Goal: Task Accomplishment & Management: Complete application form

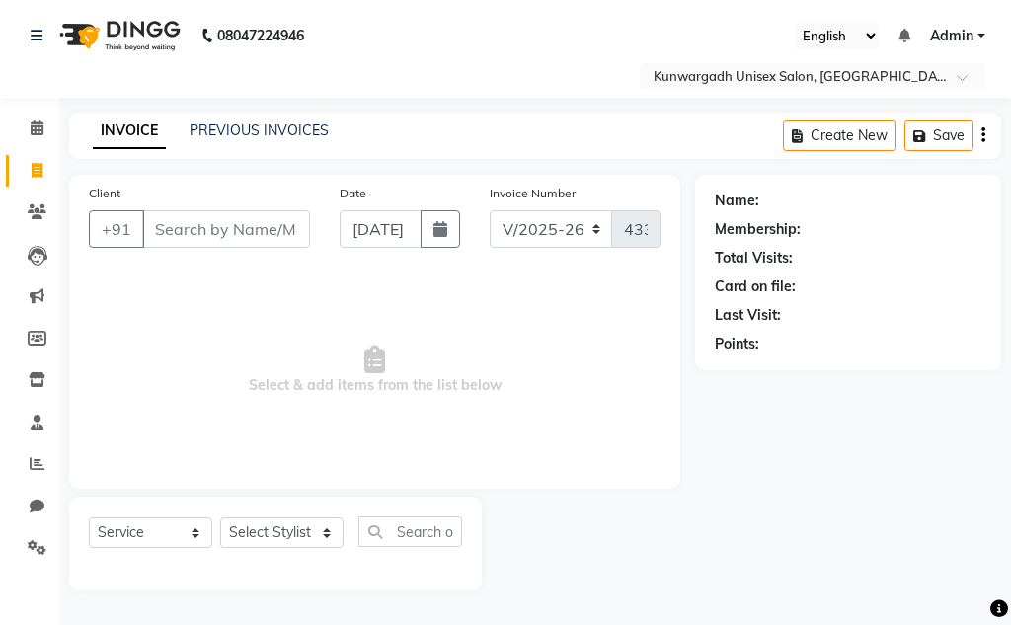
select select "7931"
select select "service"
drag, startPoint x: 31, startPoint y: 204, endPoint x: 35, endPoint y: 193, distance: 12.5
click at [31, 204] on icon at bounding box center [37, 211] width 19 height 15
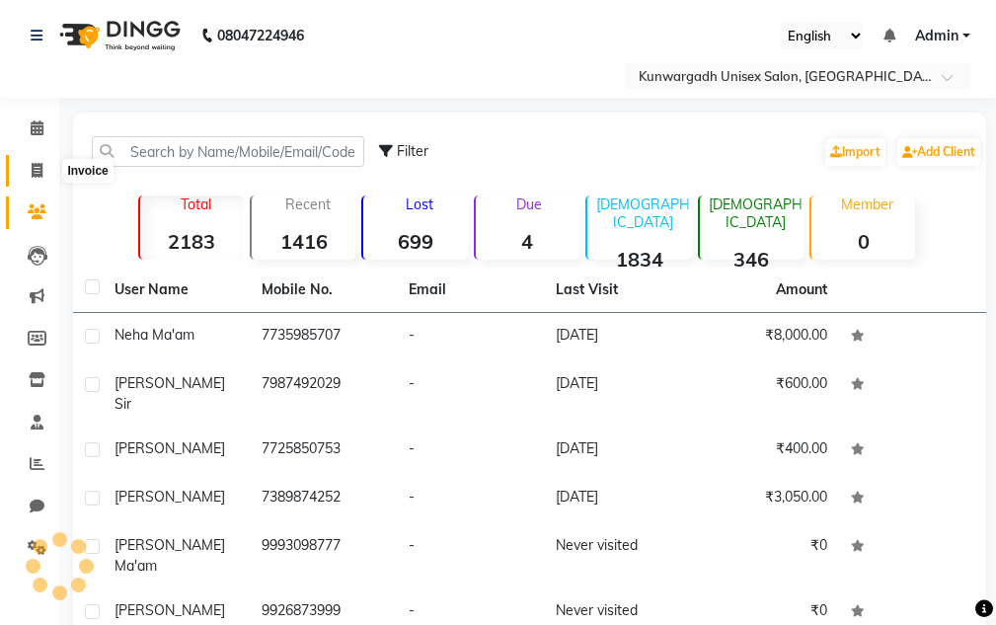
click at [42, 167] on icon at bounding box center [37, 170] width 11 height 15
select select "7931"
select select "service"
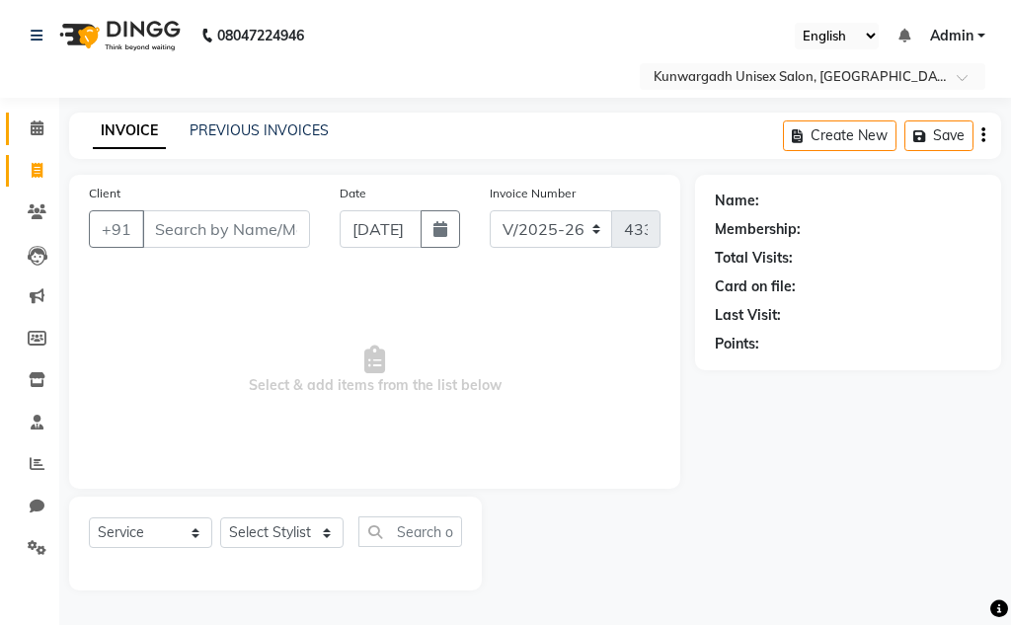
click at [37, 121] on div "Calendar Invoice Clients Leads Marketing Members Inventory Staff Reports Chat S…" at bounding box center [133, 339] width 267 height 512
click at [37, 122] on icon at bounding box center [37, 127] width 13 height 15
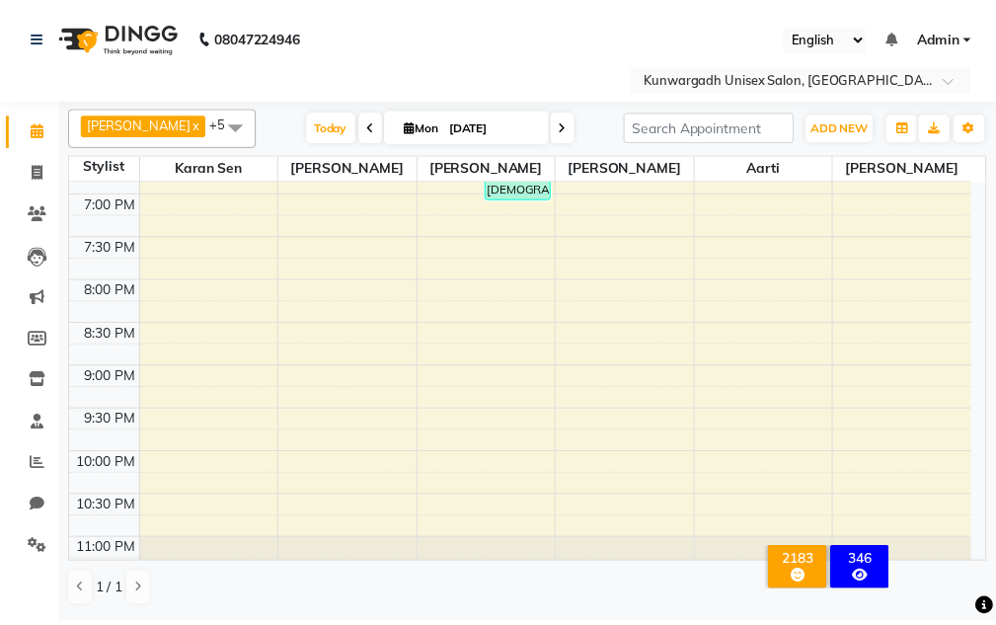
scroll to position [907, 0]
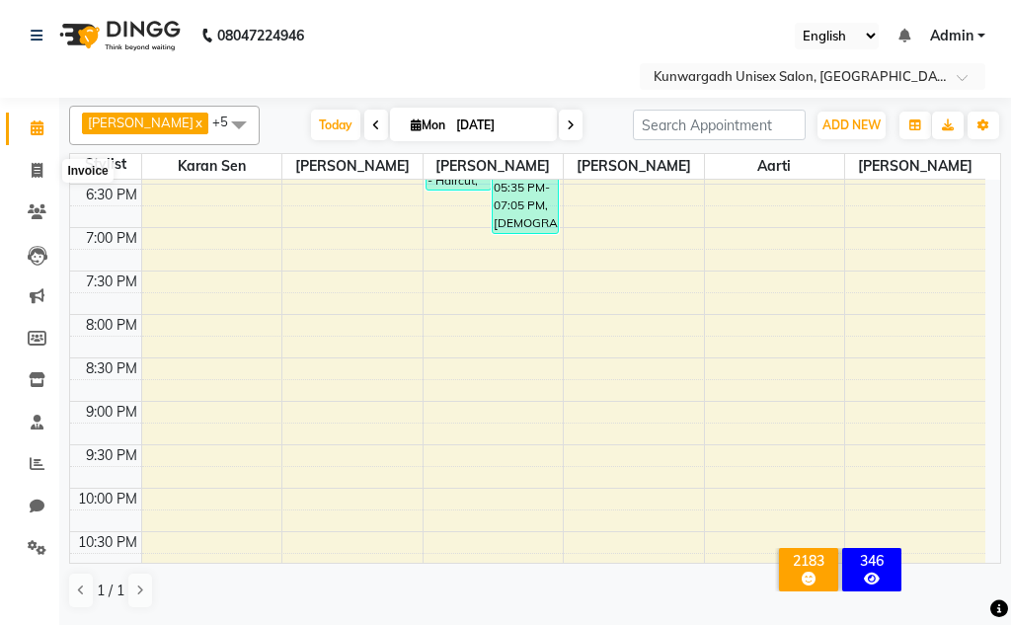
click at [2, 179] on li "Invoice" at bounding box center [29, 171] width 59 height 42
click at [42, 184] on link "Invoice" at bounding box center [29, 171] width 47 height 33
select select "service"
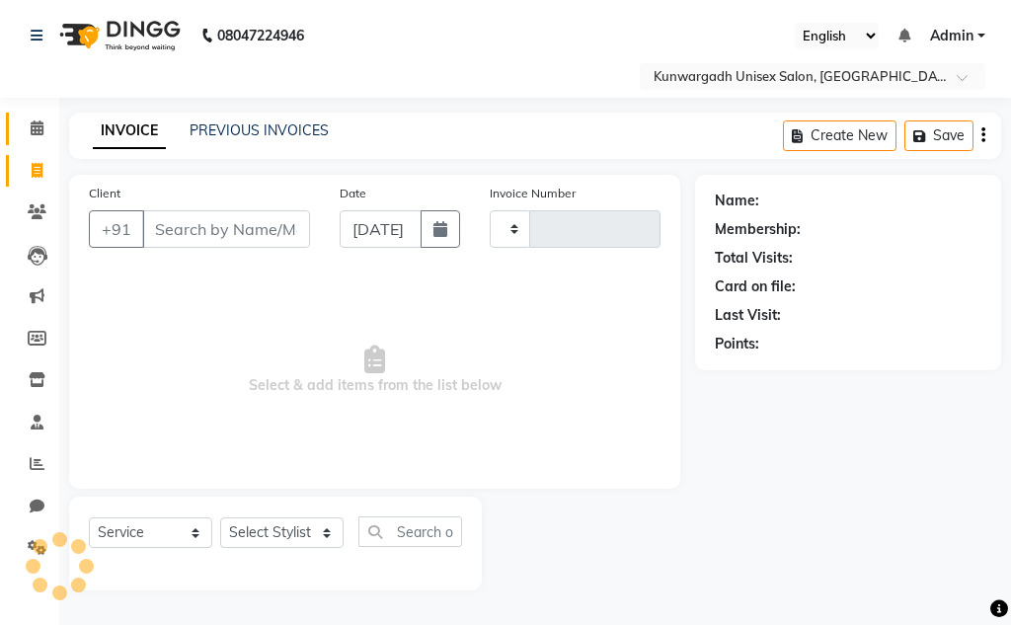
type input "4332"
select select "7931"
click at [34, 168] on icon at bounding box center [37, 170] width 11 height 15
select select "service"
type input "4332"
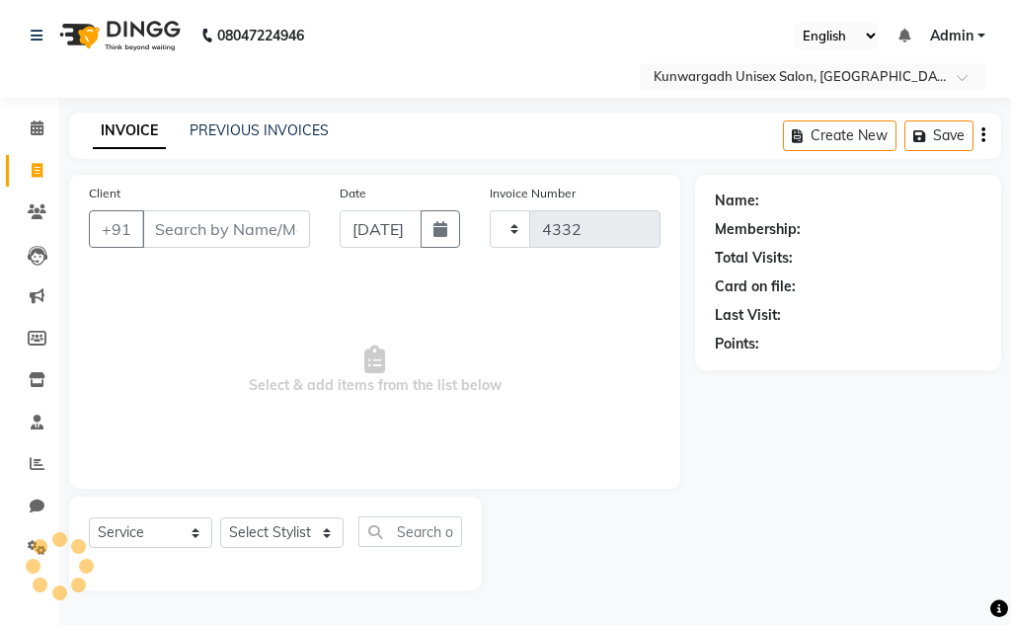
select select "7931"
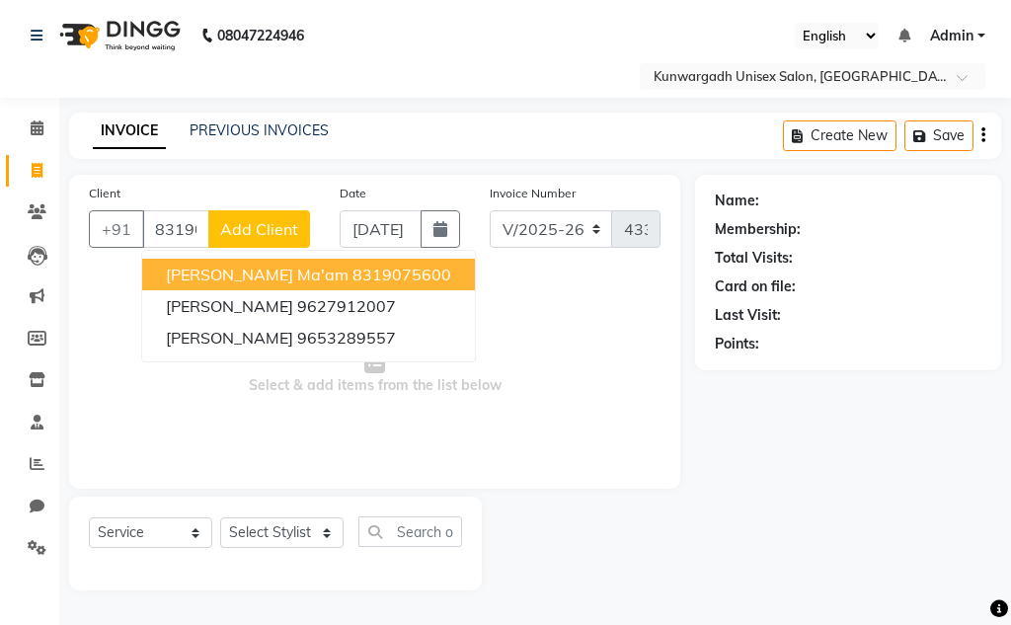
type input "8319075600"
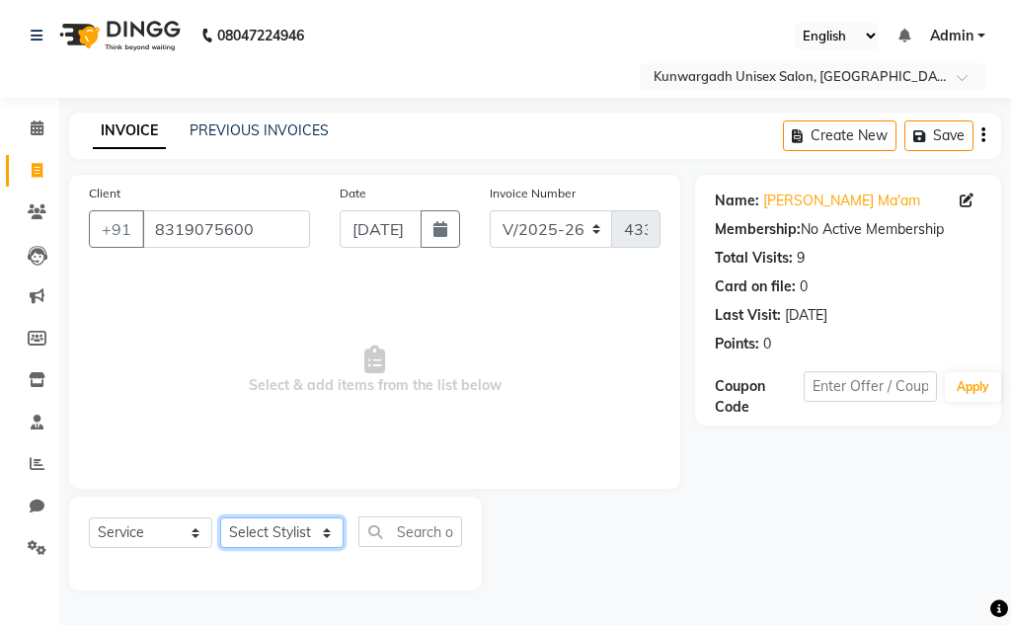
click at [286, 539] on select "Select Stylist Aarti [PERSON_NAME] Sir Chiku [PERSON_NAME] [PERSON_NAME] [PERSO…" at bounding box center [281, 532] width 123 height 31
select select "89556"
click at [220, 517] on select "Select Stylist Aarti [PERSON_NAME] Sir Chiku [PERSON_NAME] [PERSON_NAME] [PERSO…" at bounding box center [281, 532] width 123 height 31
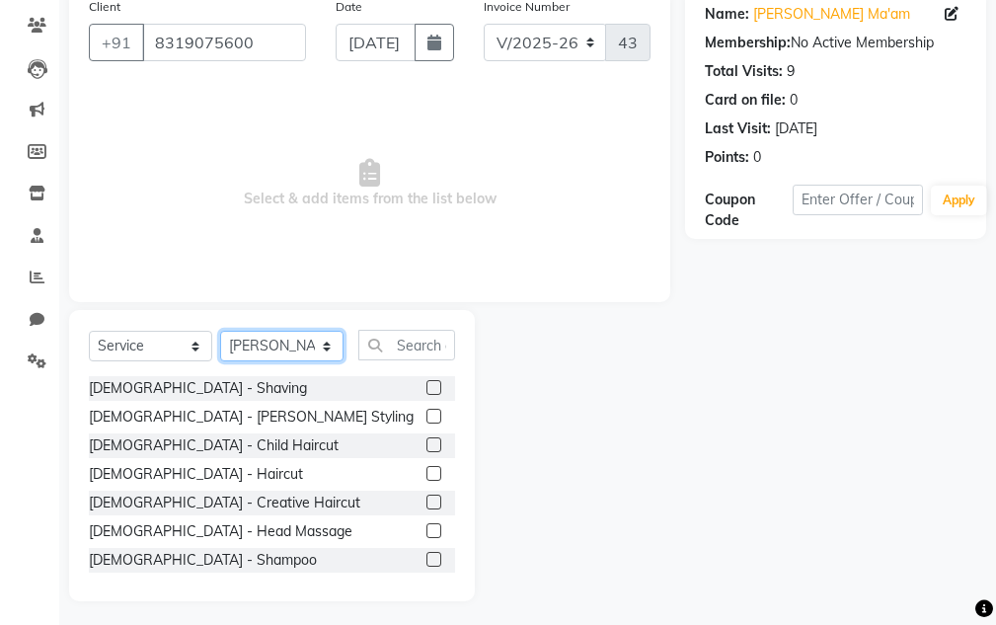
scroll to position [193, 0]
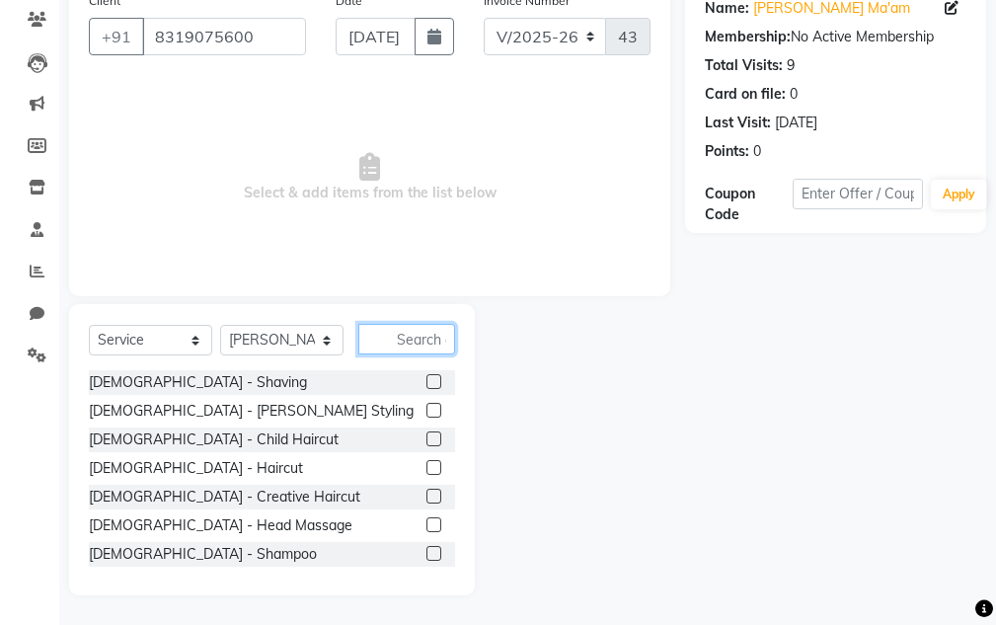
click at [432, 342] on input "text" at bounding box center [406, 339] width 97 height 31
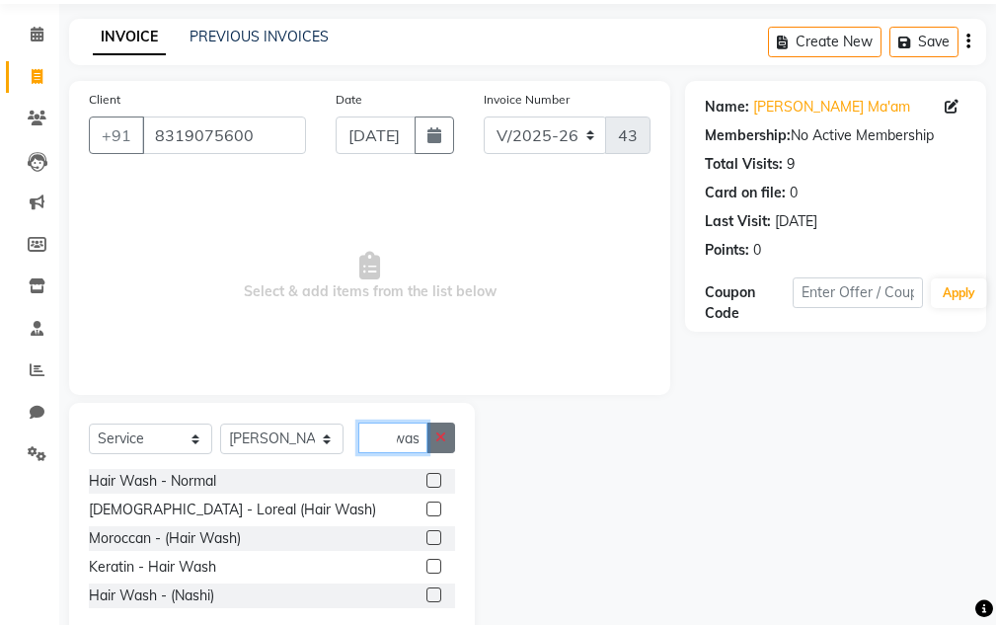
scroll to position [0, 42]
type input "Hair wash"
click at [166, 480] on div "Hair Wash - Normal" at bounding box center [152, 481] width 127 height 21
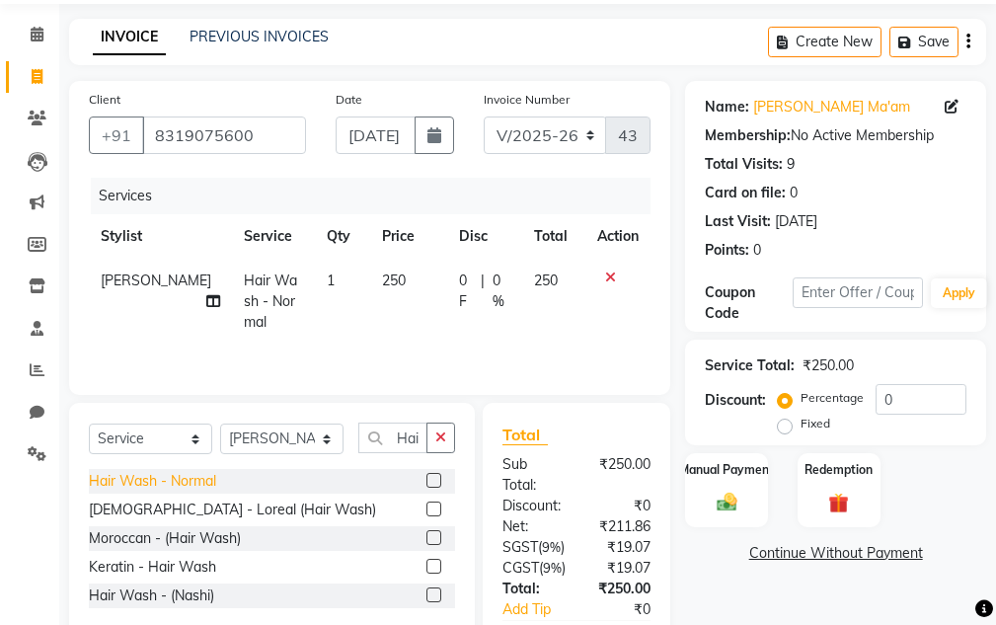
checkbox input "false"
click at [723, 511] on img at bounding box center [727, 503] width 34 height 24
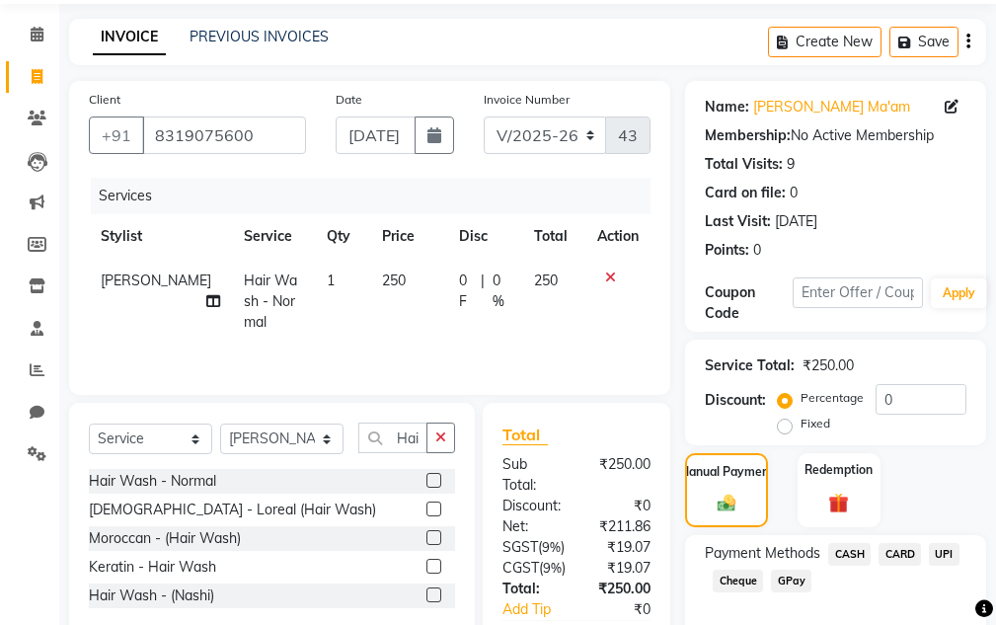
click at [938, 547] on span "UPI" at bounding box center [944, 554] width 31 height 23
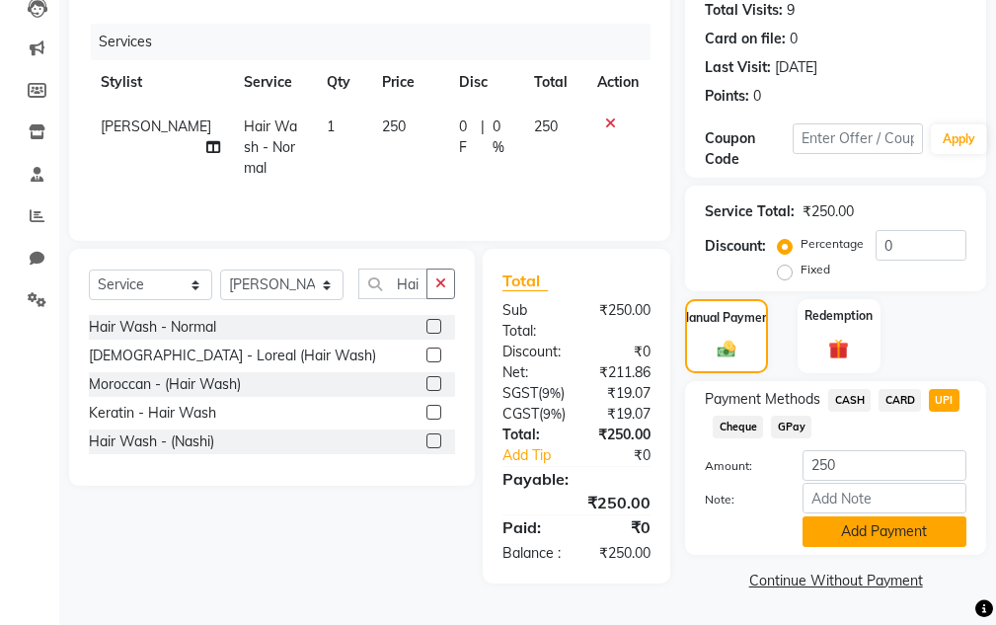
click at [871, 516] on button "Add Payment" at bounding box center [885, 531] width 164 height 31
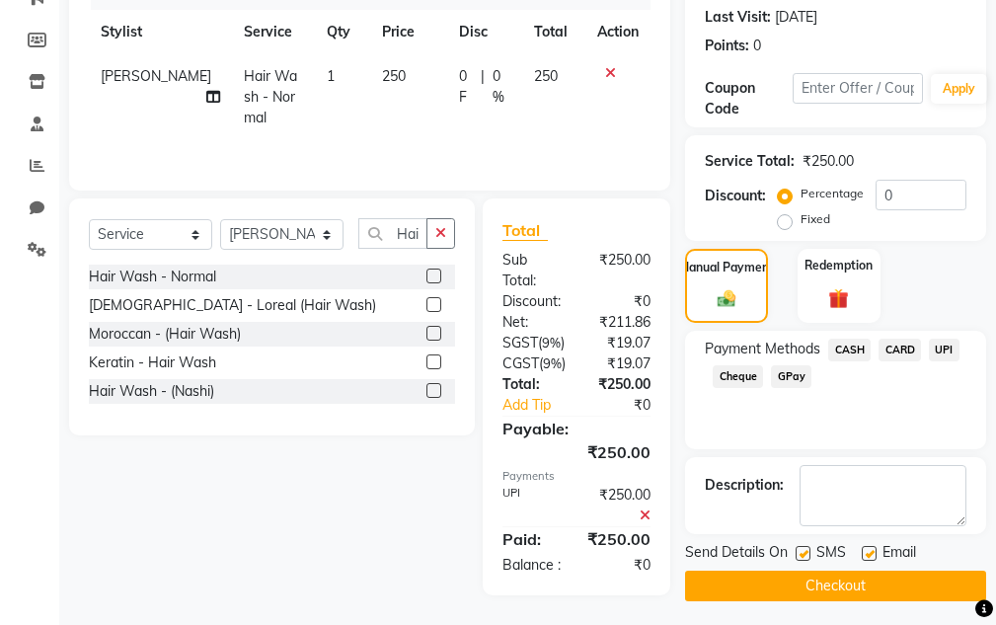
click at [866, 565] on div at bounding box center [868, 556] width 13 height 21
click at [868, 577] on button "Checkout" at bounding box center [835, 586] width 301 height 31
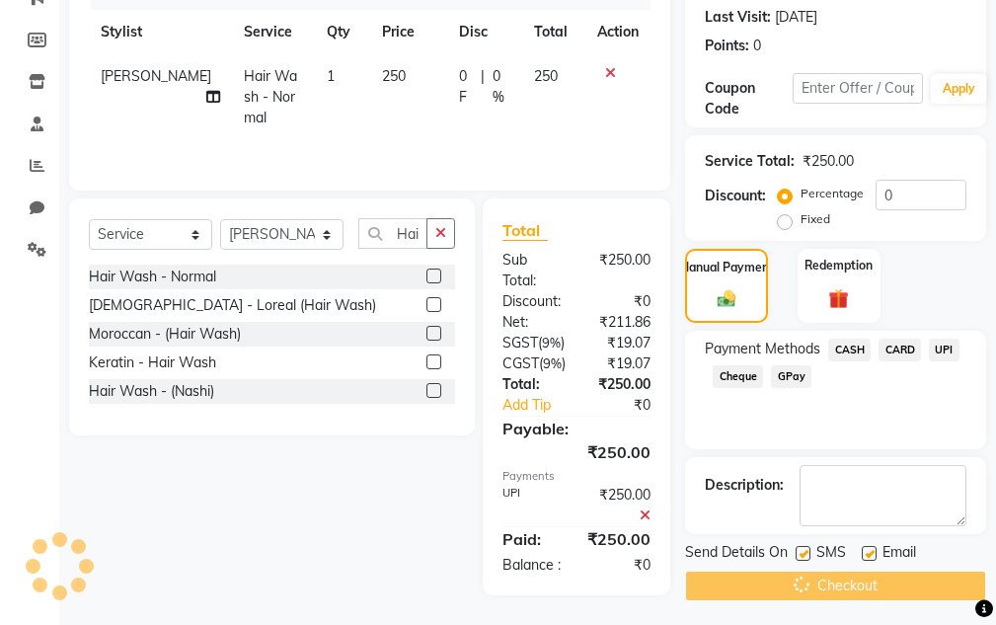
scroll to position [360, 0]
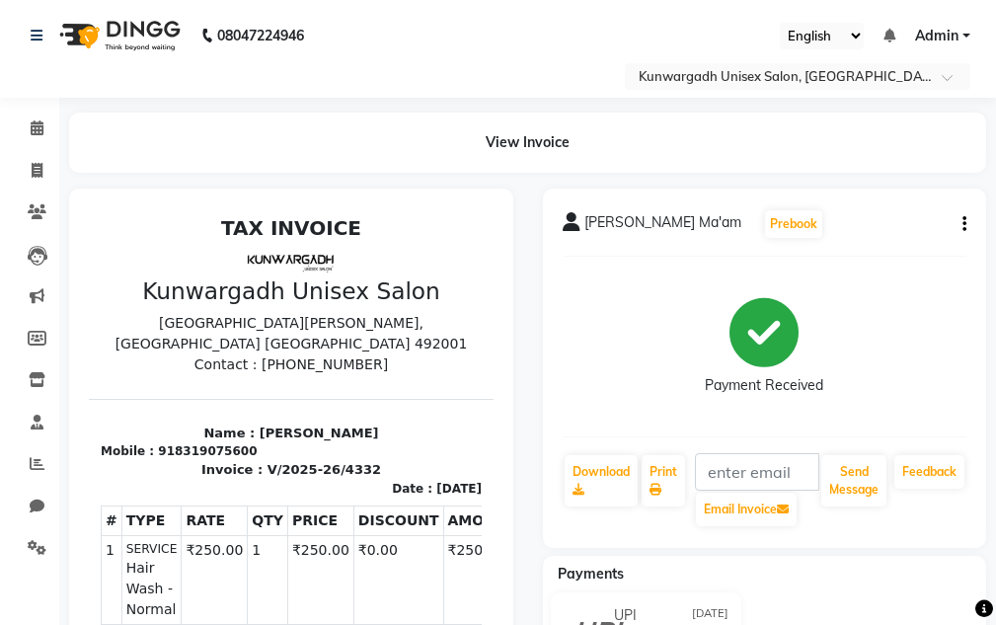
drag, startPoint x: 997, startPoint y: 379, endPoint x: 986, endPoint y: 428, distance: 50.5
click at [986, 428] on div "[PERSON_NAME] Ma'am Prebook Payment Received Download Print Email Invoice Send …" at bounding box center [765, 515] width 474 height 653
click at [52, 179] on span at bounding box center [37, 171] width 35 height 23
select select "service"
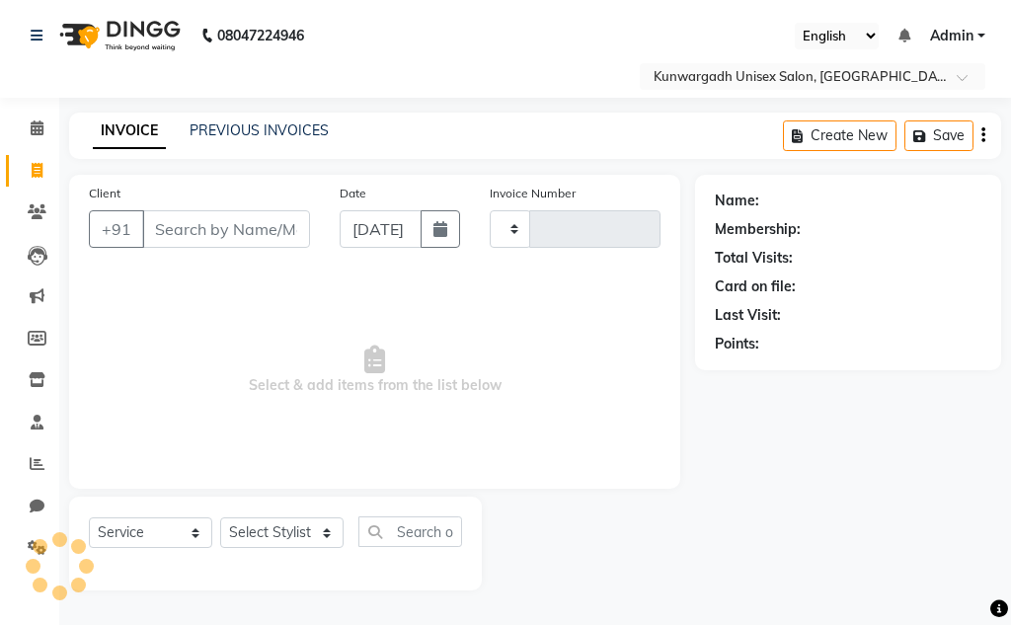
type input "4333"
select select "7931"
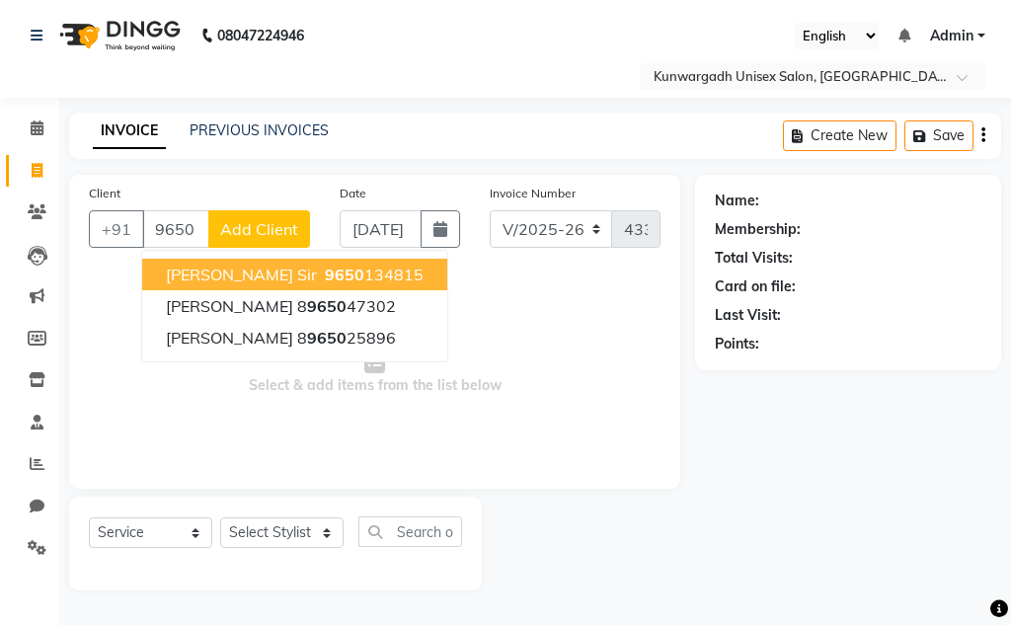
drag, startPoint x: 330, startPoint y: 262, endPoint x: 330, endPoint y: 272, distance: 10.9
click at [330, 272] on button "[PERSON_NAME] Sir 9650 134815" at bounding box center [294, 275] width 305 height 32
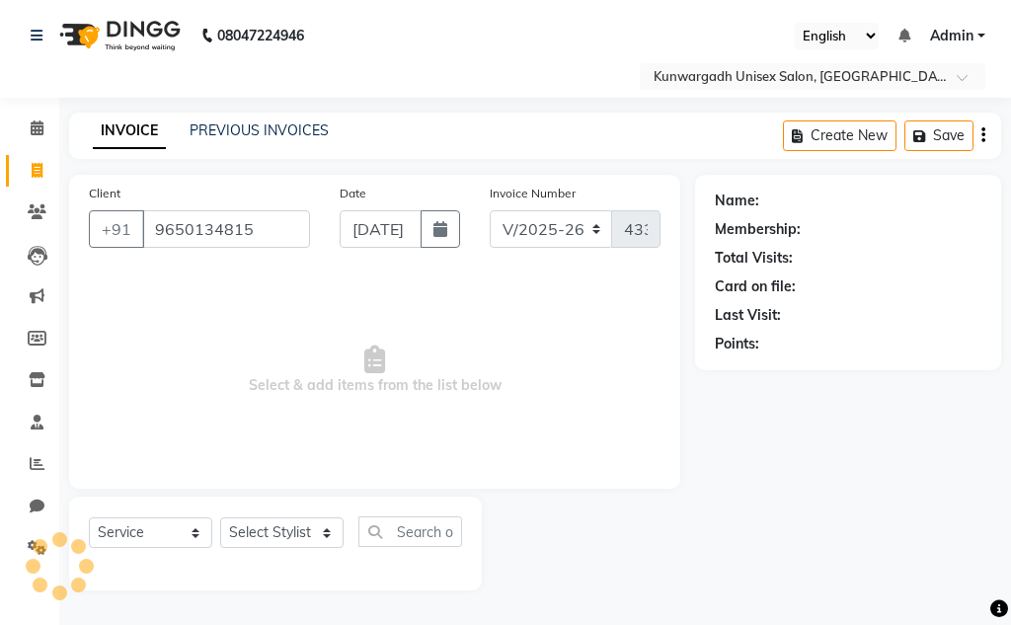
type input "9650134815"
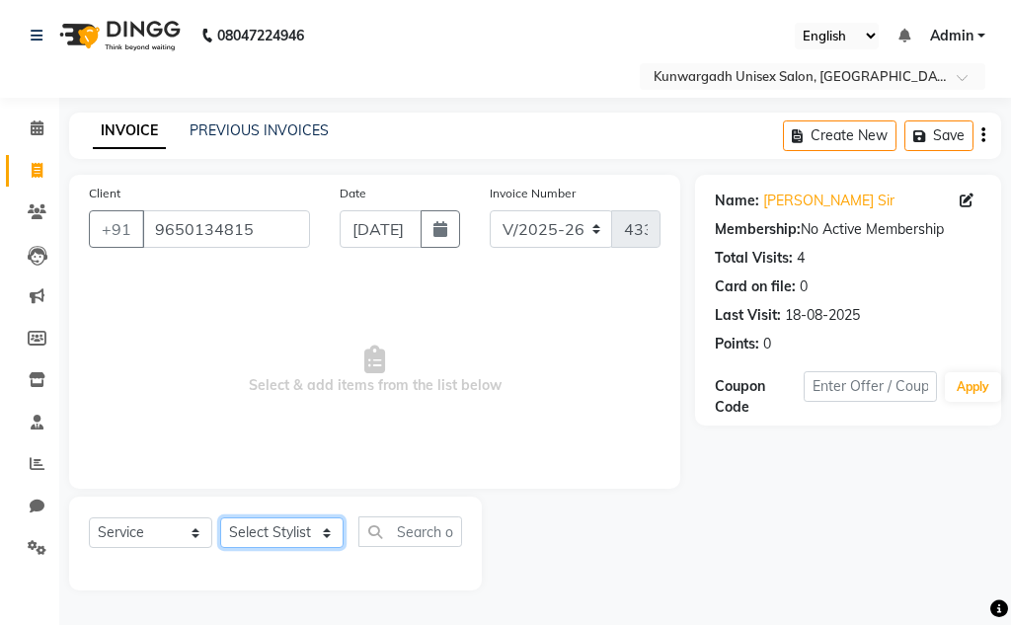
drag, startPoint x: 277, startPoint y: 543, endPoint x: 280, endPoint y: 533, distance: 10.3
click at [277, 543] on select "Select Stylist Aarti [PERSON_NAME] Sir Chiku [PERSON_NAME] [PERSON_NAME] [PERSO…" at bounding box center [281, 532] width 123 height 31
select select "82467"
click at [220, 517] on select "Select Stylist Aarti [PERSON_NAME] Sir Chiku [PERSON_NAME] [PERSON_NAME] [PERSO…" at bounding box center [281, 532] width 123 height 31
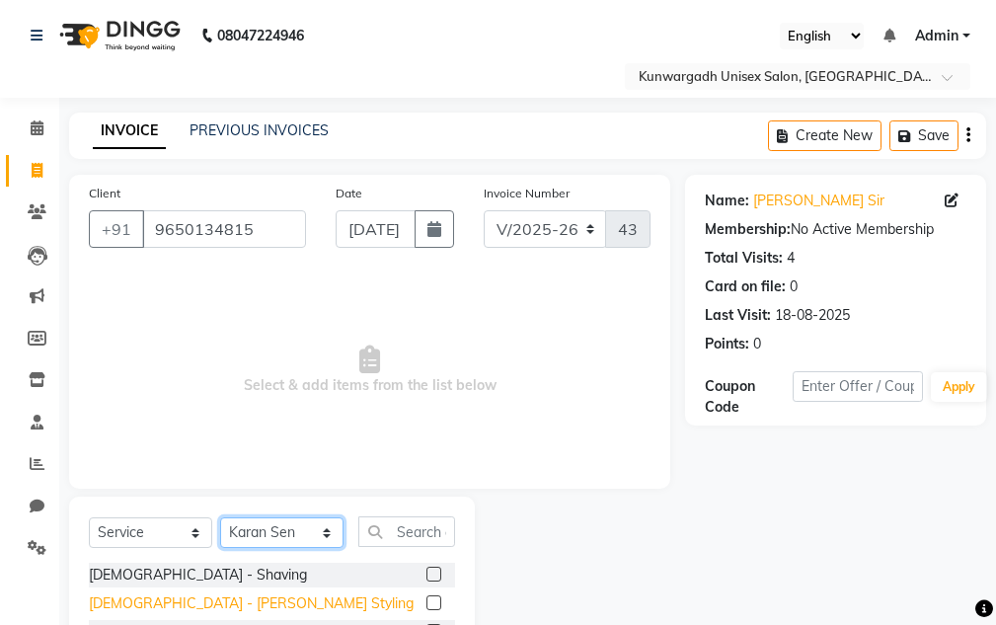
scroll to position [193, 0]
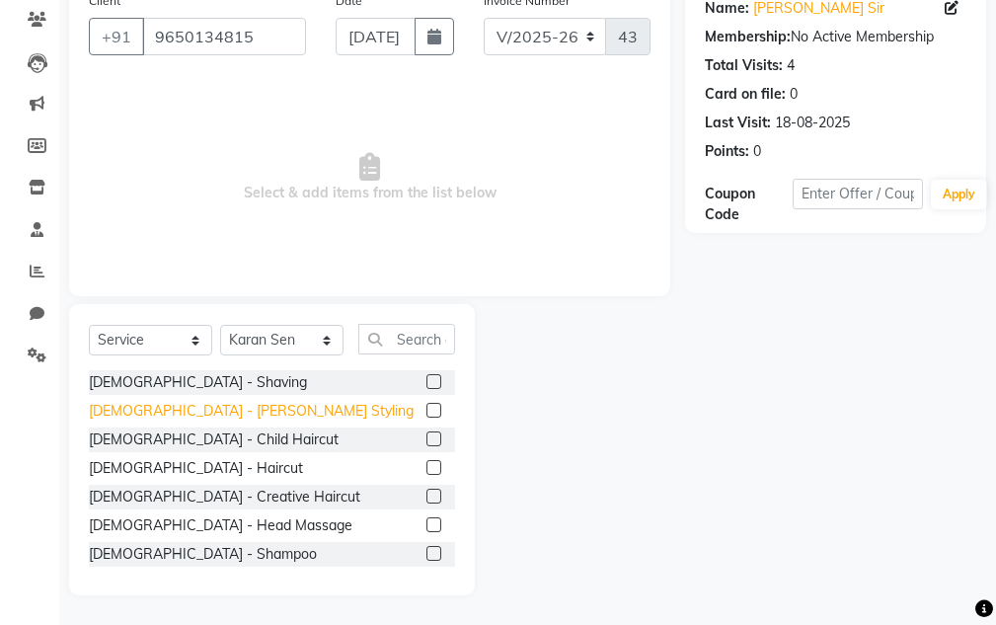
click at [165, 401] on div "[DEMOGRAPHIC_DATA] - [PERSON_NAME] Styling" at bounding box center [251, 411] width 325 height 21
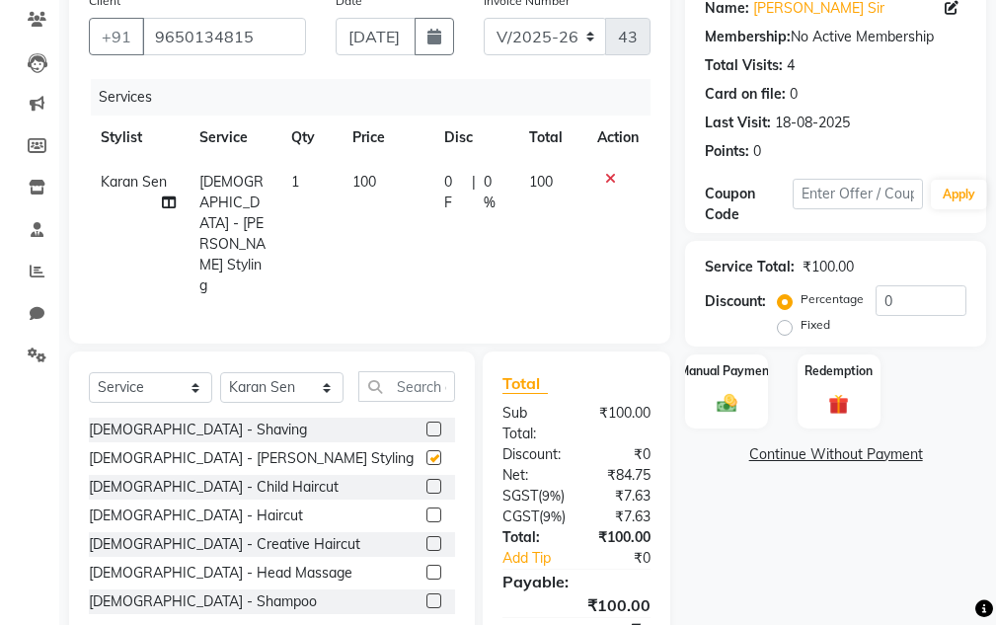
checkbox input "false"
click at [737, 408] on img at bounding box center [727, 404] width 34 height 24
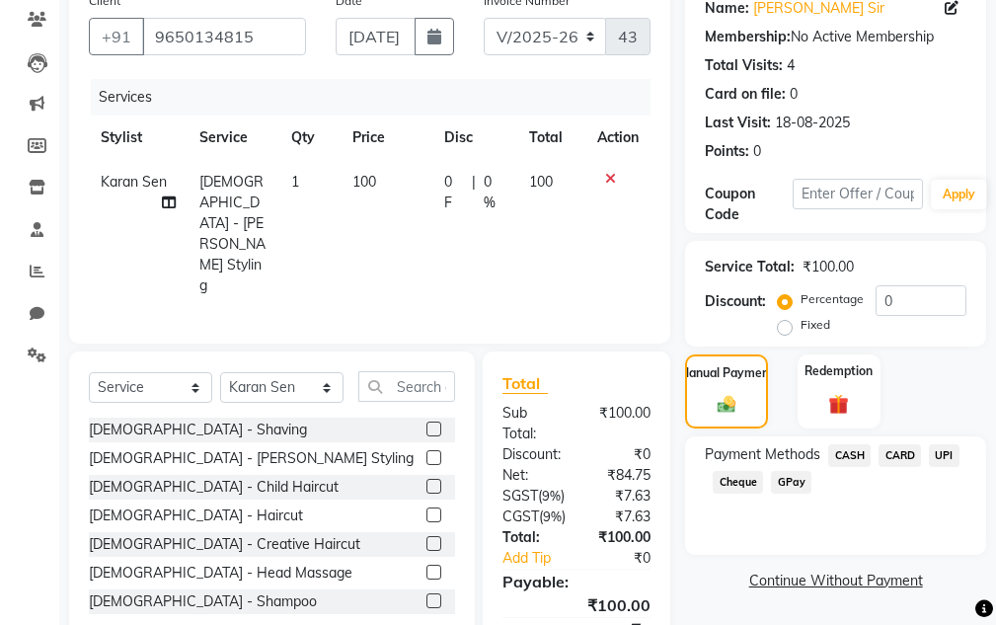
click at [950, 444] on span "UPI" at bounding box center [944, 455] width 31 height 23
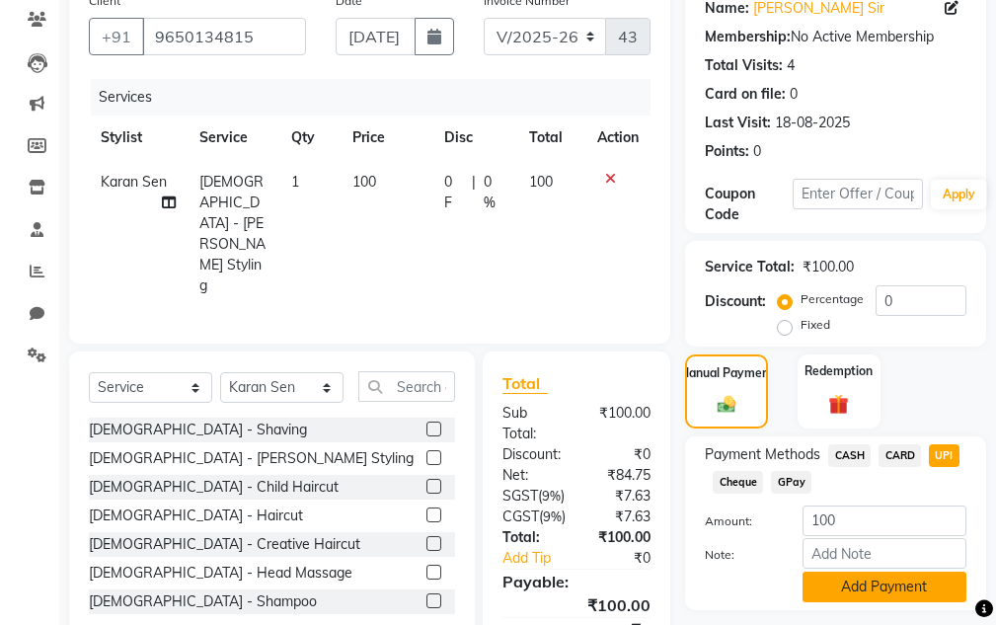
click at [899, 603] on div "Payment Methods CASH CARD UPI Cheque GPay Amount: 100 Note: Add Payment" at bounding box center [835, 523] width 301 height 174
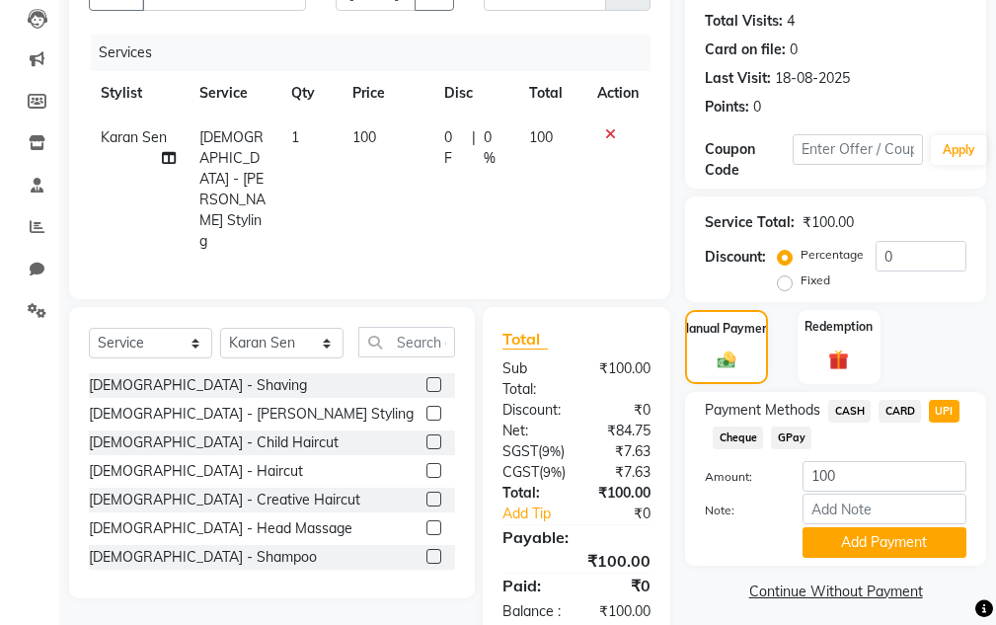
scroll to position [298, 0]
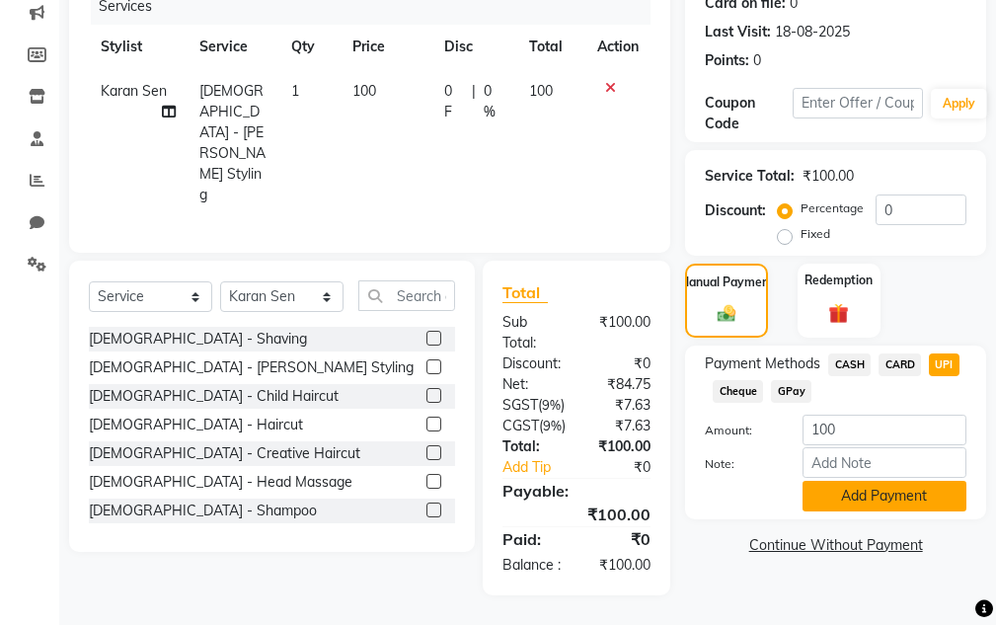
click at [878, 483] on button "Add Payment" at bounding box center [885, 496] width 164 height 31
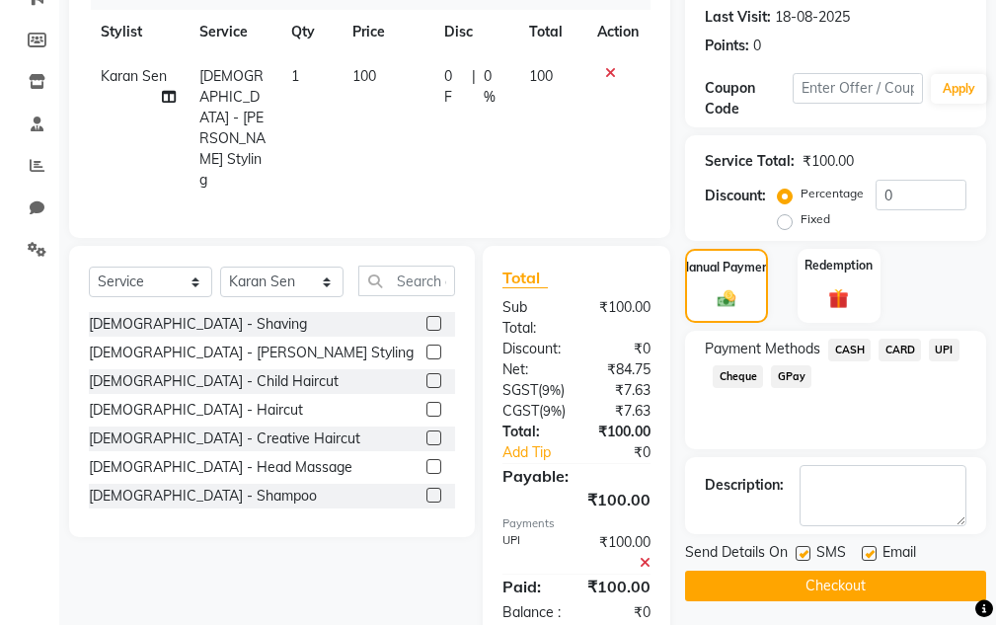
click at [875, 571] on button "Checkout" at bounding box center [835, 586] width 301 height 31
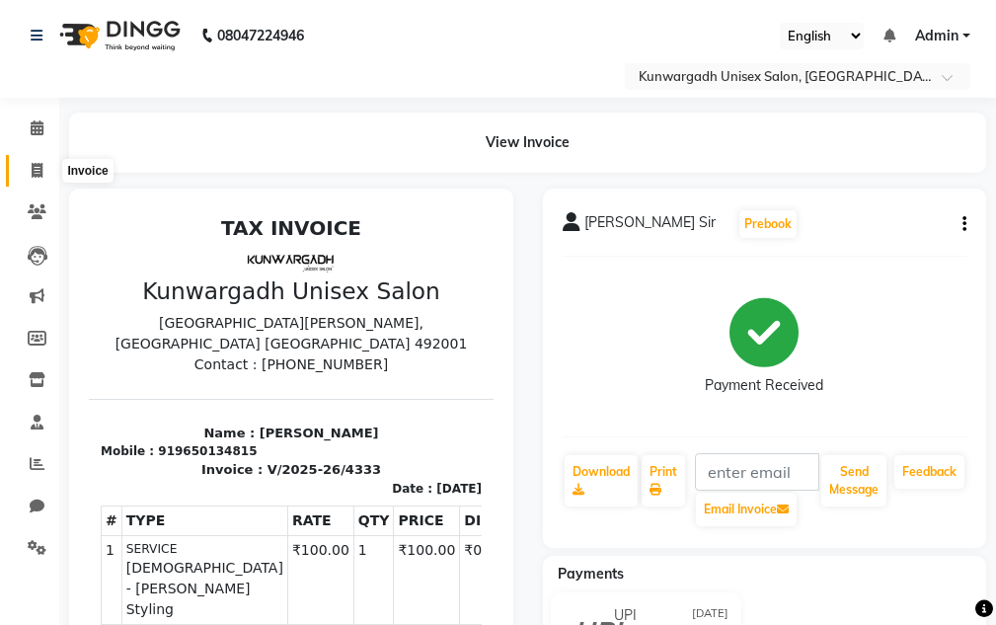
click at [39, 166] on icon at bounding box center [37, 170] width 11 height 15
select select "service"
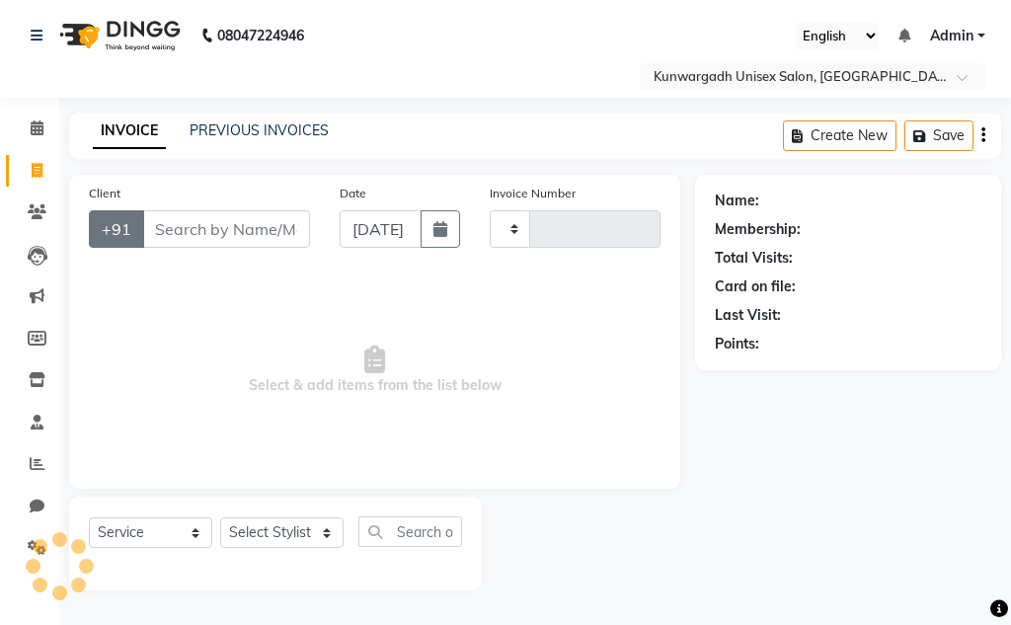
type input "4334"
select select "7931"
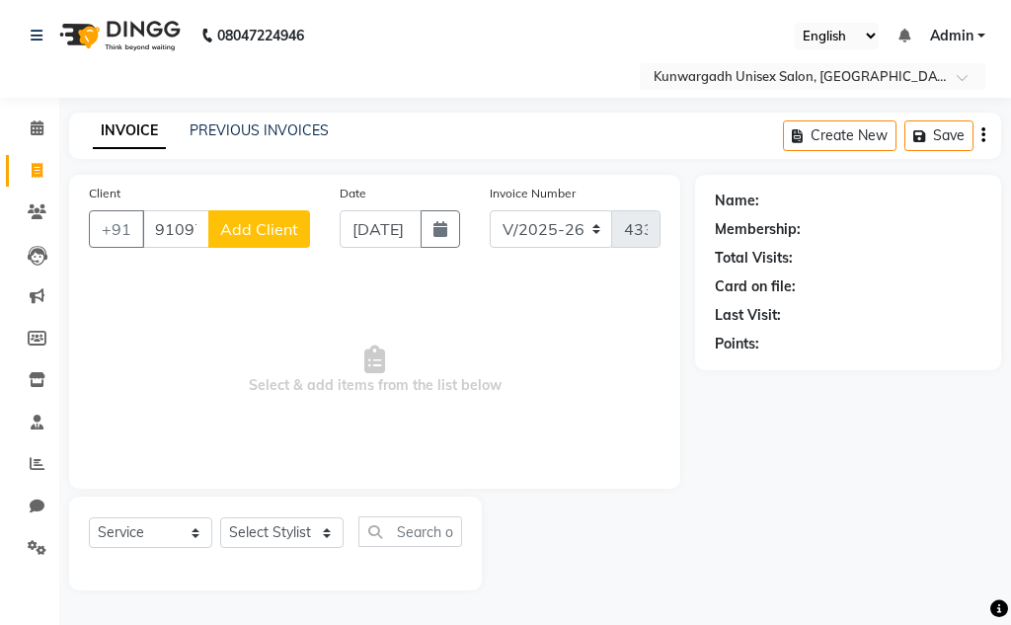
type input "9109700169"
click at [301, 232] on button "Add Client" at bounding box center [259, 229] width 102 height 38
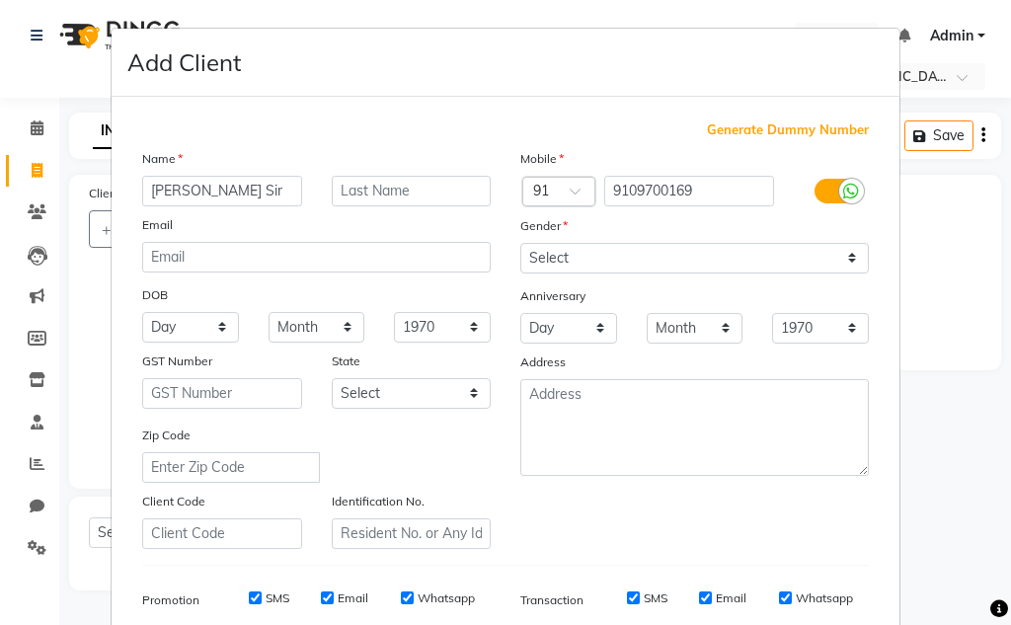
type input "[PERSON_NAME] Sir"
drag, startPoint x: 602, startPoint y: 240, endPoint x: 603, endPoint y: 254, distance: 13.9
click at [603, 244] on div "Mobile Country Code × 91 9109700169 Gender Select [DEMOGRAPHIC_DATA] [DEMOGRAPH…" at bounding box center [694, 348] width 378 height 401
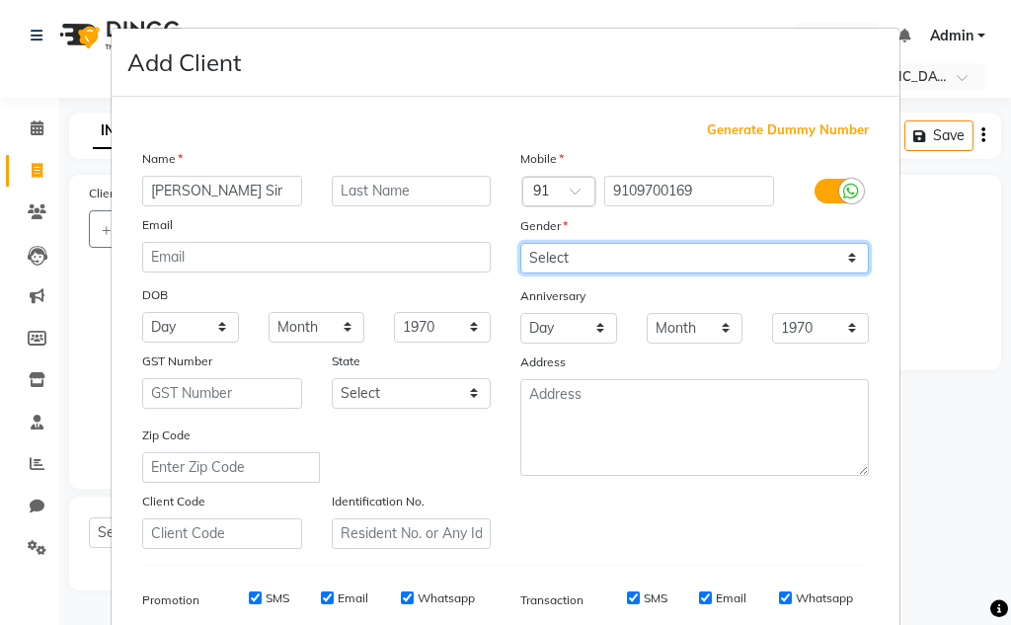
click at [603, 257] on select "Select [DEMOGRAPHIC_DATA] [DEMOGRAPHIC_DATA] Other Prefer Not To Say" at bounding box center [694, 258] width 349 height 31
select select "[DEMOGRAPHIC_DATA]"
click at [520, 243] on select "Select [DEMOGRAPHIC_DATA] [DEMOGRAPHIC_DATA] Other Prefer Not To Say" at bounding box center [694, 258] width 349 height 31
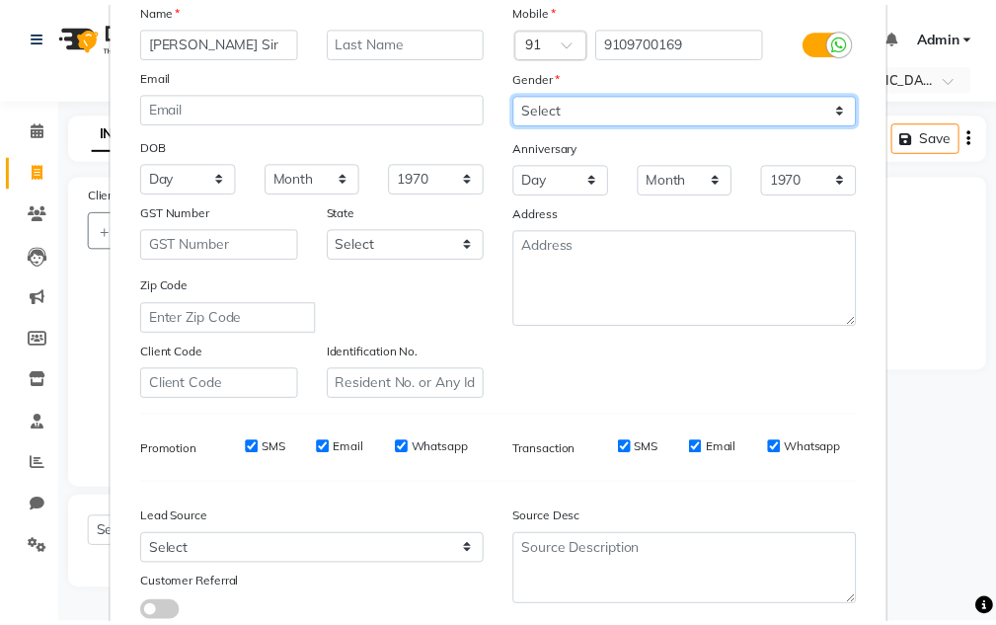
scroll to position [286, 0]
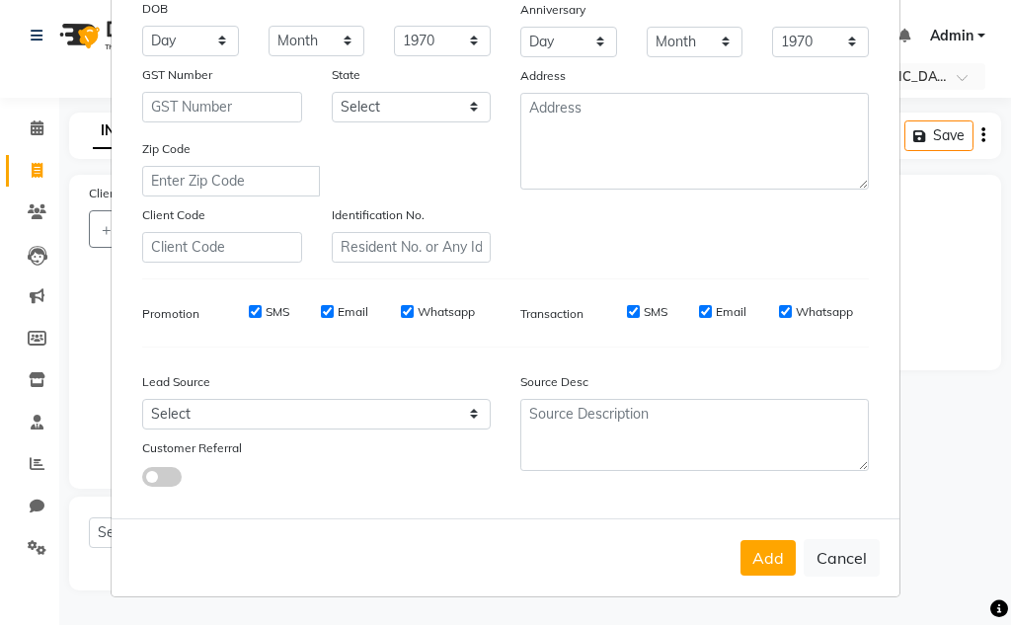
click at [754, 562] on button "Add" at bounding box center [767, 558] width 55 height 36
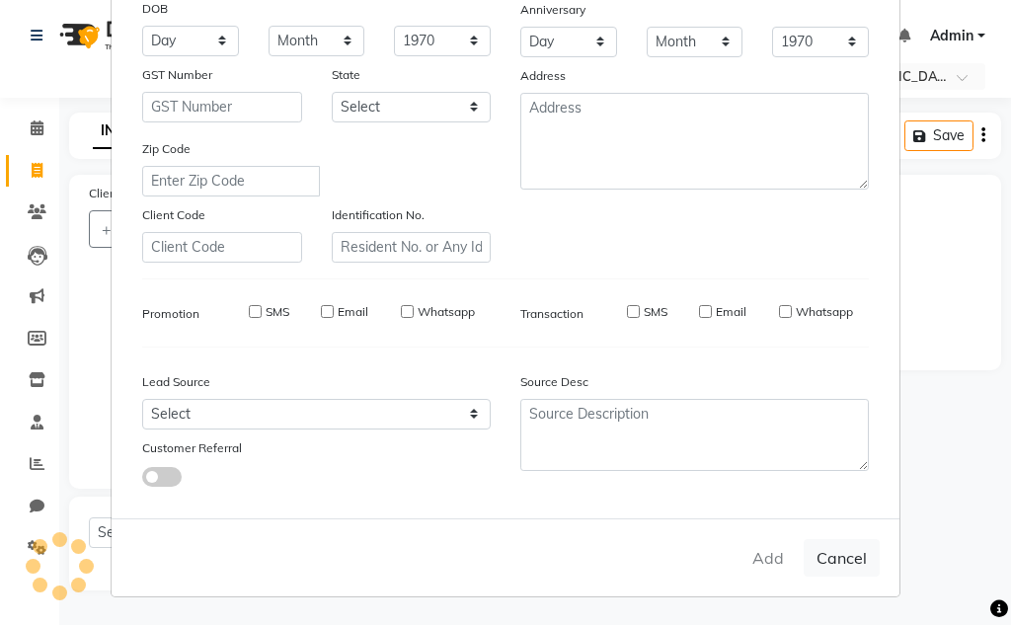
select select
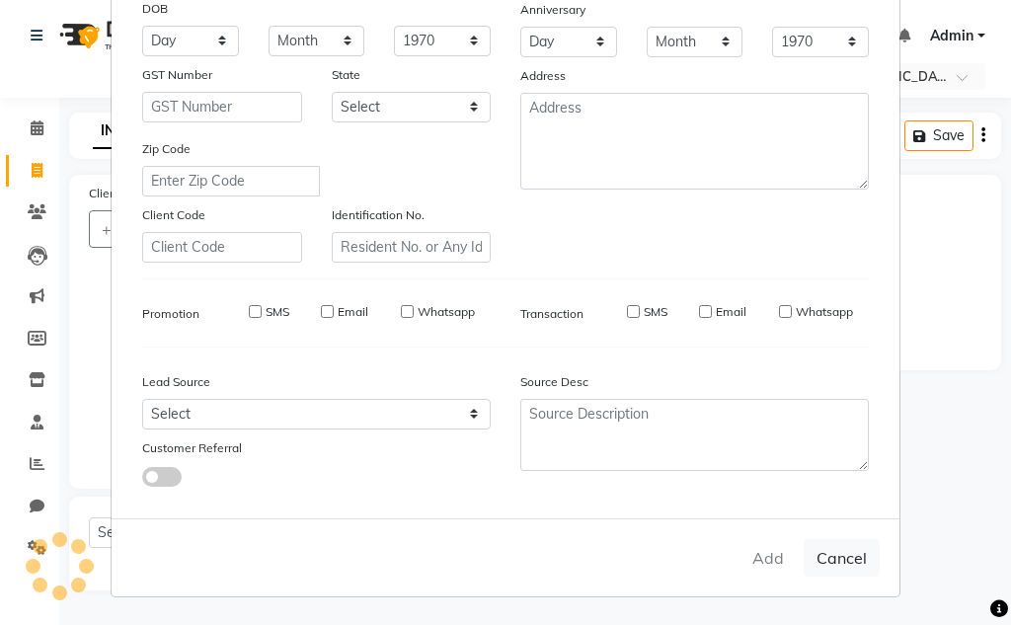
select select
checkbox input "false"
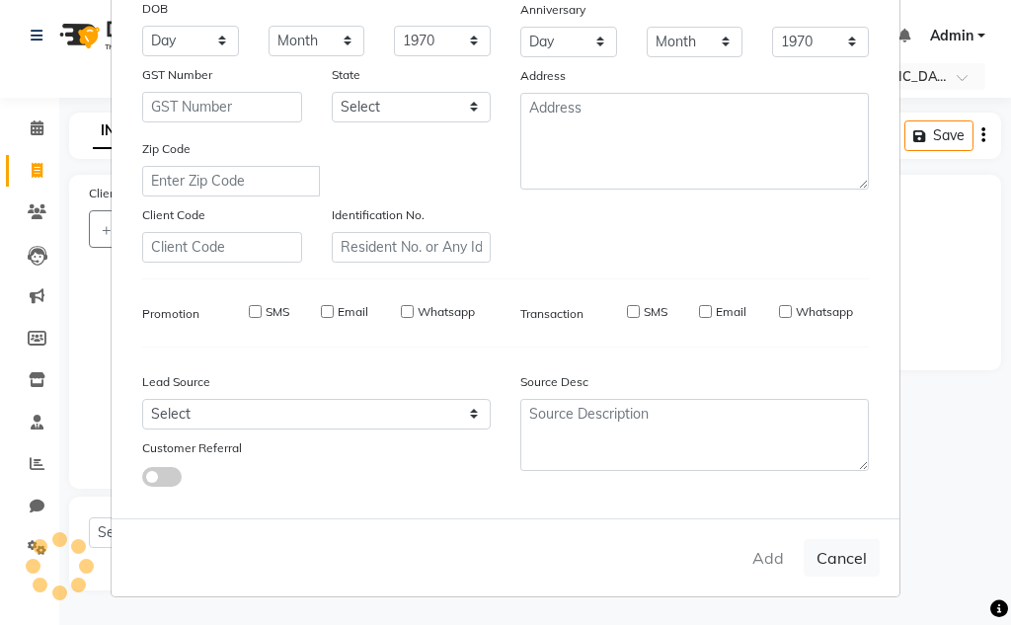
checkbox input "false"
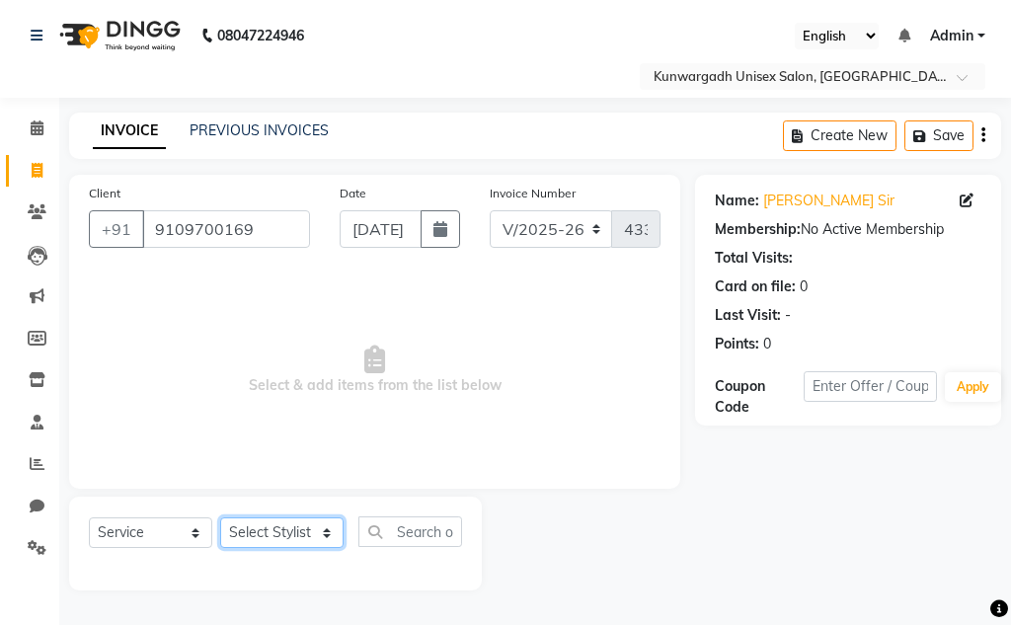
click at [326, 531] on select "Select Stylist Aarti [PERSON_NAME] Sir Chiku [PERSON_NAME] [PERSON_NAME] [PERSO…" at bounding box center [281, 532] width 123 height 31
select select "84120"
click at [220, 517] on select "Select Stylist Aarti [PERSON_NAME] Sir Chiku [PERSON_NAME] [PERSON_NAME] [PERSO…" at bounding box center [281, 532] width 123 height 31
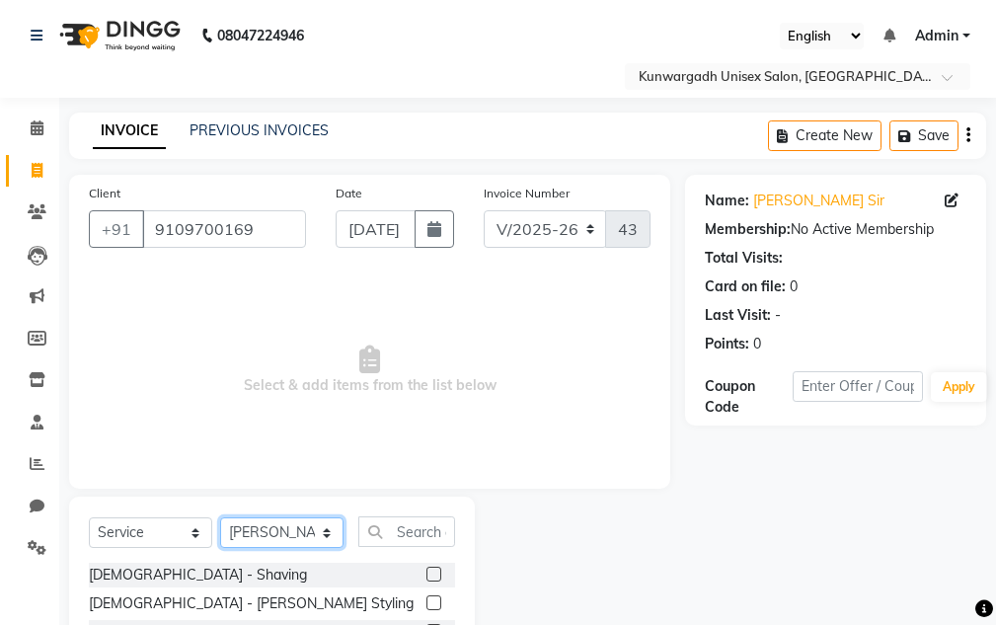
scroll to position [193, 0]
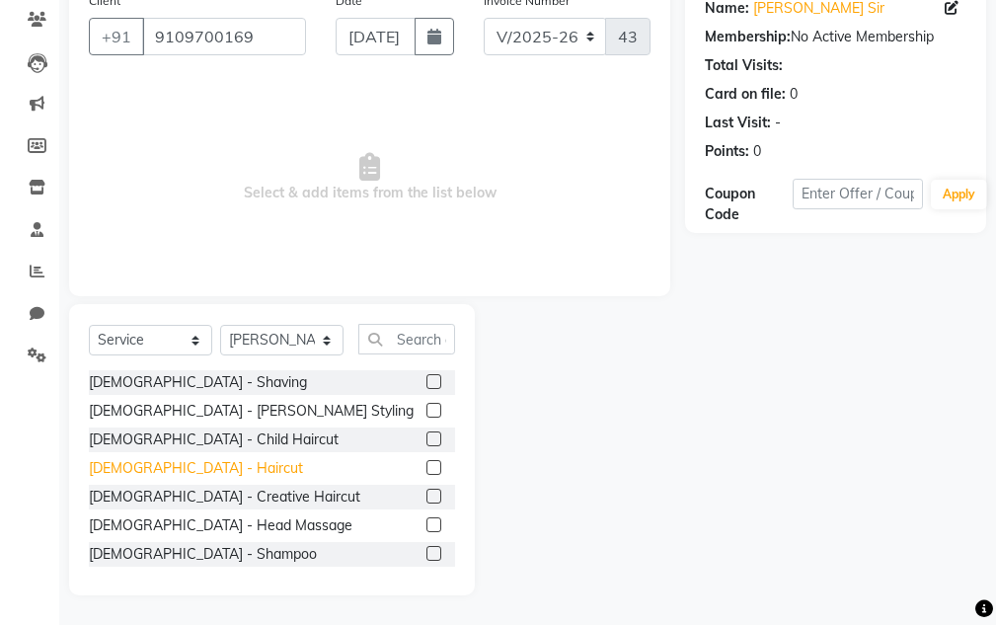
click at [152, 468] on div "[DEMOGRAPHIC_DATA] - Haircut" at bounding box center [196, 468] width 214 height 21
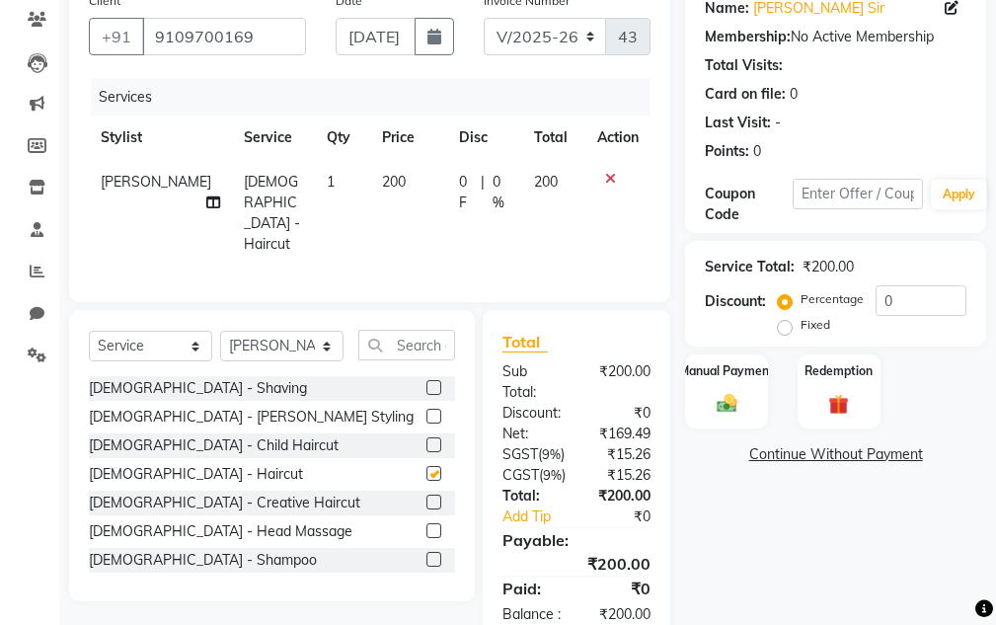
checkbox input "false"
click at [679, 401] on div "Manual Payment Redemption" at bounding box center [835, 391] width 331 height 74
click at [715, 401] on img at bounding box center [727, 404] width 34 height 24
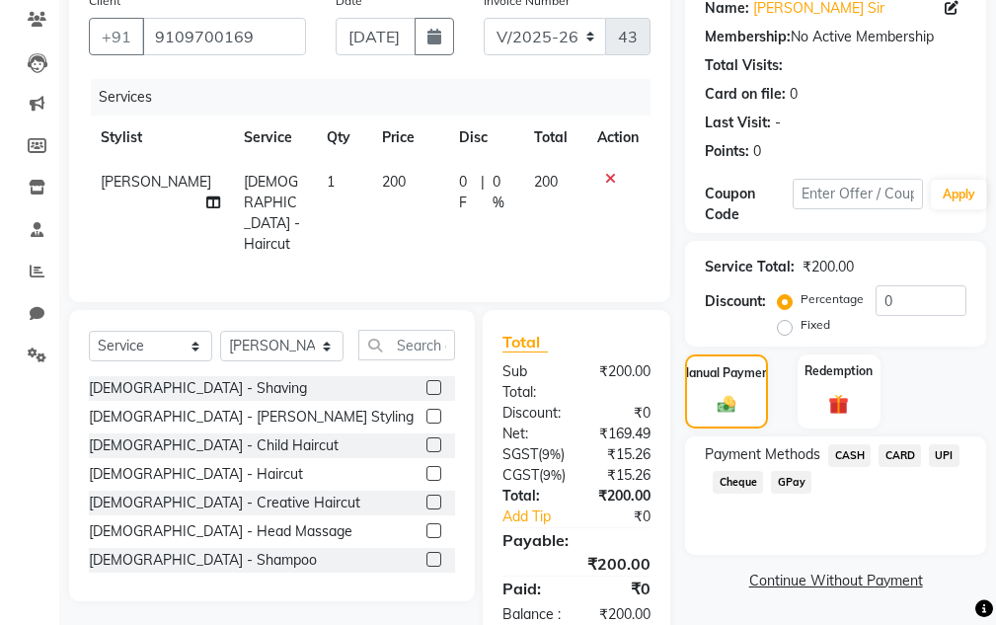
click at [936, 455] on span "UPI" at bounding box center [944, 455] width 31 height 23
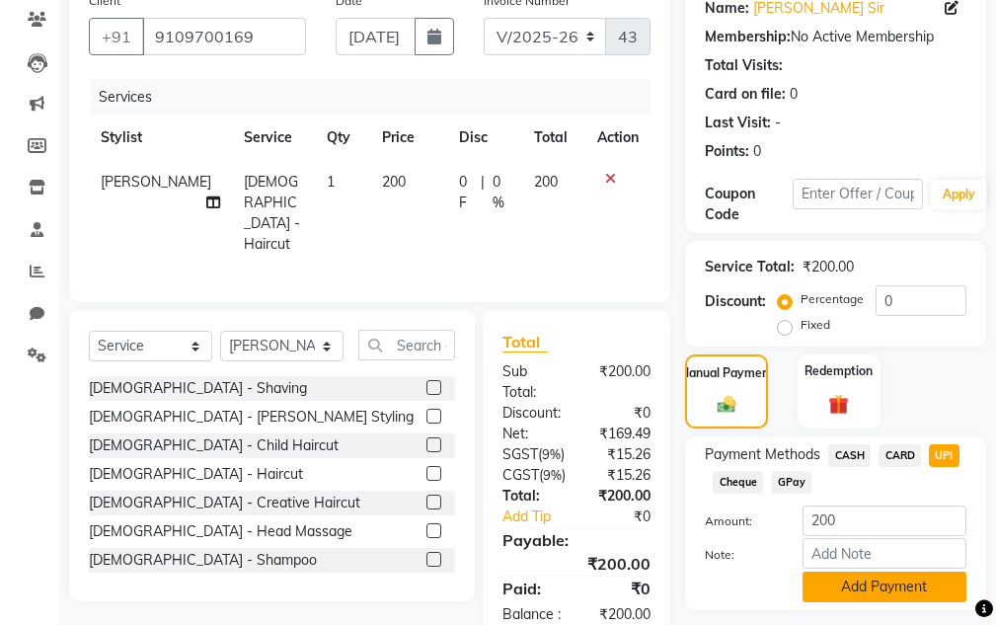
click at [874, 583] on button "Add Payment" at bounding box center [885, 587] width 164 height 31
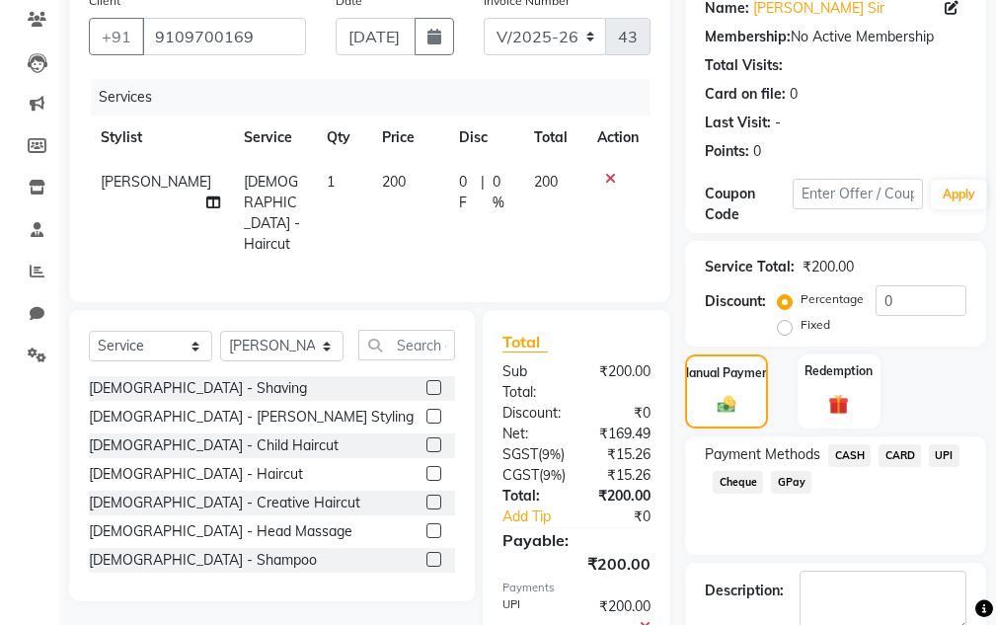
scroll to position [360, 0]
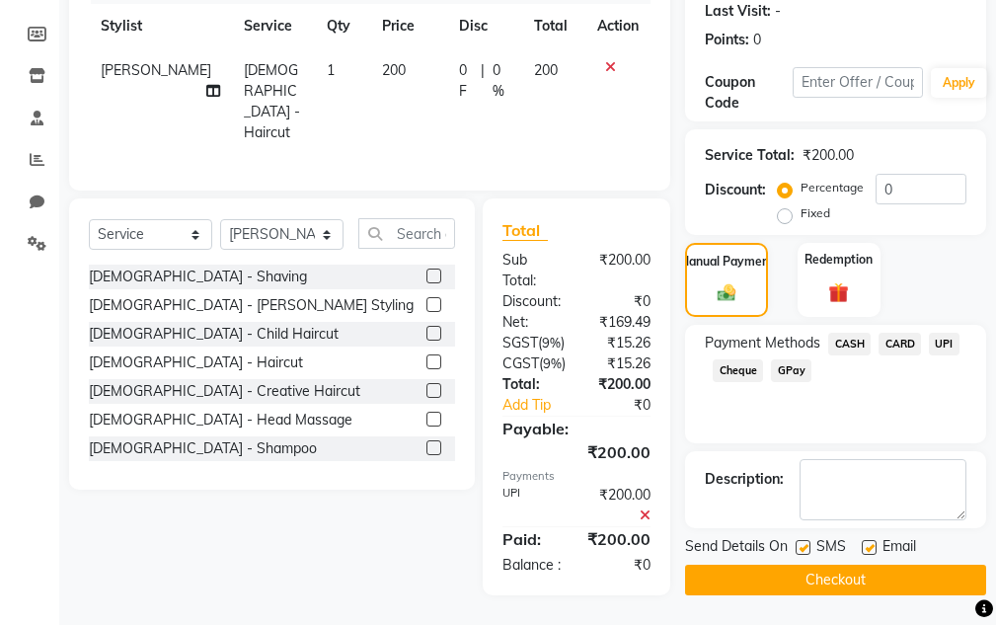
click at [849, 565] on button "Checkout" at bounding box center [835, 580] width 301 height 31
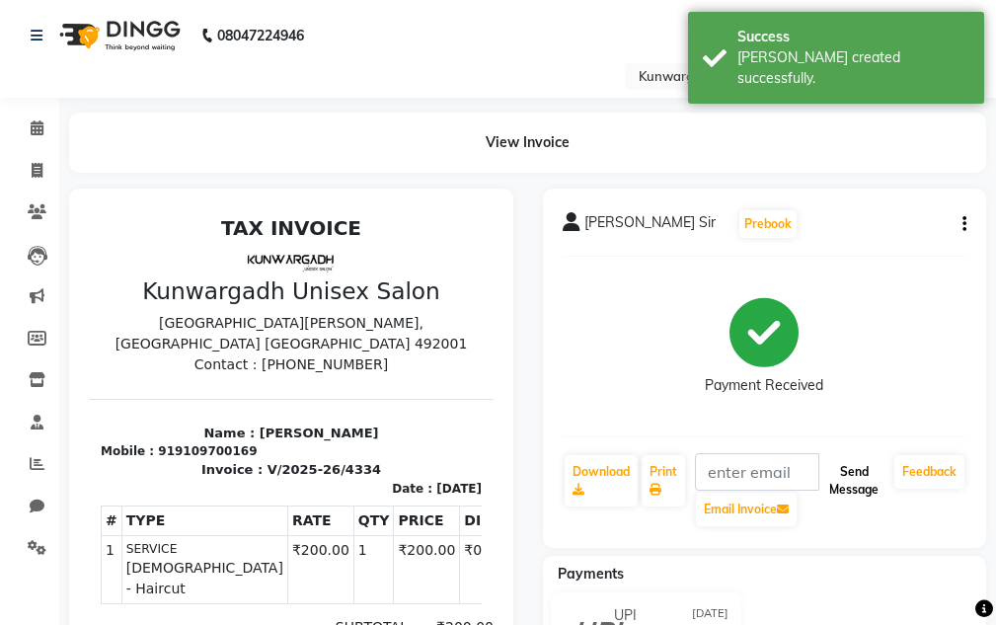
click at [857, 498] on button "Send Message" at bounding box center [853, 480] width 65 height 51
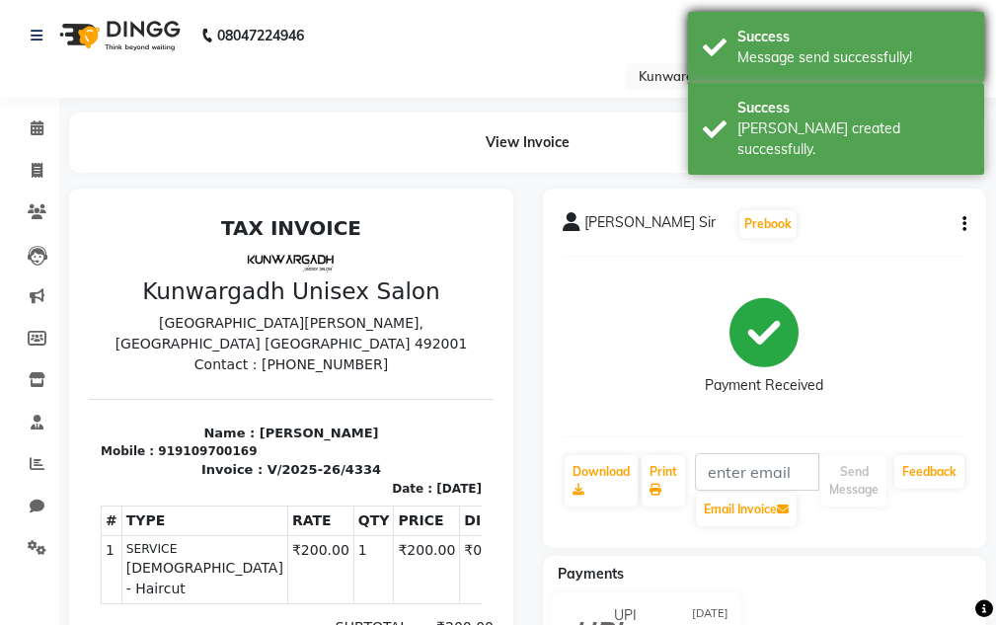
drag, startPoint x: 841, startPoint y: 124, endPoint x: 836, endPoint y: 60, distance: 64.4
click at [841, 117] on div "Success [PERSON_NAME] created successfully." at bounding box center [836, 129] width 296 height 92
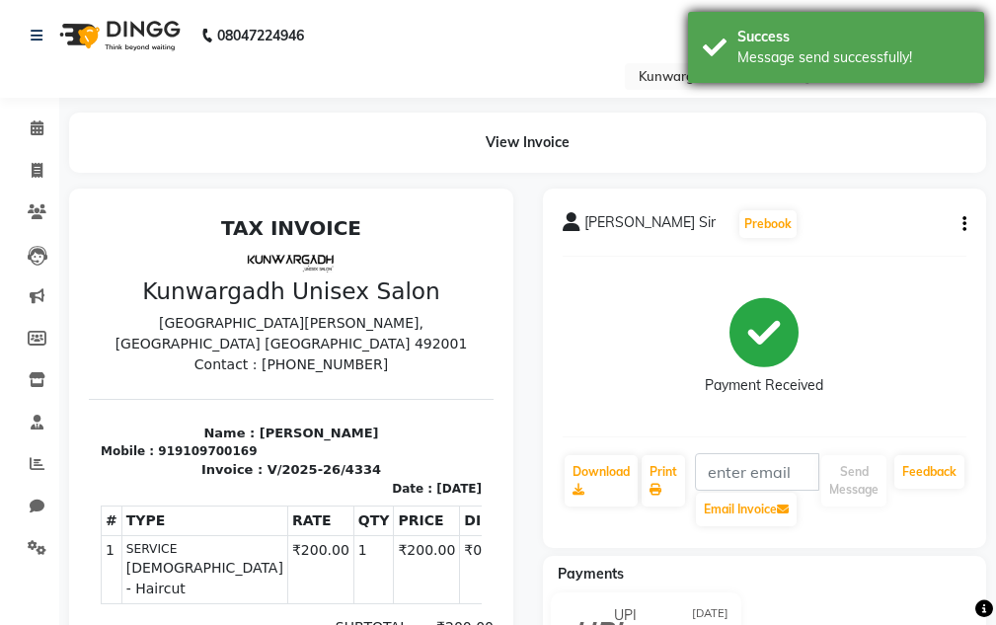
click at [836, 60] on div "Message send successfully!" at bounding box center [854, 57] width 232 height 21
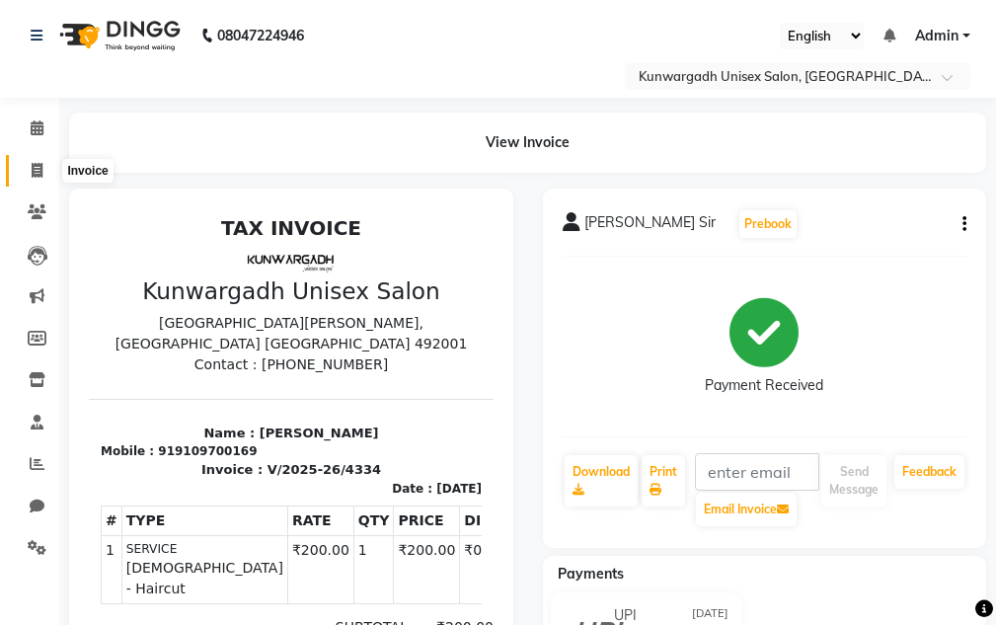
click at [37, 179] on span at bounding box center [37, 171] width 35 height 23
select select "service"
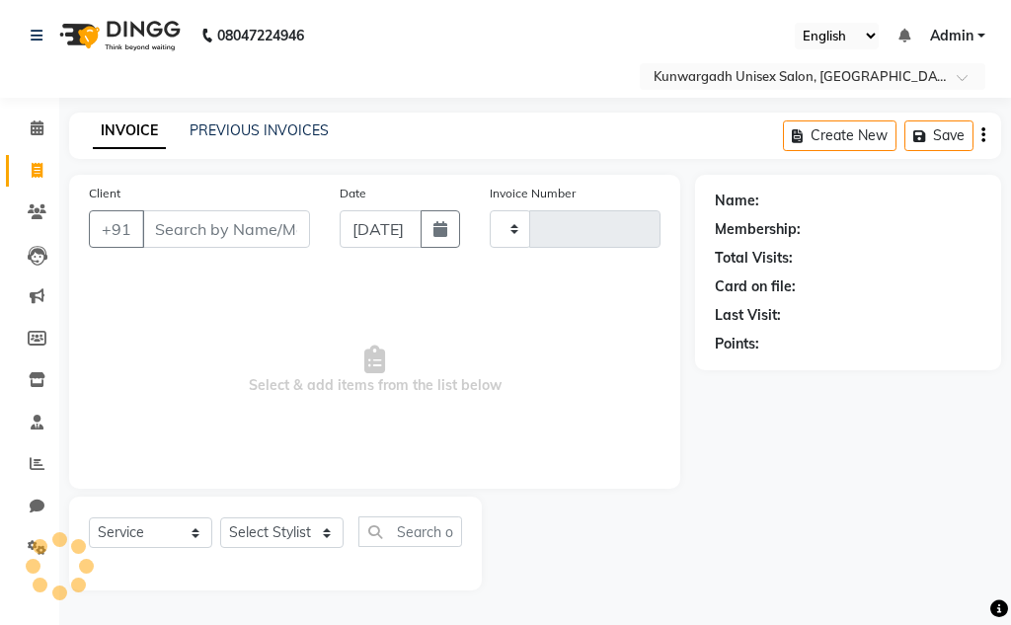
type input "4335"
select select "7931"
type input "0"
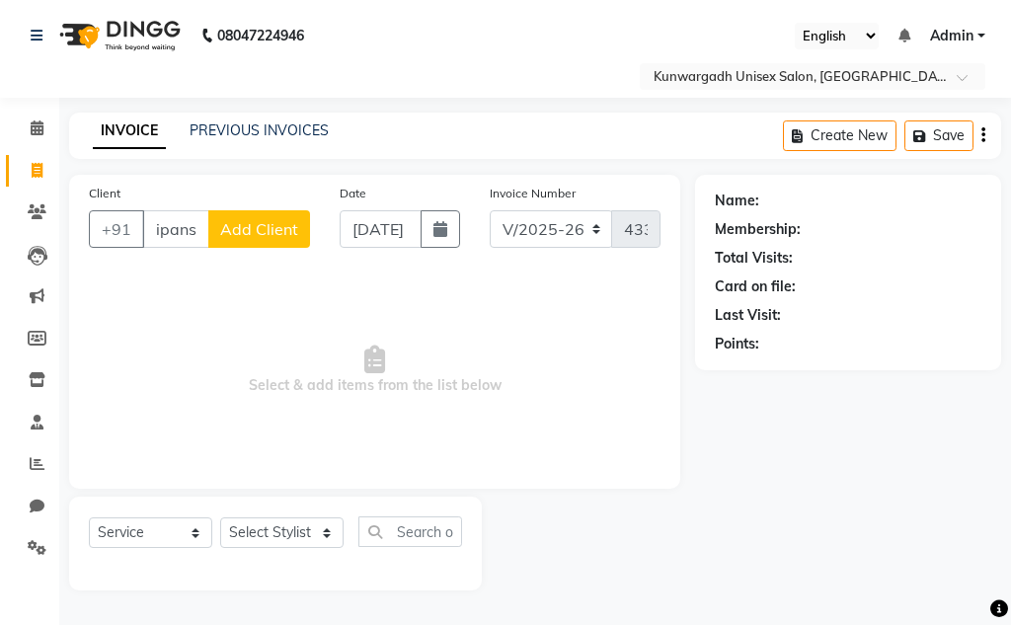
scroll to position [0, 7]
type input "D"
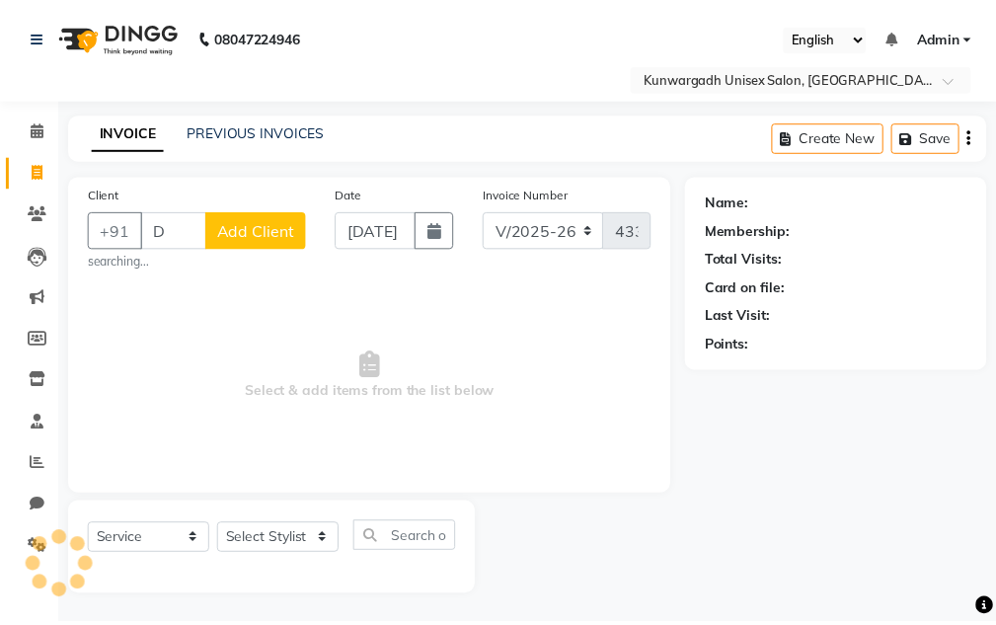
scroll to position [0, 0]
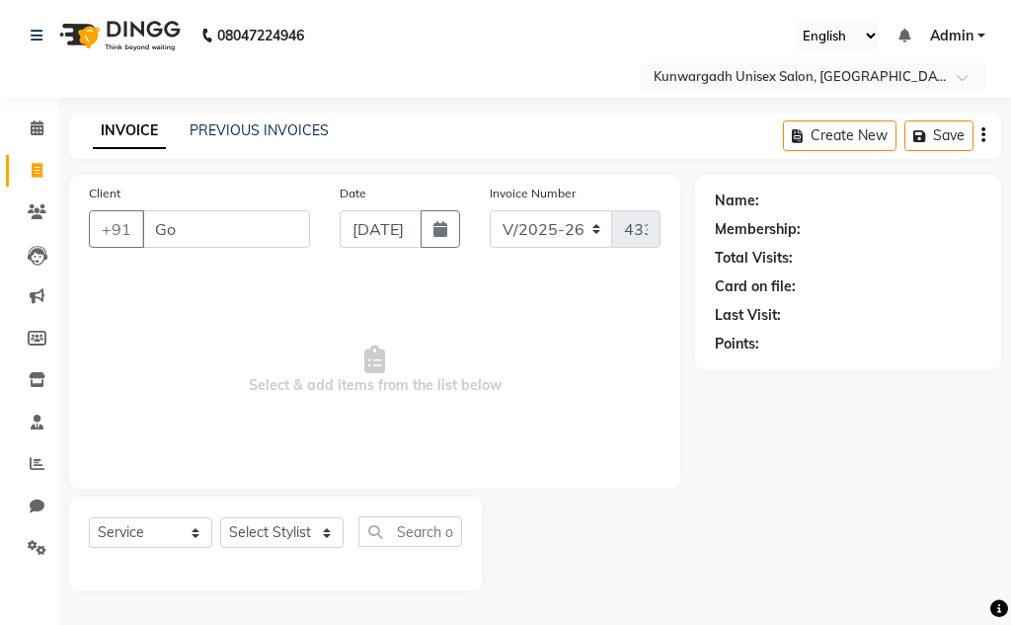
type input "G"
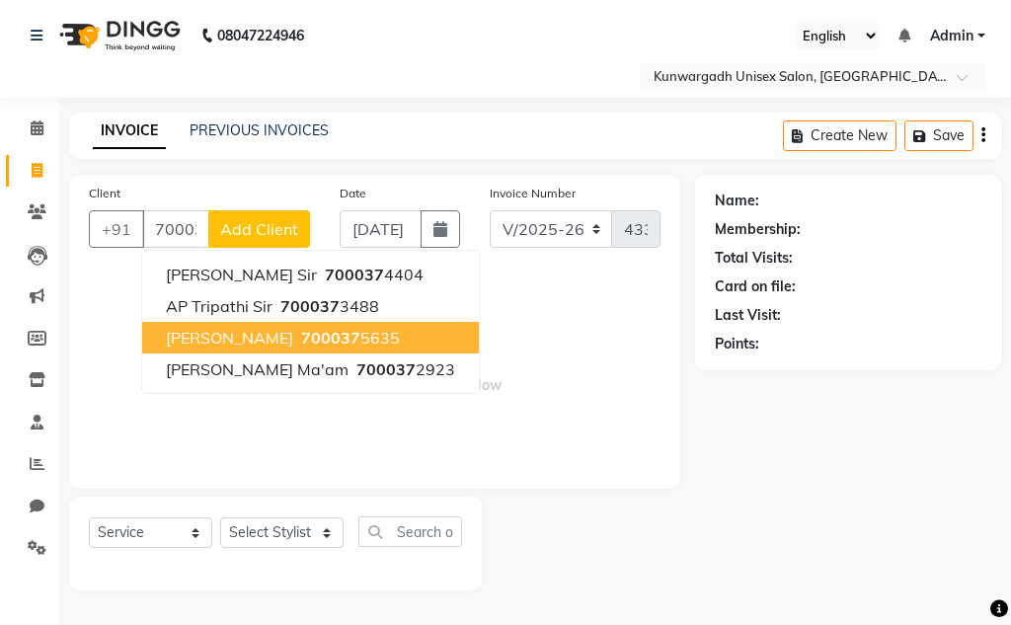
click at [337, 322] on button "[PERSON_NAME] Sir 700037 5635" at bounding box center [310, 338] width 337 height 32
type input "7000375635"
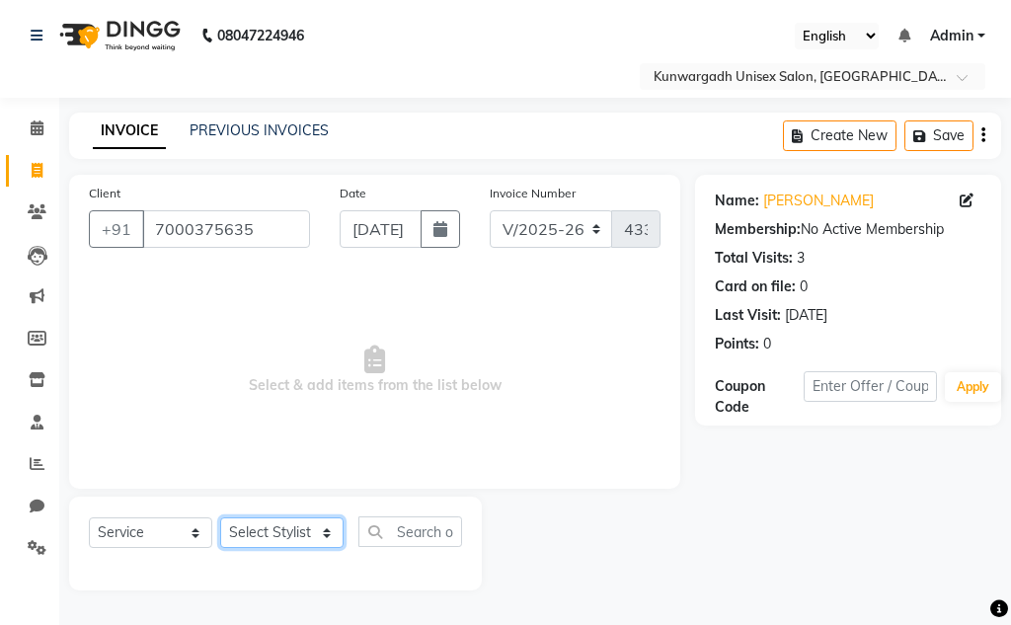
drag, startPoint x: 309, startPoint y: 522, endPoint x: 296, endPoint y: 518, distance: 13.4
click at [309, 522] on select "Select Stylist Aarti [PERSON_NAME] Sir Chiku [PERSON_NAME] [PERSON_NAME] [PERSO…" at bounding box center [281, 532] width 123 height 31
select select "84120"
click at [220, 517] on select "Select Stylist Aarti [PERSON_NAME] Sir Chiku [PERSON_NAME] [PERSON_NAME] [PERSO…" at bounding box center [281, 532] width 123 height 31
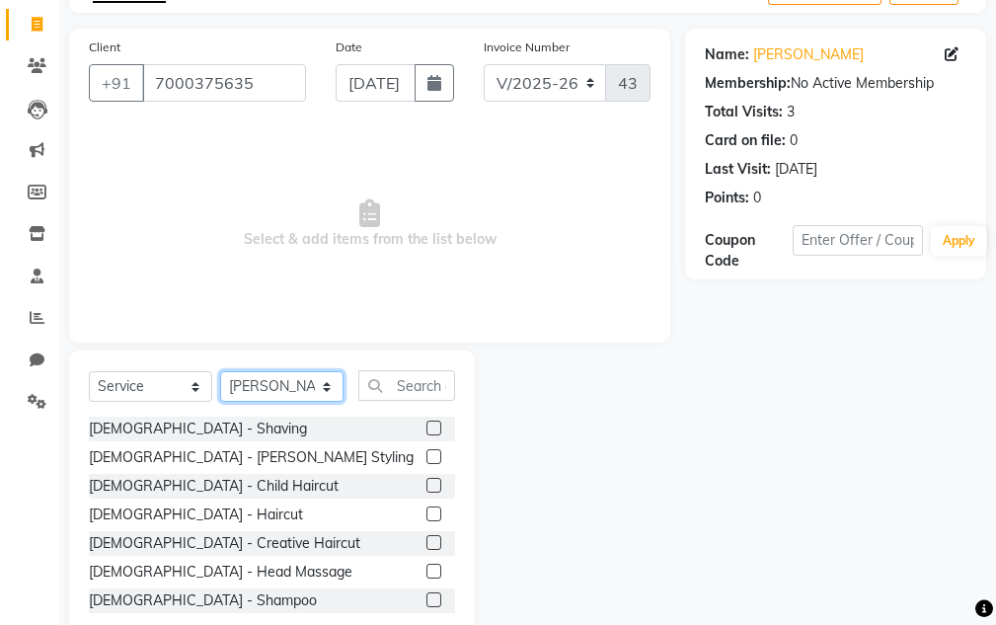
scroll to position [193, 0]
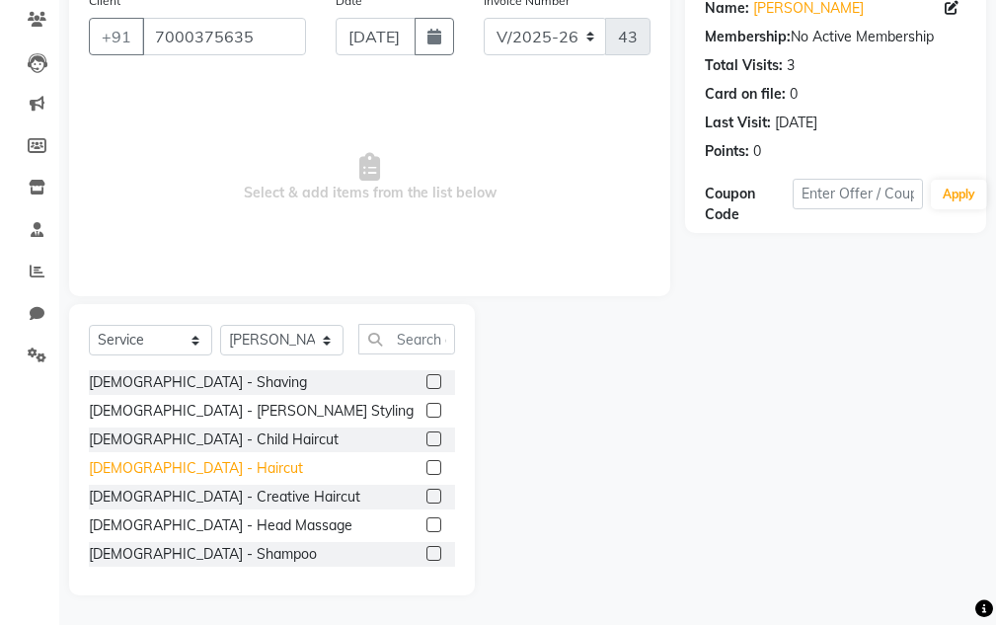
click at [167, 473] on div "[DEMOGRAPHIC_DATA] - Haircut" at bounding box center [196, 468] width 214 height 21
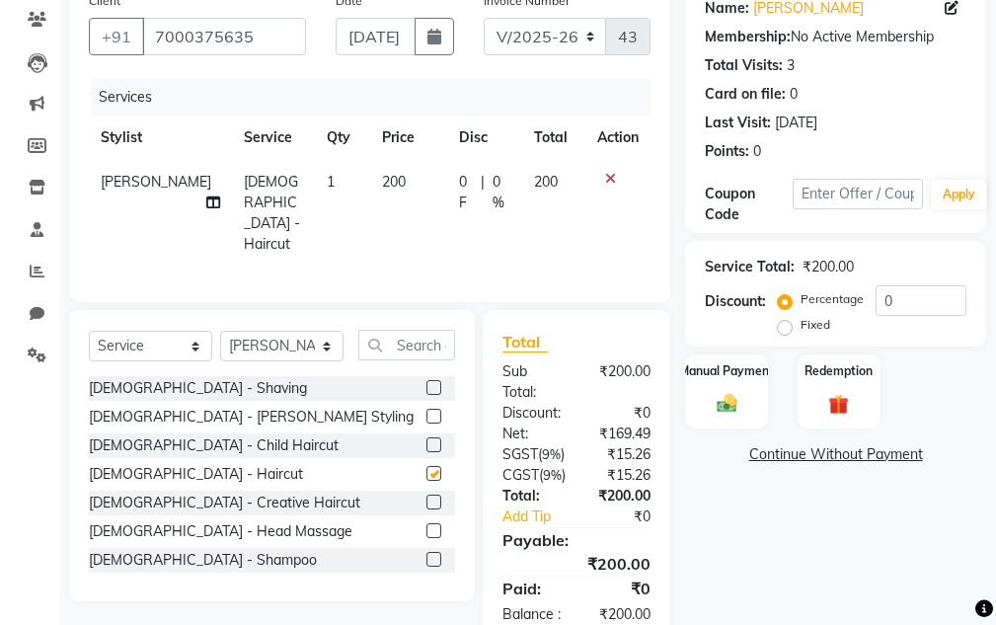
checkbox input "false"
click at [727, 409] on img at bounding box center [727, 404] width 34 height 24
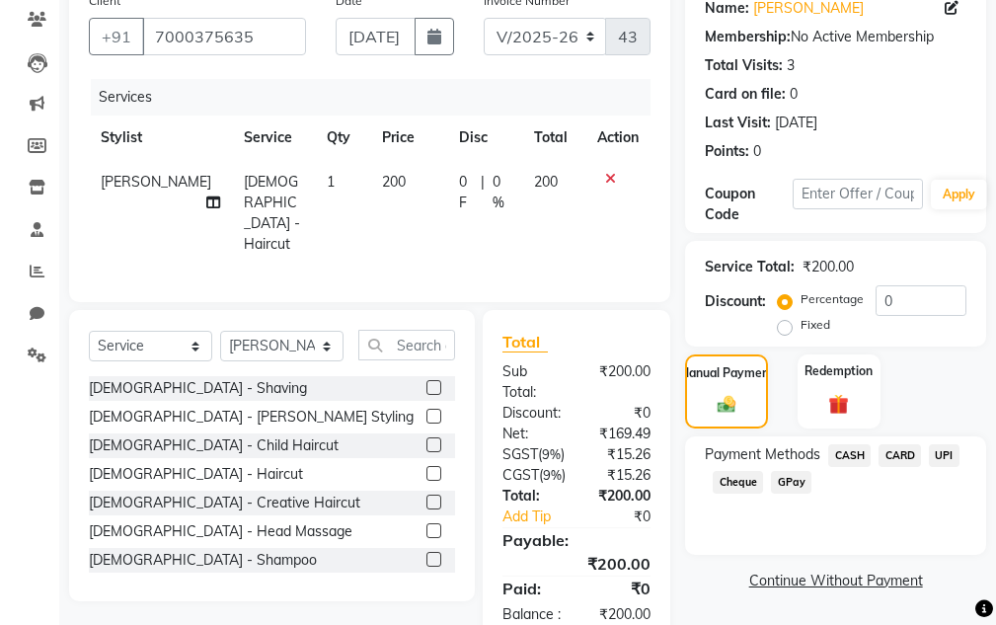
click at [939, 449] on span "UPI" at bounding box center [944, 455] width 31 height 23
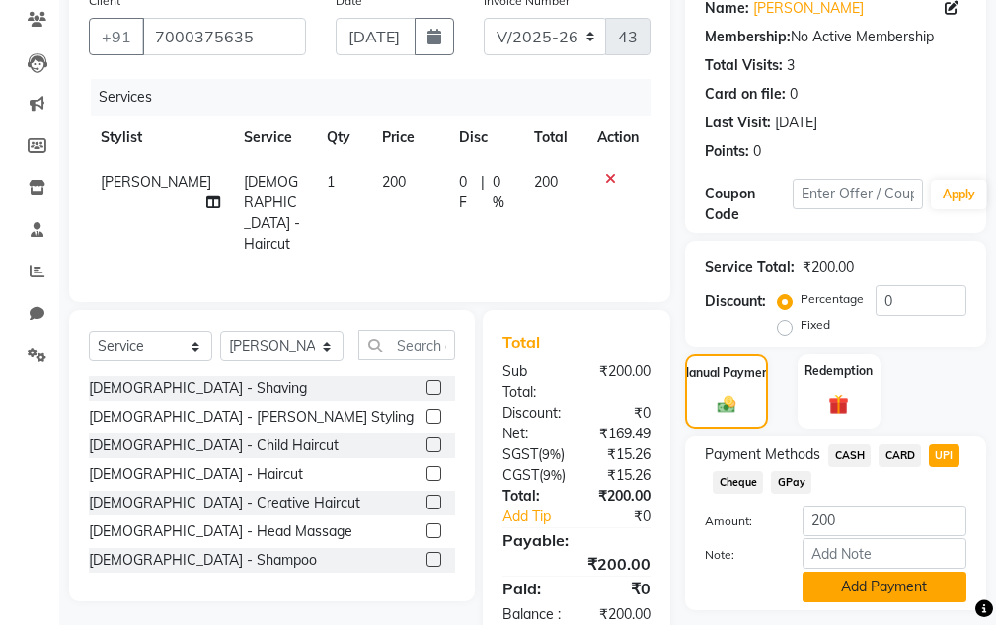
click at [864, 590] on button "Add Payment" at bounding box center [885, 587] width 164 height 31
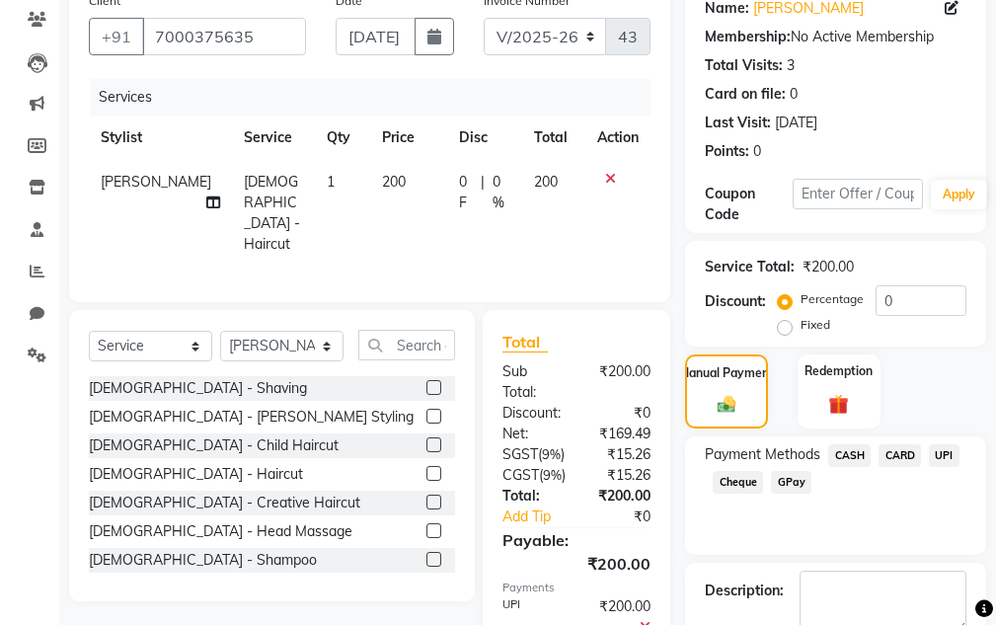
scroll to position [360, 0]
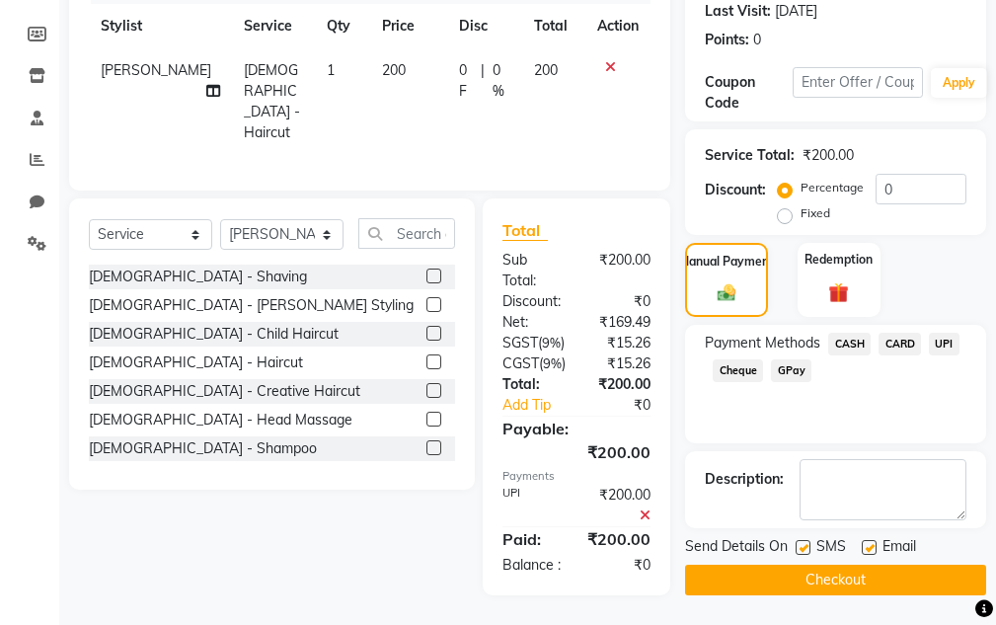
click at [844, 565] on button "Checkout" at bounding box center [835, 580] width 301 height 31
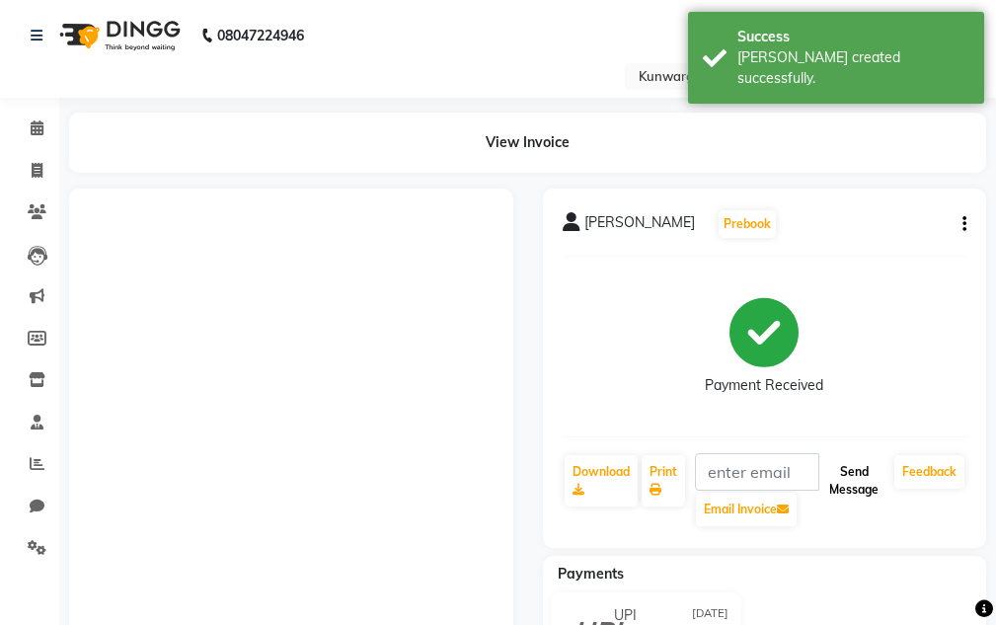
click at [844, 497] on button "Send Message" at bounding box center [853, 480] width 65 height 51
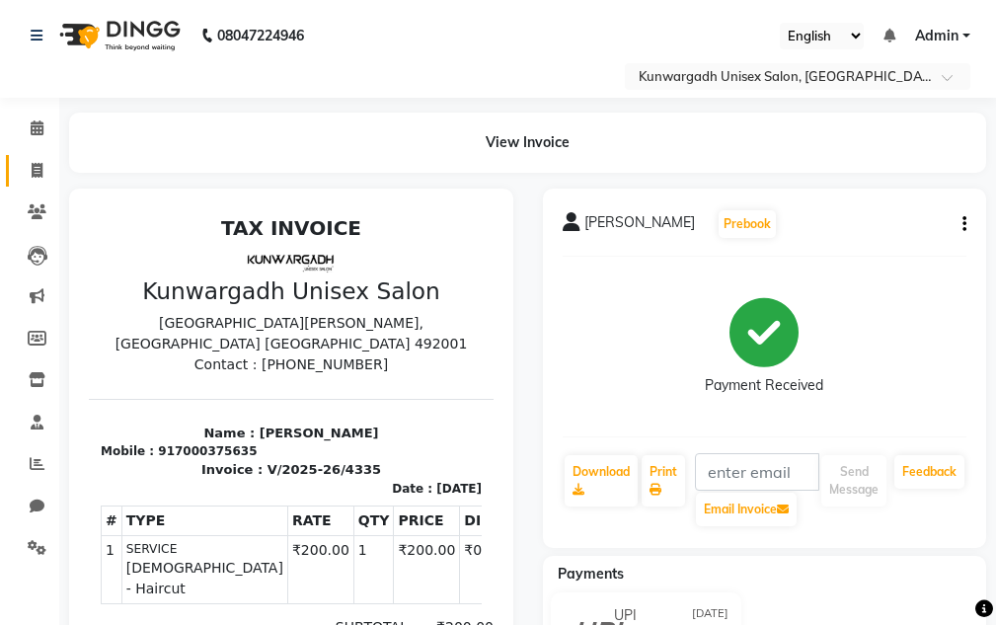
click at [54, 169] on div "View Invoice" at bounding box center [527, 143] width 947 height 60
click at [42, 175] on icon at bounding box center [37, 170] width 11 height 15
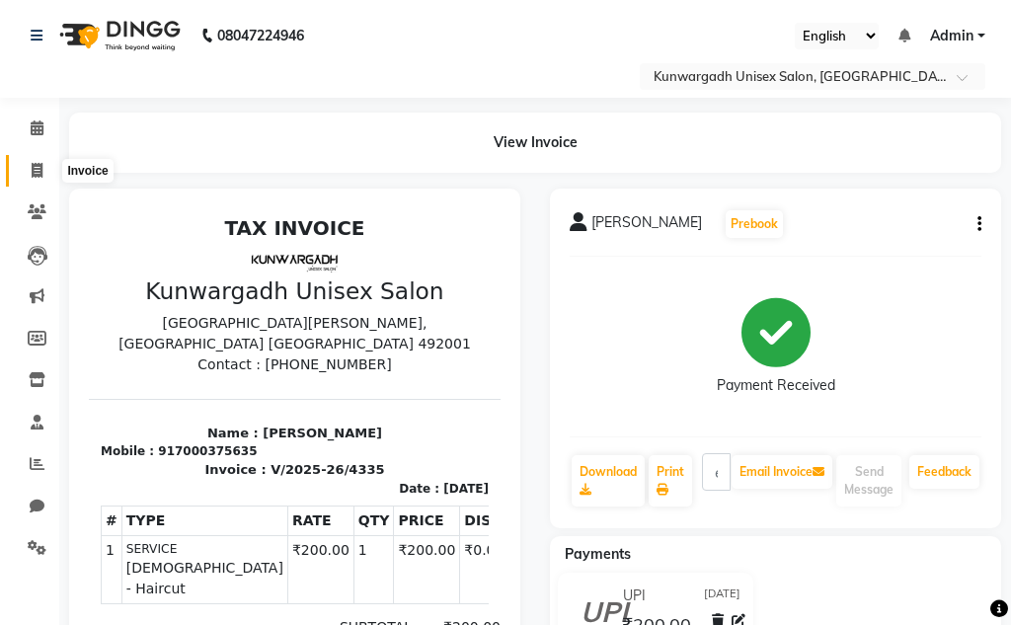
select select "service"
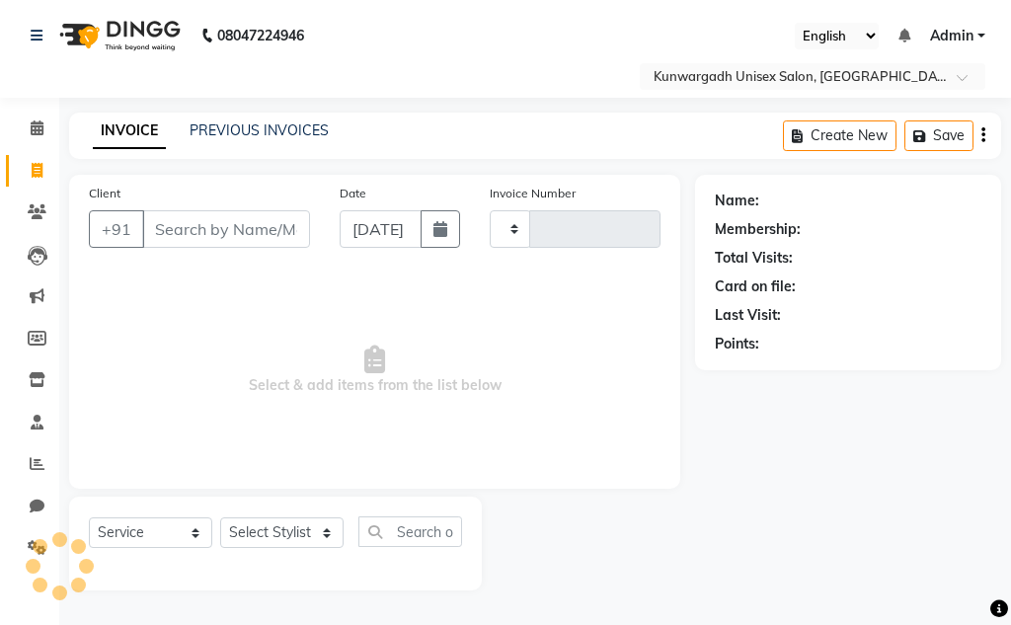
type input "4336"
select select "7931"
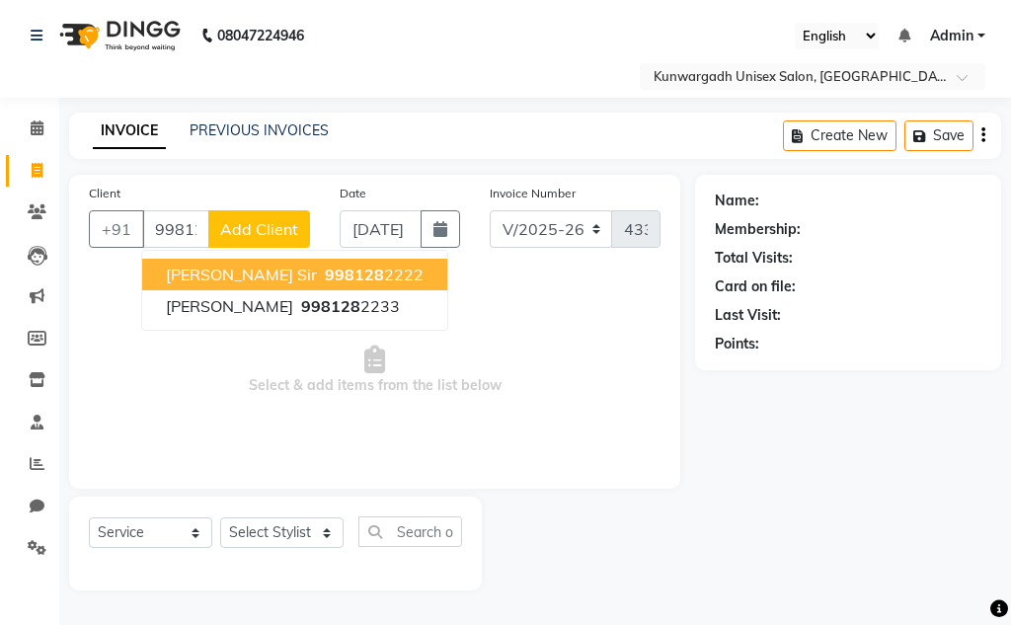
click at [325, 269] on span "998128" at bounding box center [354, 275] width 59 height 20
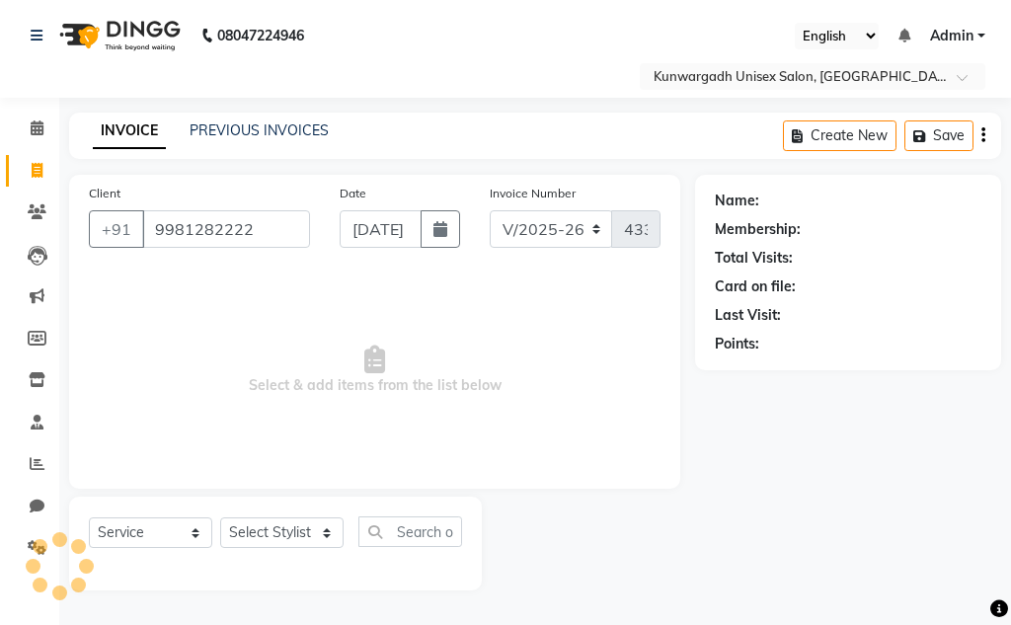
type input "9981282222"
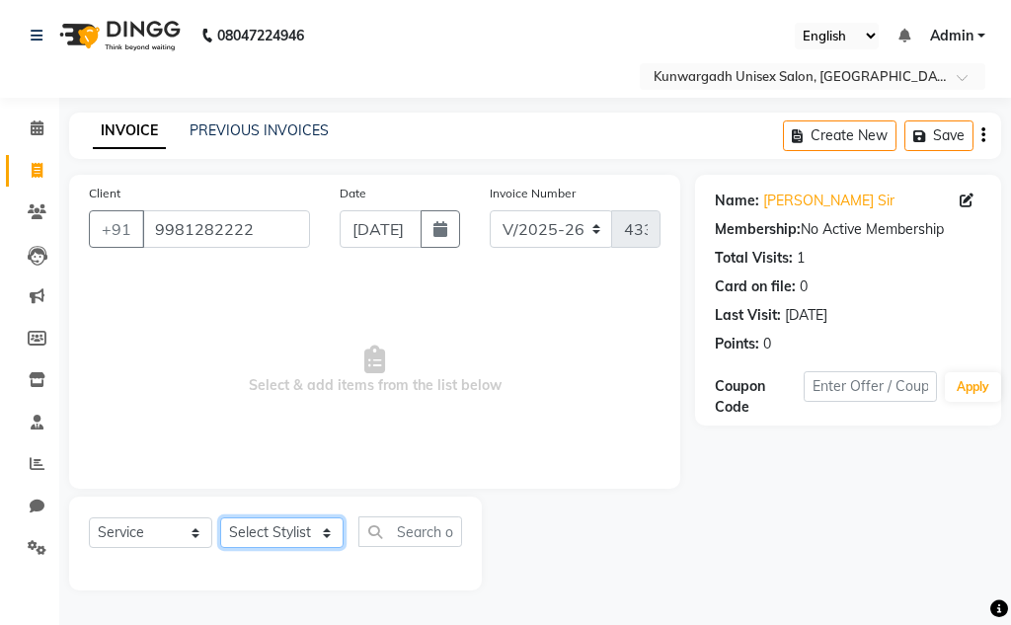
click at [287, 525] on select "Select Stylist Aarti [PERSON_NAME] Sir Chiku [PERSON_NAME] [PERSON_NAME] [PERSO…" at bounding box center [281, 532] width 123 height 31
select select "84120"
click at [220, 517] on select "Select Stylist Aarti [PERSON_NAME] Sir Chiku [PERSON_NAME] [PERSON_NAME] [PERSO…" at bounding box center [281, 532] width 123 height 31
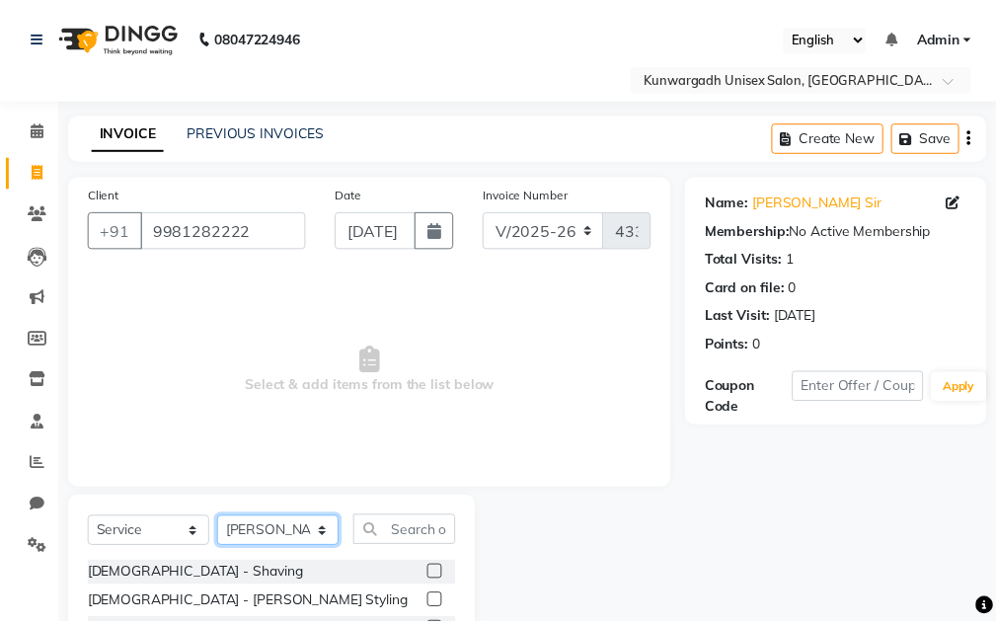
scroll to position [193, 0]
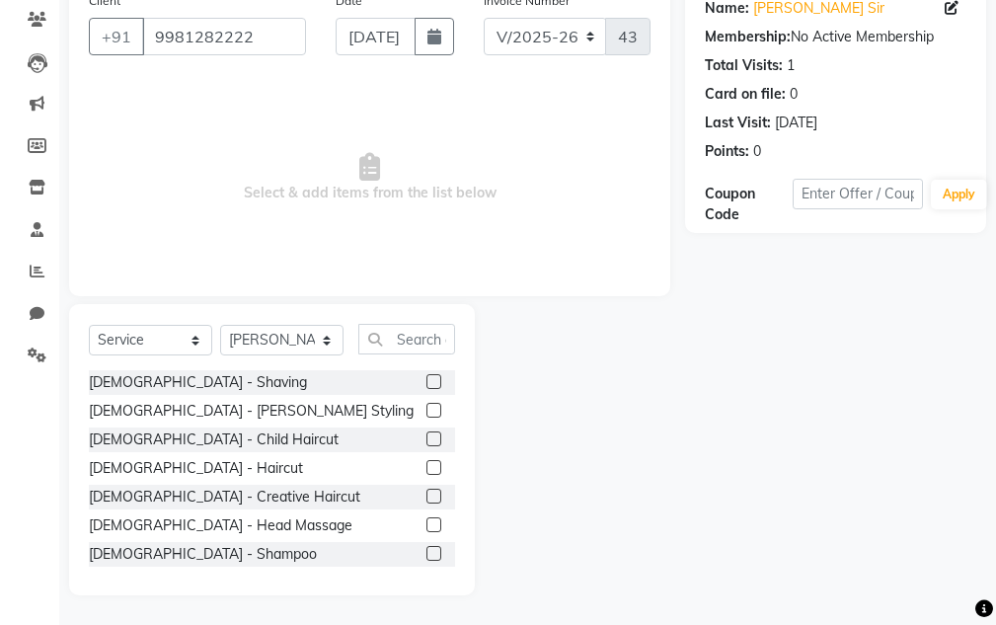
click at [175, 456] on div "[DEMOGRAPHIC_DATA] - Haircut" at bounding box center [272, 468] width 366 height 25
click at [151, 482] on div "[DEMOGRAPHIC_DATA] - Shaving [DEMOGRAPHIC_DATA] - [PERSON_NAME] Styling [DEMOGR…" at bounding box center [272, 468] width 366 height 197
click at [155, 469] on div "[DEMOGRAPHIC_DATA] - Haircut" at bounding box center [196, 468] width 214 height 21
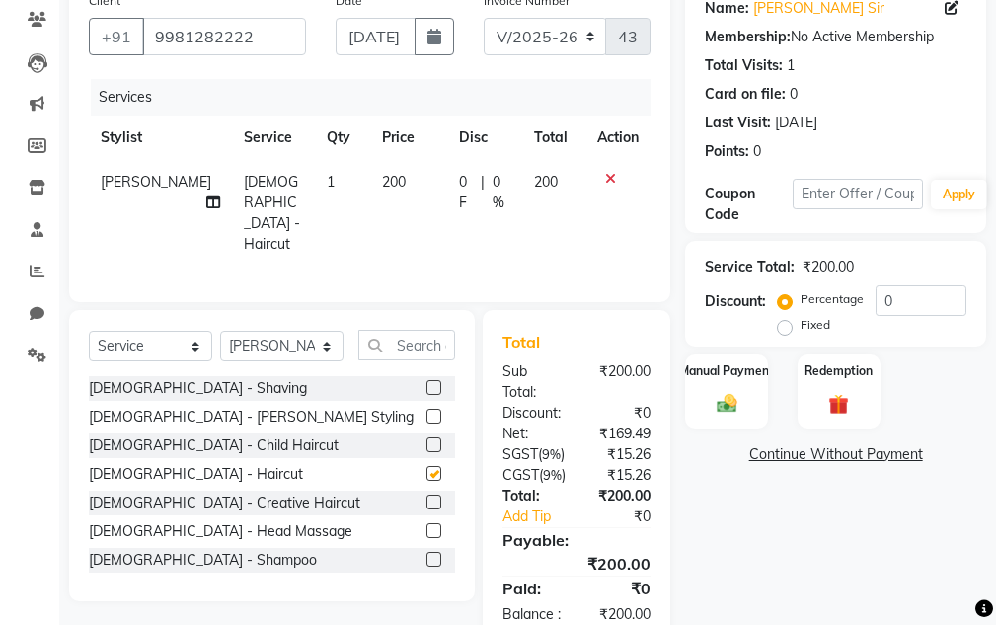
checkbox input "false"
drag, startPoint x: 716, startPoint y: 396, endPoint x: 792, endPoint y: 430, distance: 83.5
click at [718, 396] on img at bounding box center [727, 403] width 33 height 23
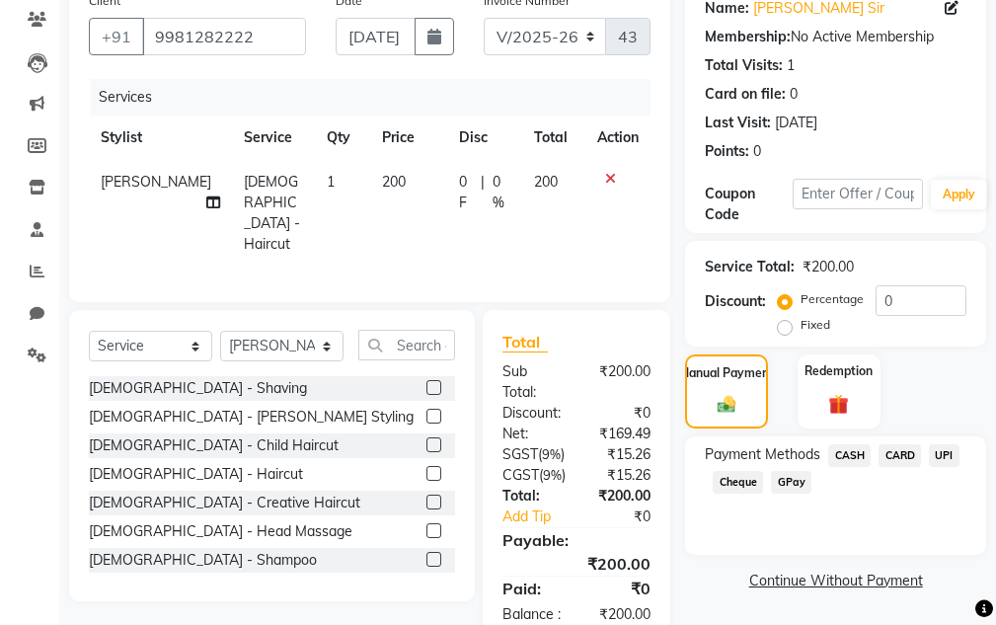
click at [933, 449] on span "UPI" at bounding box center [944, 455] width 31 height 23
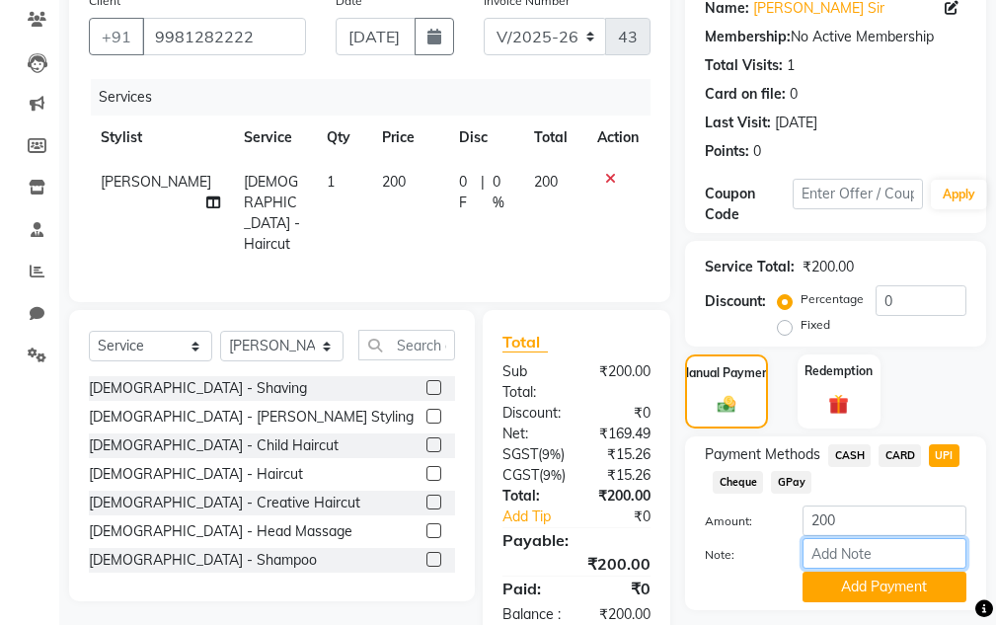
drag, startPoint x: 925, startPoint y: 558, endPoint x: 923, endPoint y: 568, distance: 10.1
click at [925, 566] on input "Note:" at bounding box center [885, 553] width 164 height 31
drag, startPoint x: 917, startPoint y: 586, endPoint x: 898, endPoint y: 551, distance: 40.2
click at [916, 586] on button "Add Payment" at bounding box center [885, 587] width 164 height 31
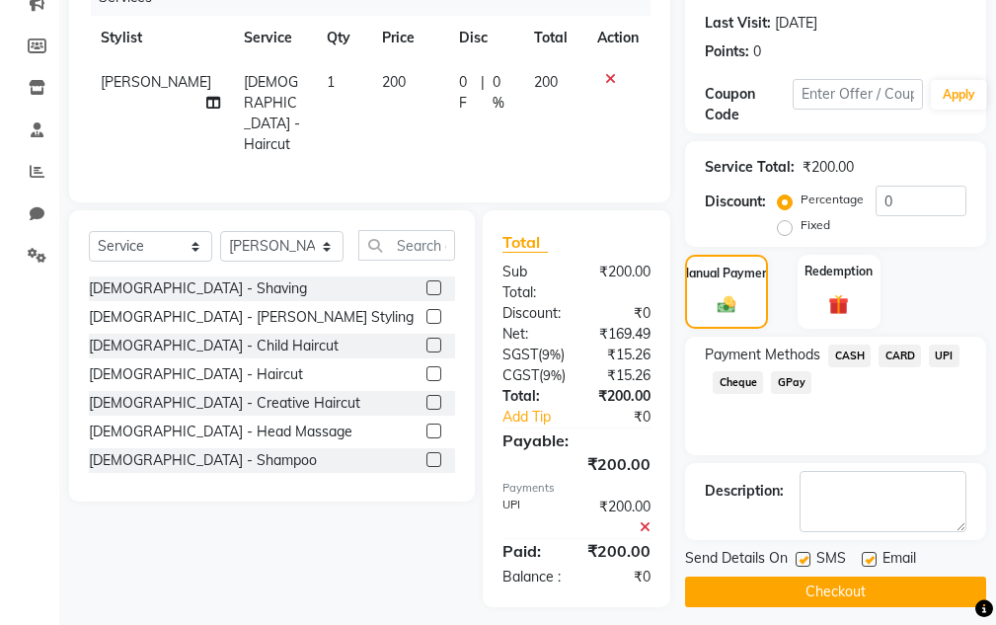
scroll to position [360, 0]
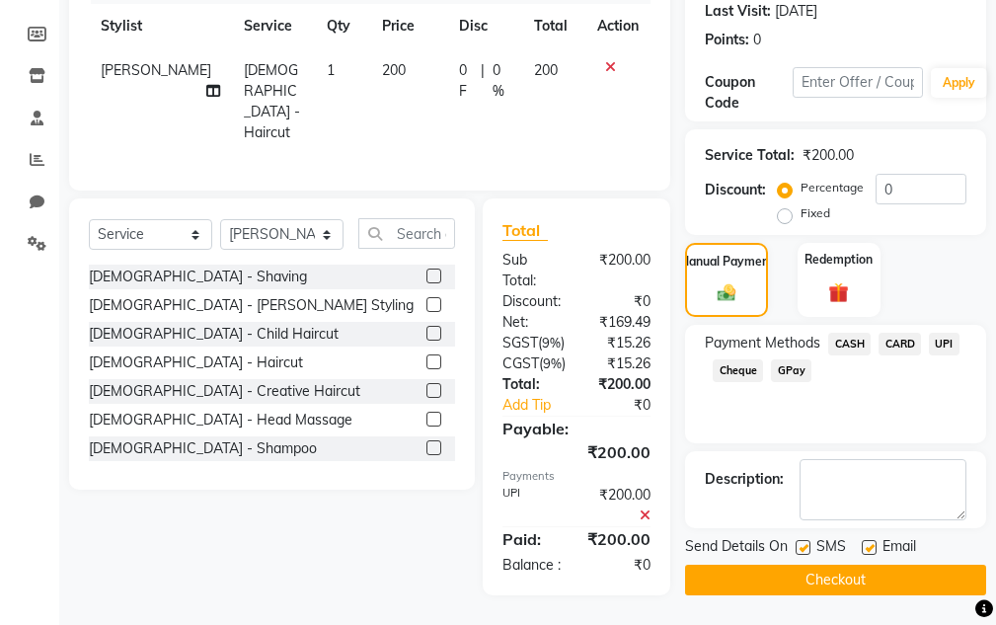
click at [889, 536] on span "Email" at bounding box center [900, 548] width 34 height 25
click at [894, 536] on span "Email" at bounding box center [900, 548] width 34 height 25
click at [896, 565] on button "Checkout" at bounding box center [835, 580] width 301 height 31
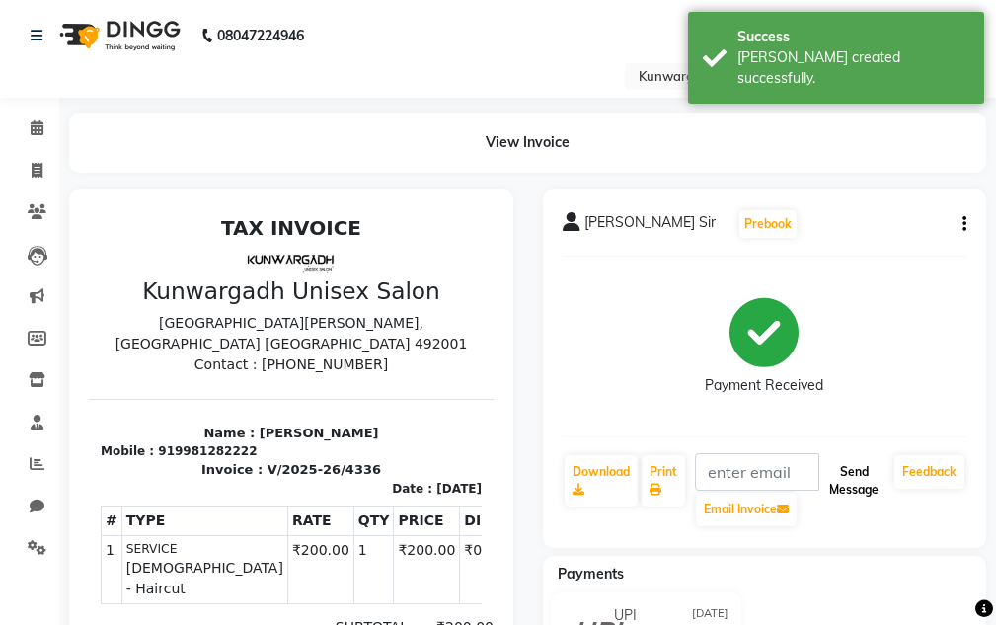
click at [858, 476] on button "Send Message" at bounding box center [853, 480] width 65 height 51
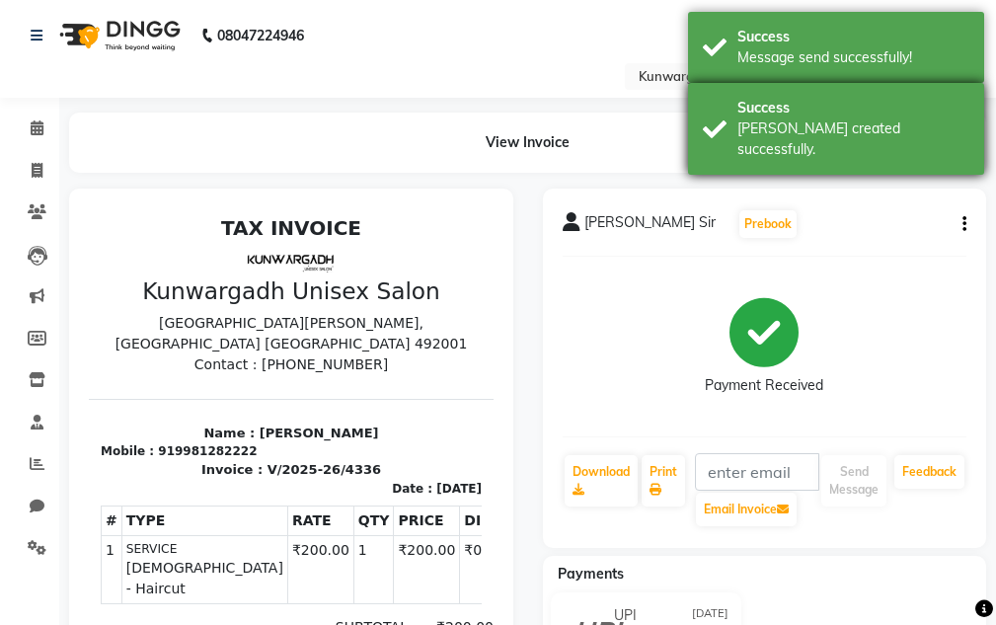
click at [864, 134] on div "[PERSON_NAME] created successfully." at bounding box center [854, 138] width 232 height 41
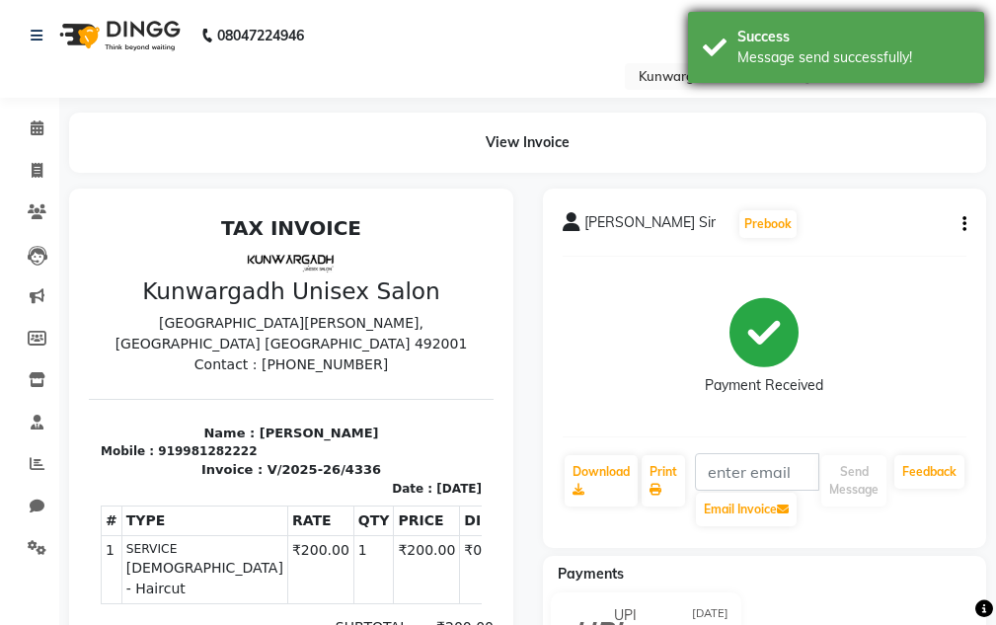
click at [848, 79] on div "Success Message send successfully!" at bounding box center [836, 47] width 296 height 71
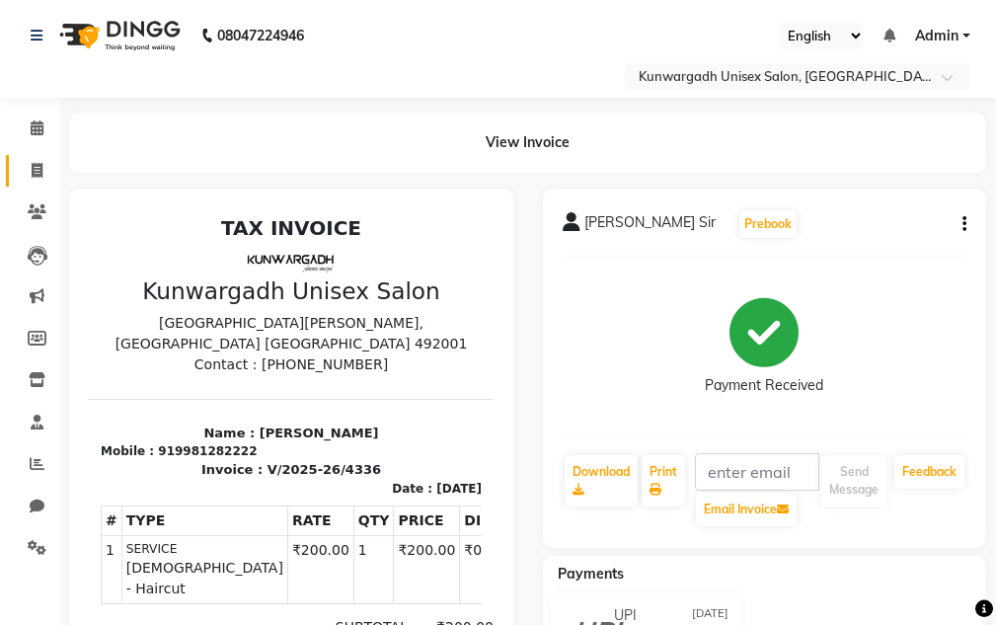
click at [39, 186] on link "Invoice" at bounding box center [29, 171] width 47 height 33
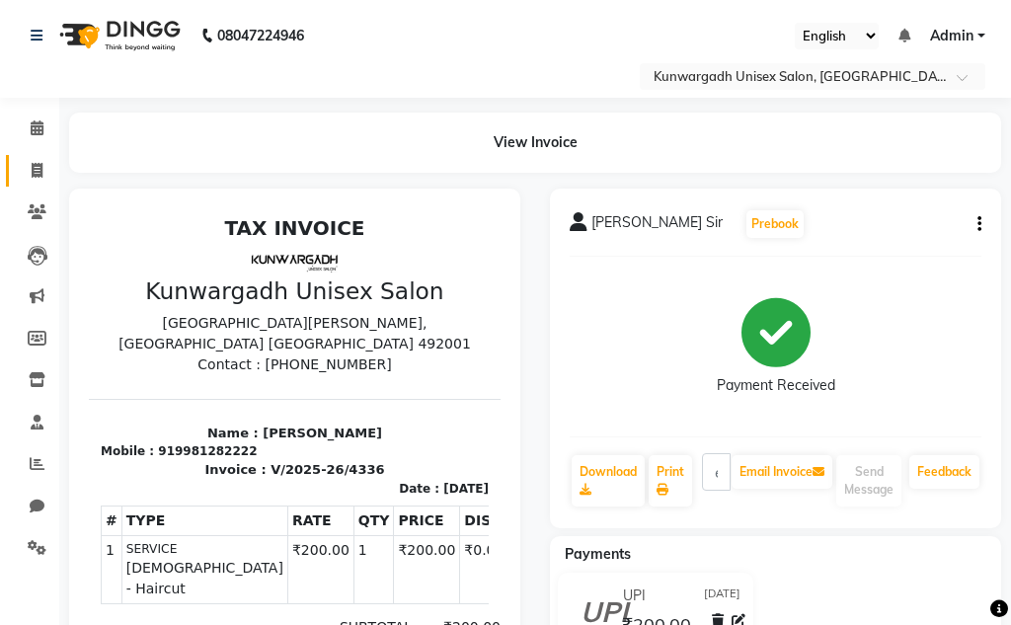
select select "service"
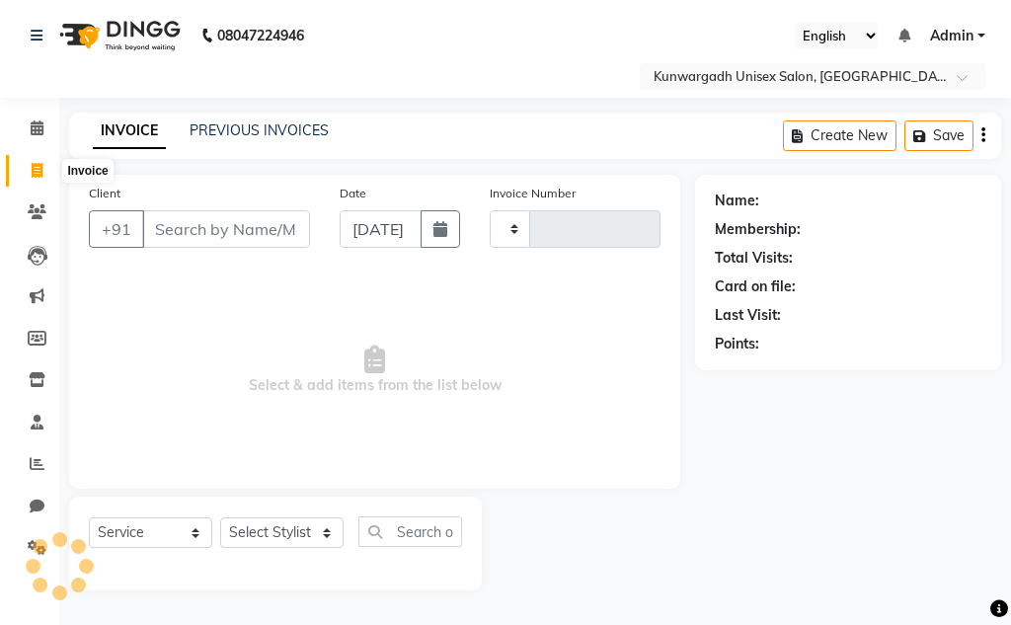
type input "4337"
select select "7931"
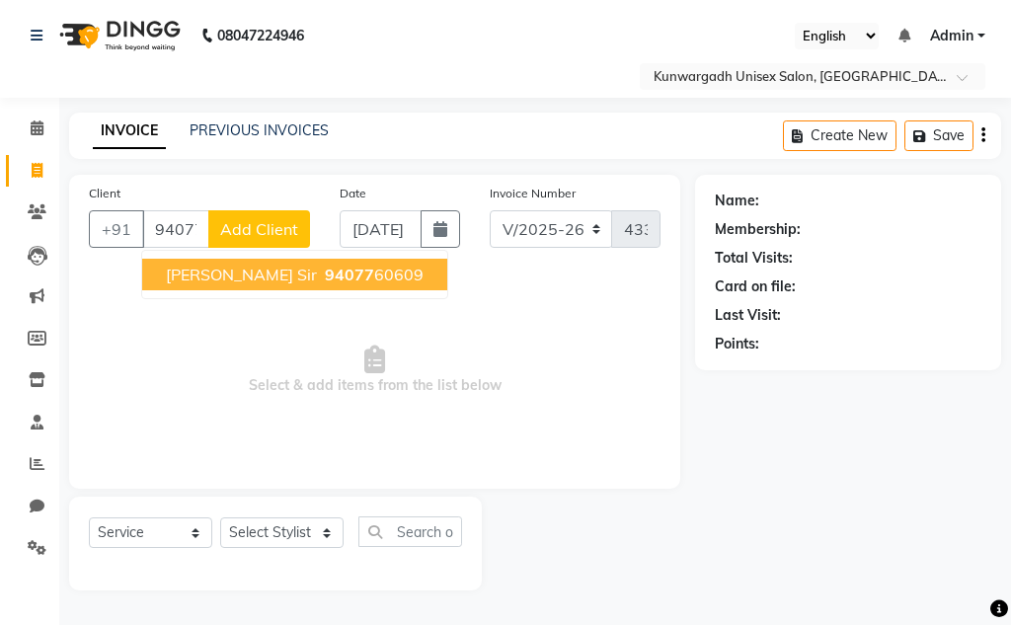
click at [214, 283] on span "[PERSON_NAME] Sir" at bounding box center [241, 275] width 151 height 20
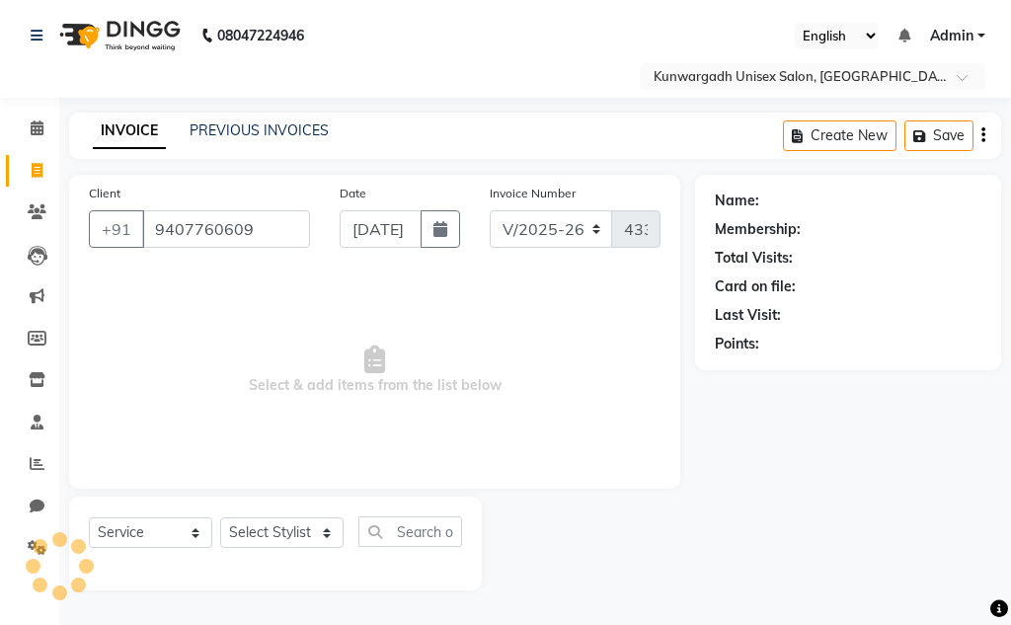
type input "9407760609"
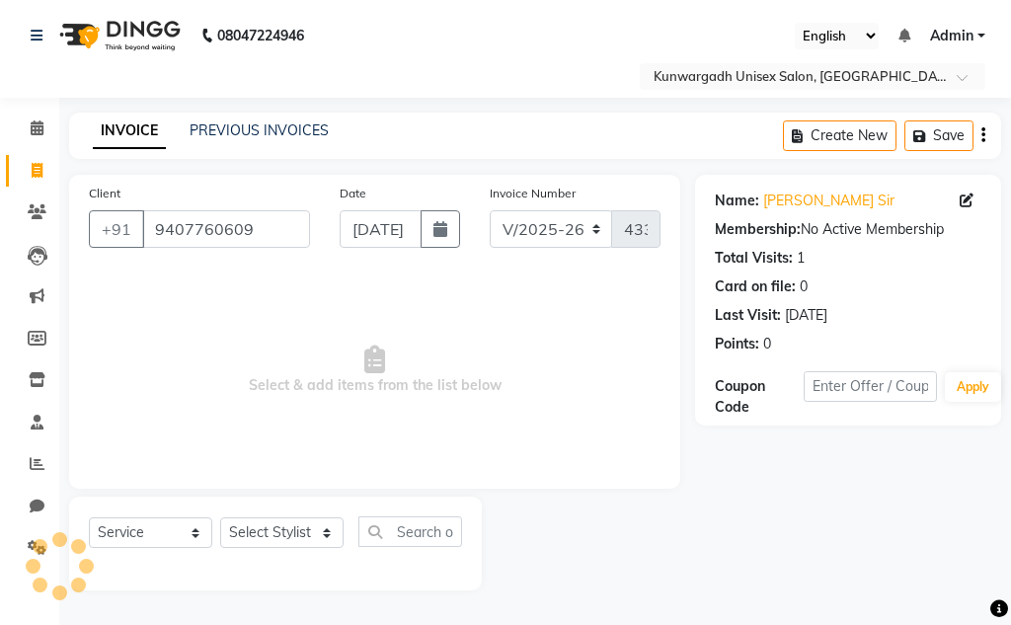
click at [252, 515] on div "Select Service Product Membership Package Voucher Prepaid Gift Card Select Styl…" at bounding box center [275, 544] width 413 height 94
click at [278, 539] on select "Select Stylist Aarti [PERSON_NAME] Sir Chiku [PERSON_NAME] [PERSON_NAME] [PERSO…" at bounding box center [281, 532] width 123 height 31
select select "82467"
click at [220, 517] on select "Select Stylist Aarti [PERSON_NAME] Sir Chiku [PERSON_NAME] [PERSON_NAME] [PERSO…" at bounding box center [281, 532] width 123 height 31
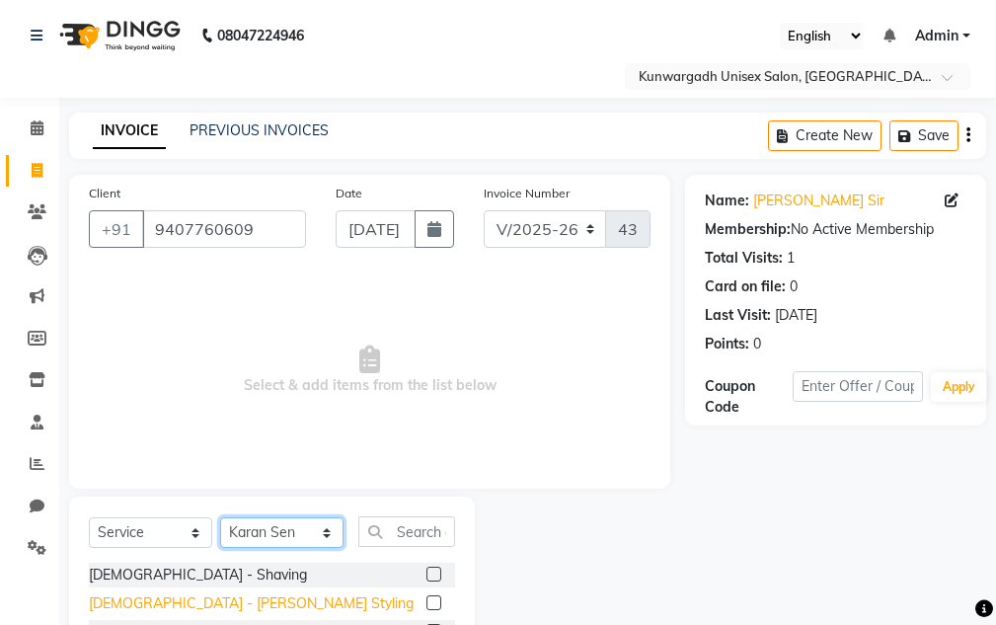
scroll to position [193, 0]
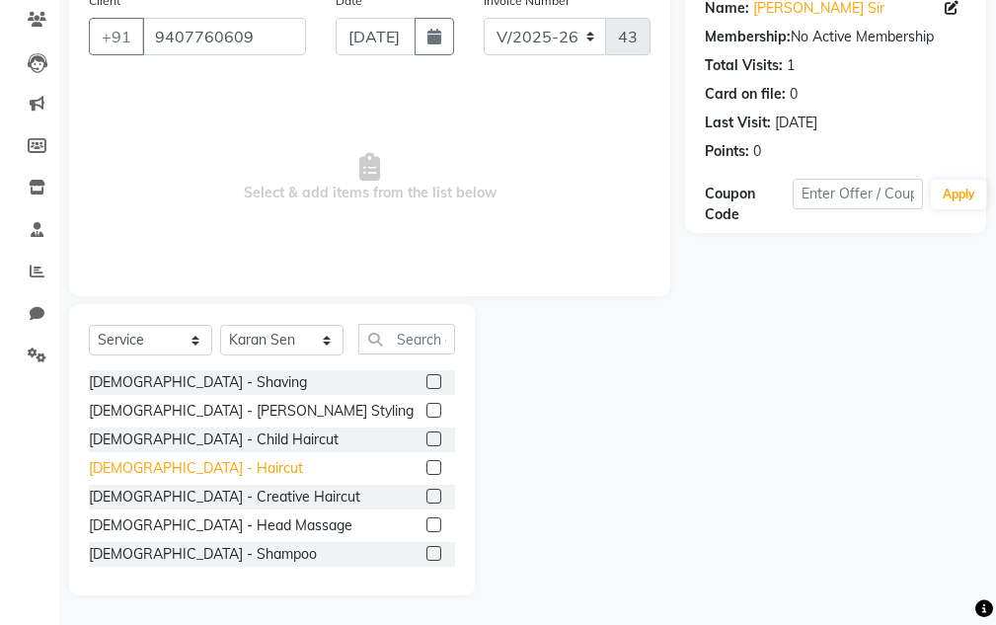
click at [158, 476] on div "[DEMOGRAPHIC_DATA] - Haircut" at bounding box center [196, 468] width 214 height 21
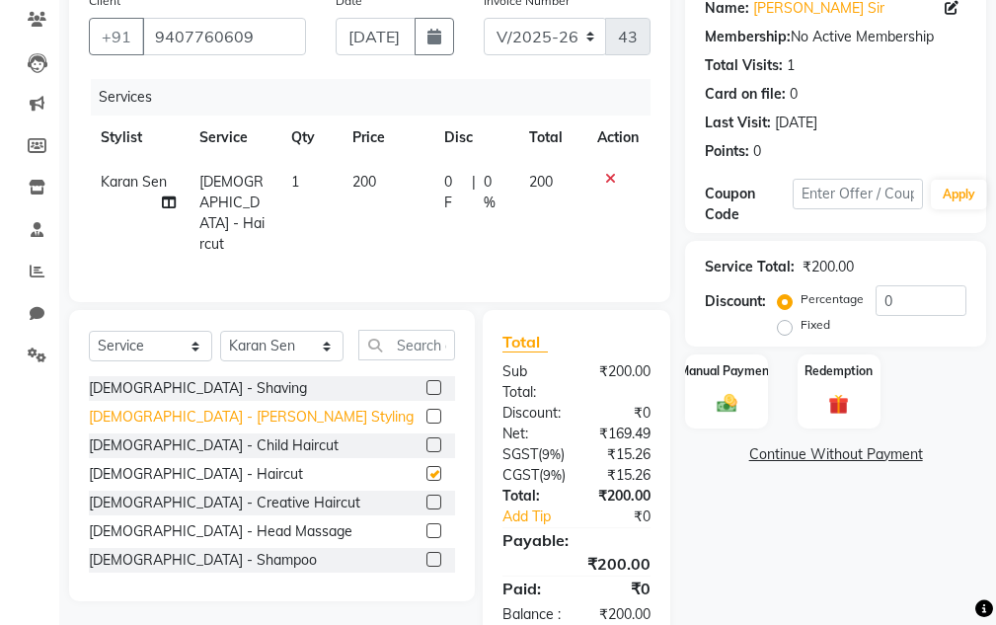
checkbox input "false"
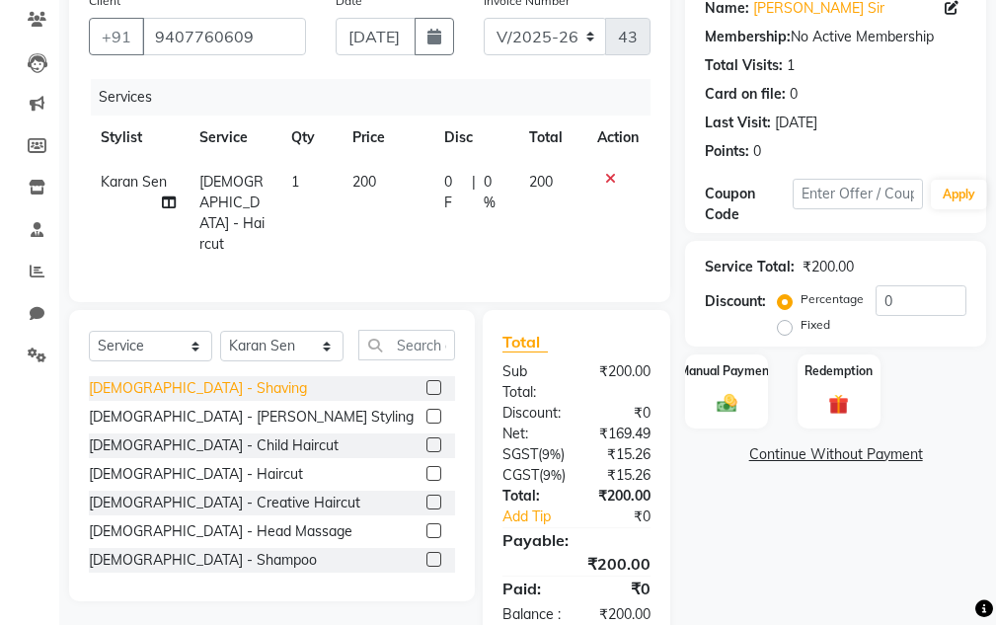
click at [167, 378] on div "[DEMOGRAPHIC_DATA] - Shaving" at bounding box center [198, 388] width 218 height 21
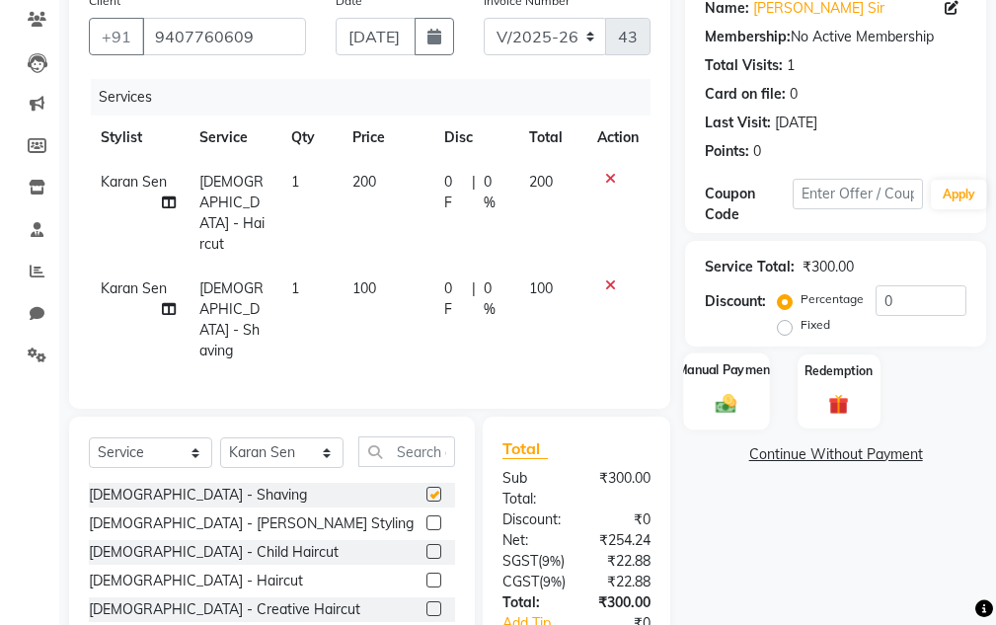
checkbox input "false"
drag, startPoint x: 692, startPoint y: 396, endPoint x: 708, endPoint y: 399, distance: 16.1
click at [695, 396] on div "Manual Payment" at bounding box center [727, 390] width 86 height 77
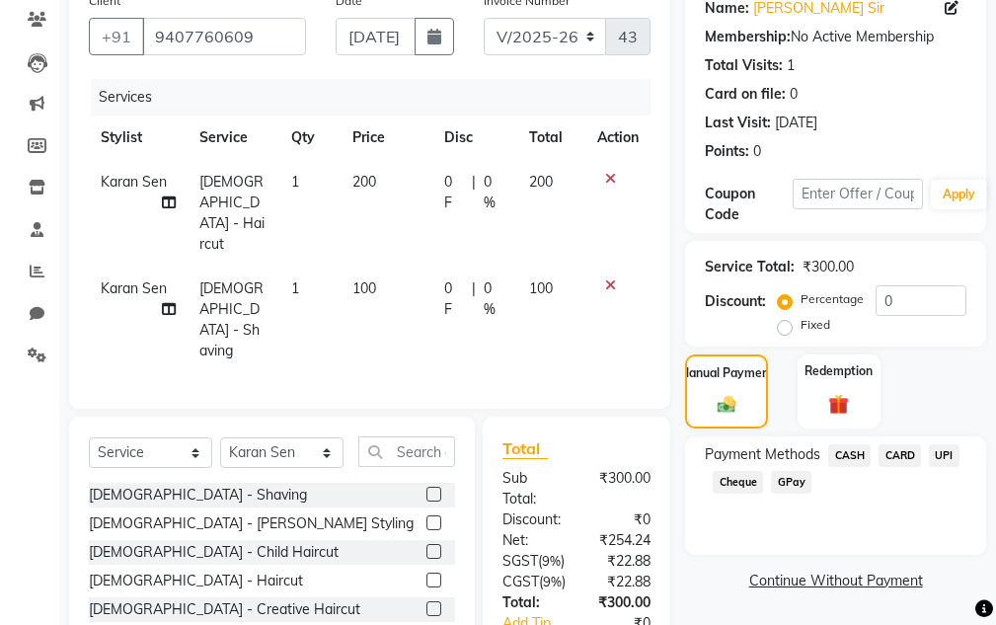
click at [856, 457] on span "CASH" at bounding box center [849, 455] width 42 height 23
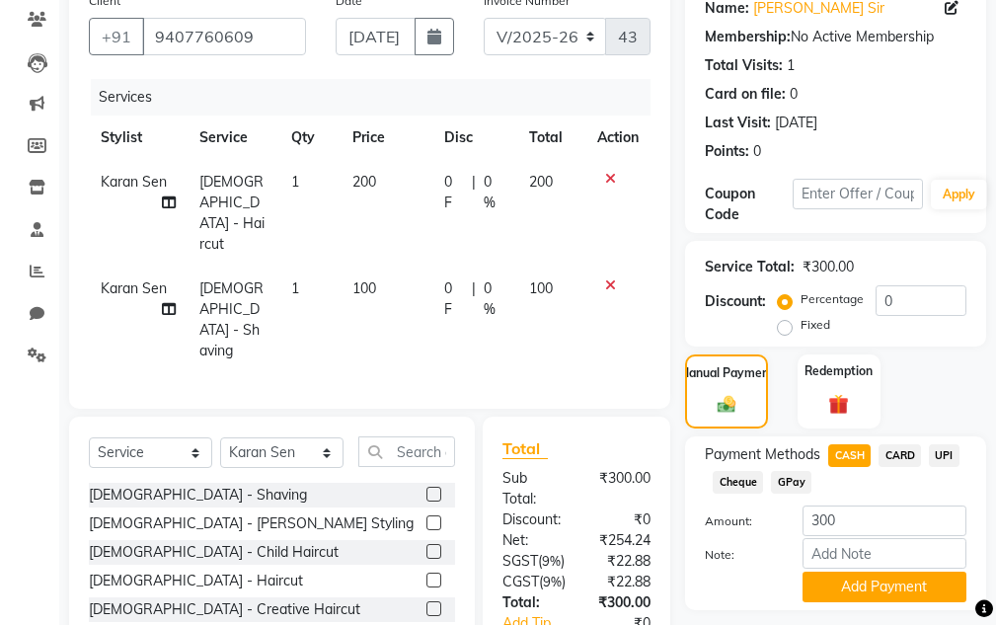
scroll to position [291, 0]
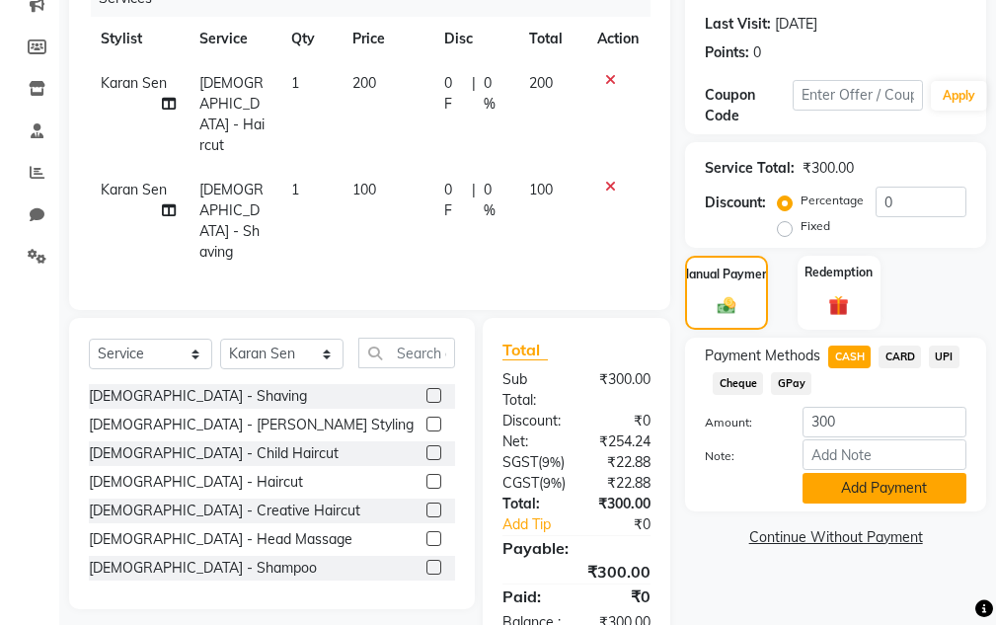
click at [877, 483] on button "Add Payment" at bounding box center [885, 488] width 164 height 31
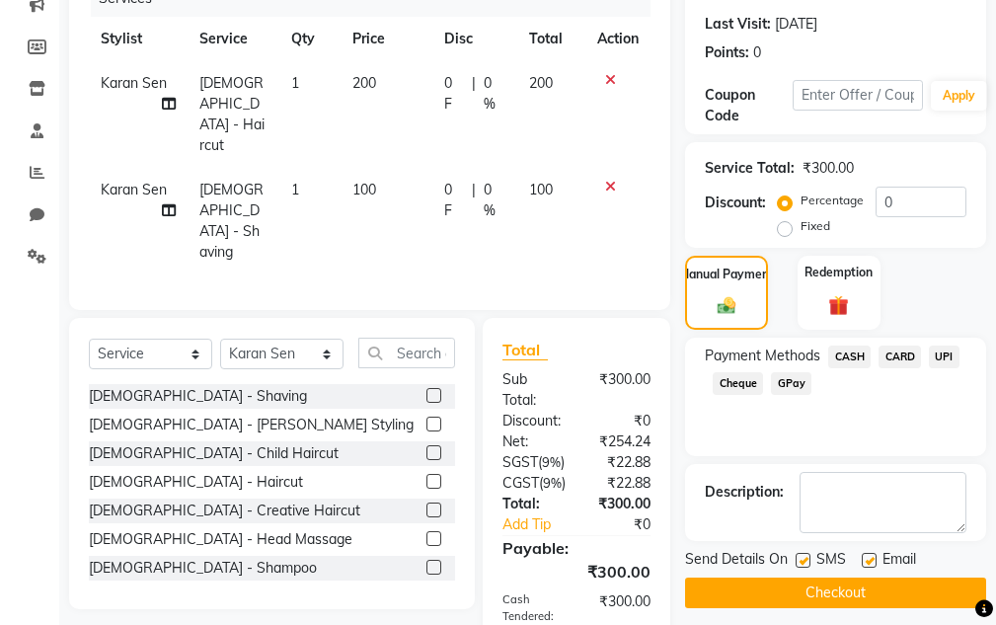
click at [877, 569] on div "Email" at bounding box center [897, 561] width 70 height 25
click at [874, 580] on button "Checkout" at bounding box center [835, 593] width 301 height 31
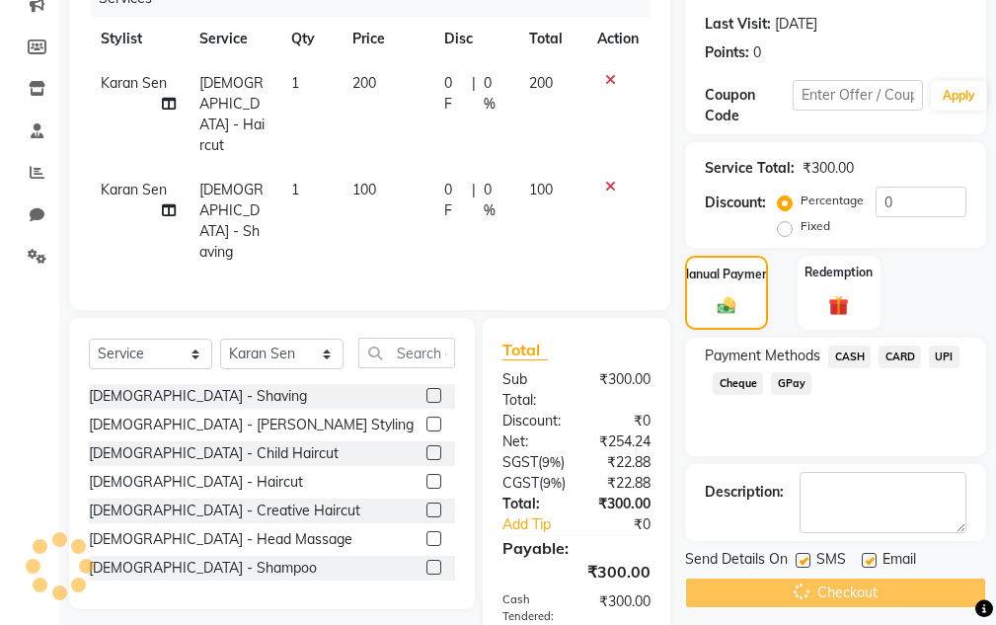
scroll to position [445, 0]
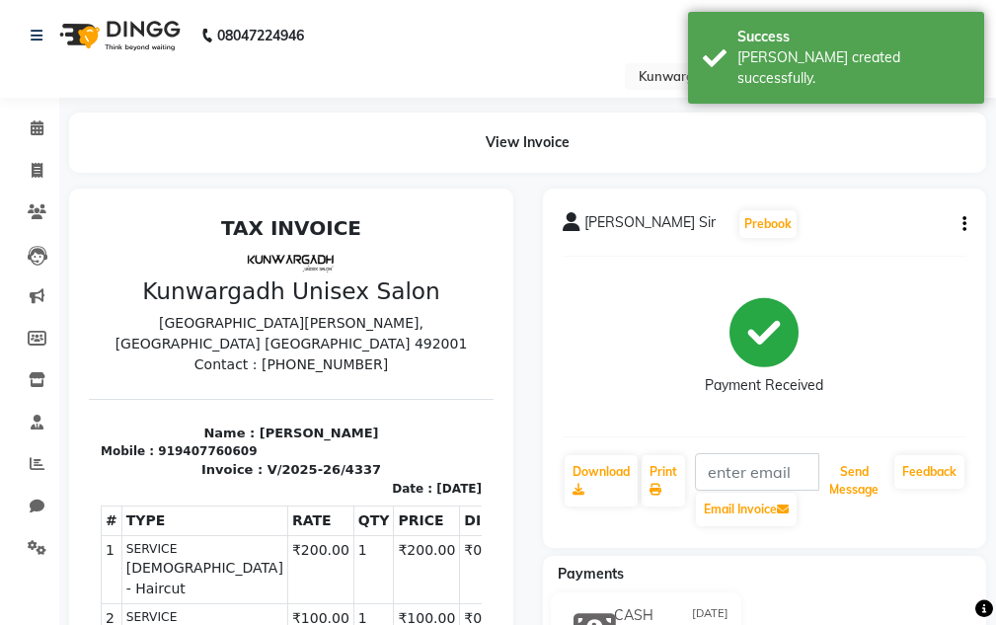
click at [853, 481] on button "Send Message" at bounding box center [853, 480] width 65 height 51
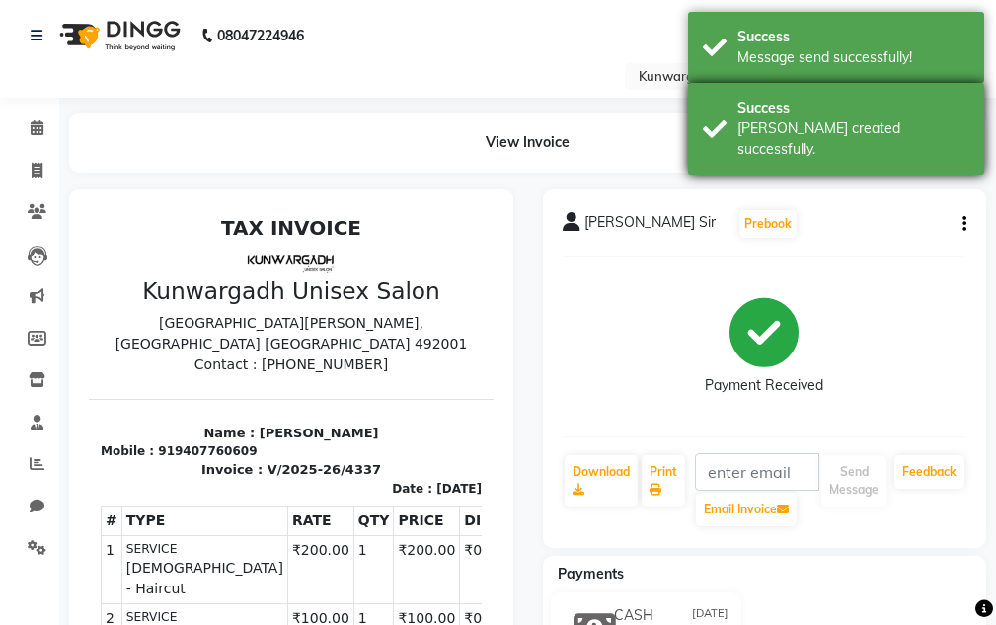
drag, startPoint x: 829, startPoint y: 139, endPoint x: 804, endPoint y: 59, distance: 84.0
click at [829, 136] on div "Success [PERSON_NAME] created successfully." at bounding box center [836, 129] width 296 height 92
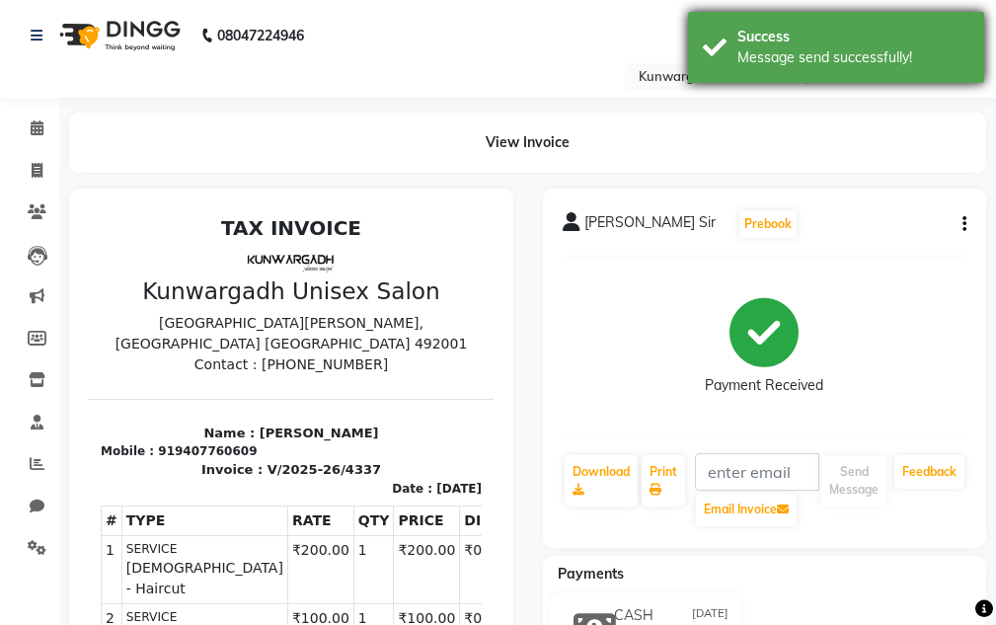
click at [802, 54] on div "Message send successfully!" at bounding box center [854, 57] width 232 height 21
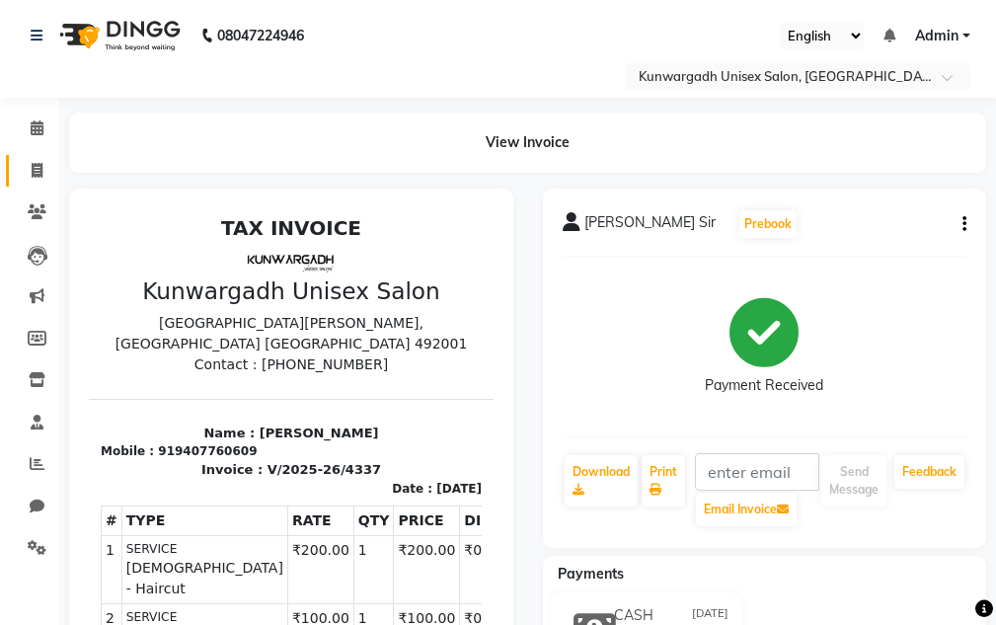
click at [24, 160] on span at bounding box center [37, 171] width 35 height 23
select select "service"
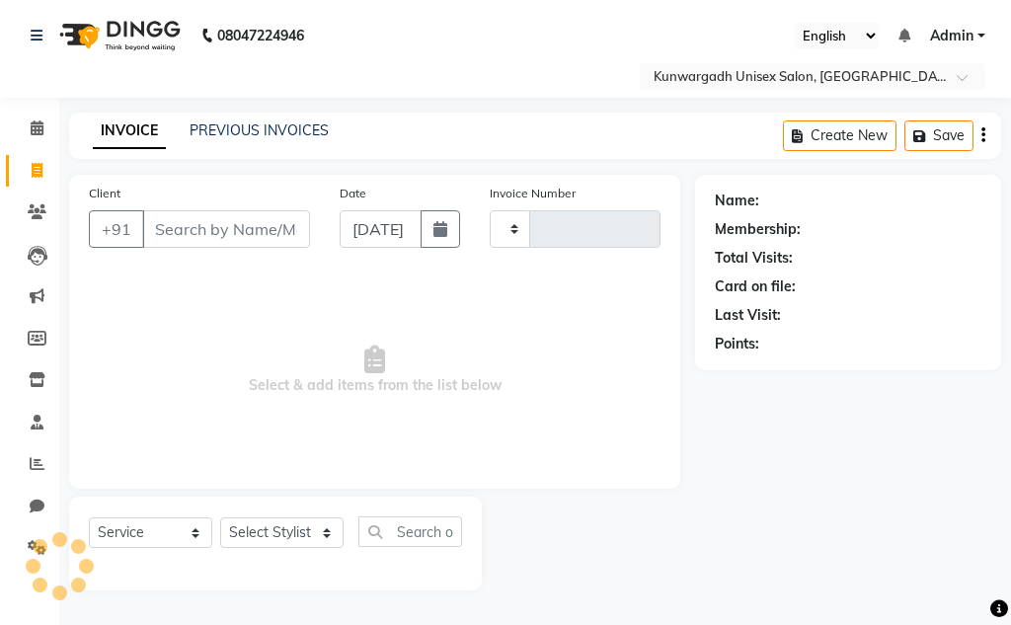
type input "4338"
select select "7931"
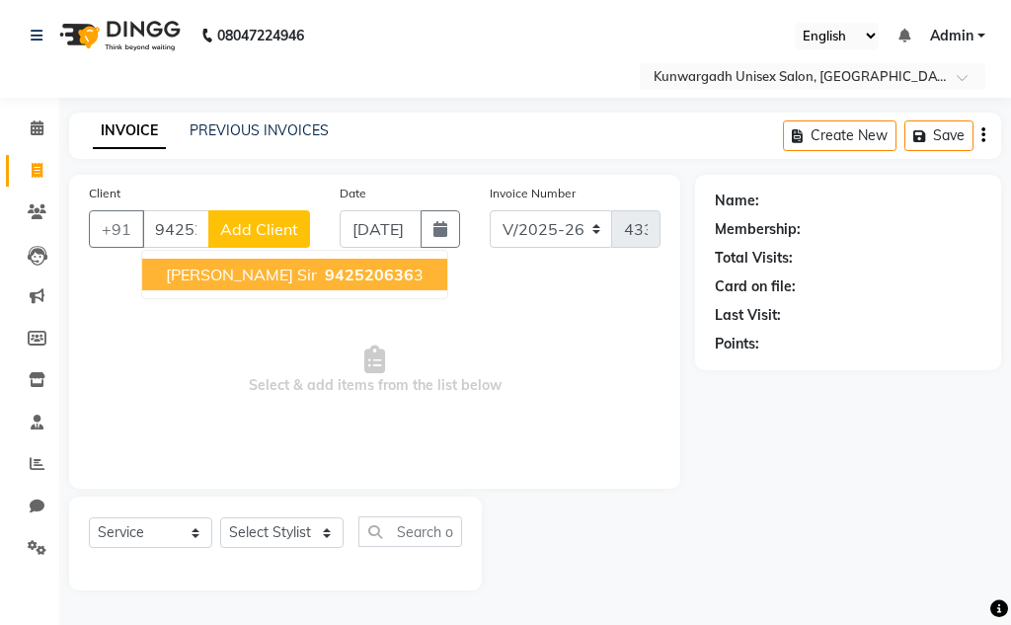
click at [325, 274] on span "942520636" at bounding box center [369, 275] width 89 height 20
type input "9425206363"
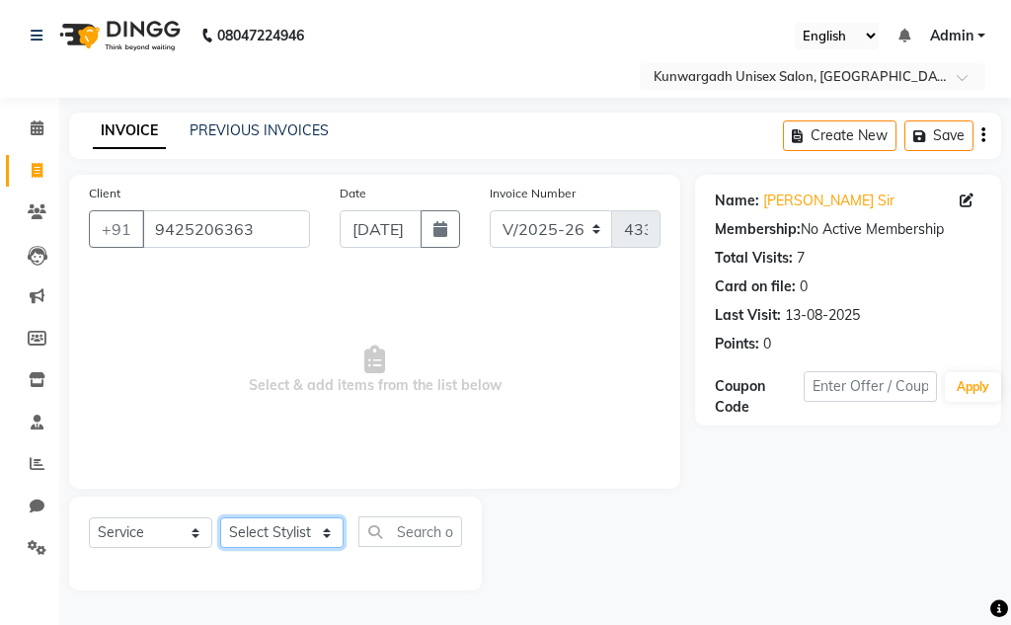
click at [311, 529] on select "Select Stylist Aarti [PERSON_NAME] Sir Chiku [PERSON_NAME] [PERSON_NAME] [PERSO…" at bounding box center [281, 532] width 123 height 31
select select "84120"
click at [220, 517] on select "Select Stylist Aarti [PERSON_NAME] Sir Chiku [PERSON_NAME] [PERSON_NAME] [PERSO…" at bounding box center [281, 532] width 123 height 31
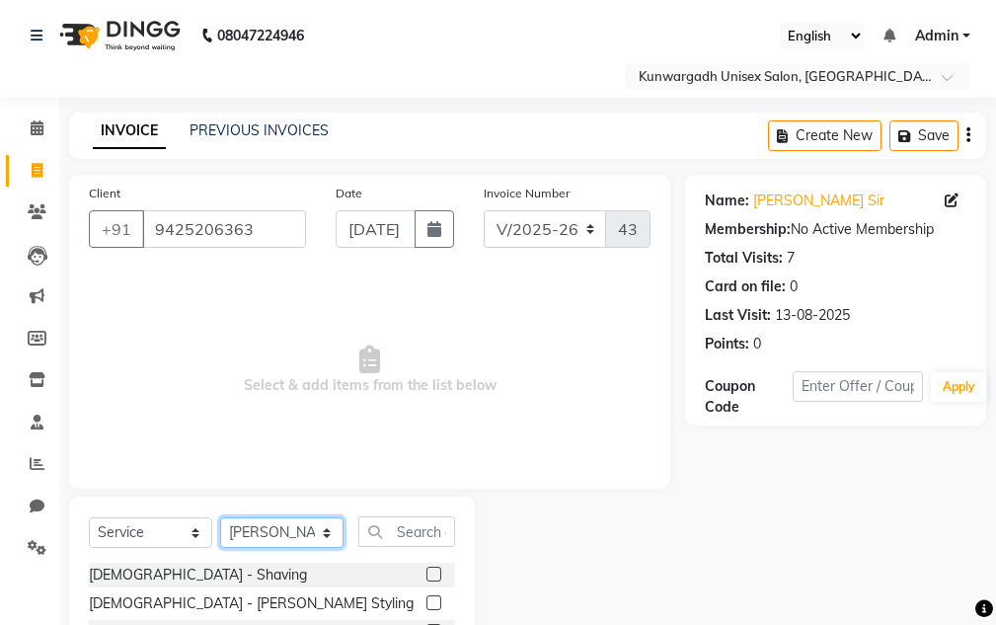
scroll to position [193, 0]
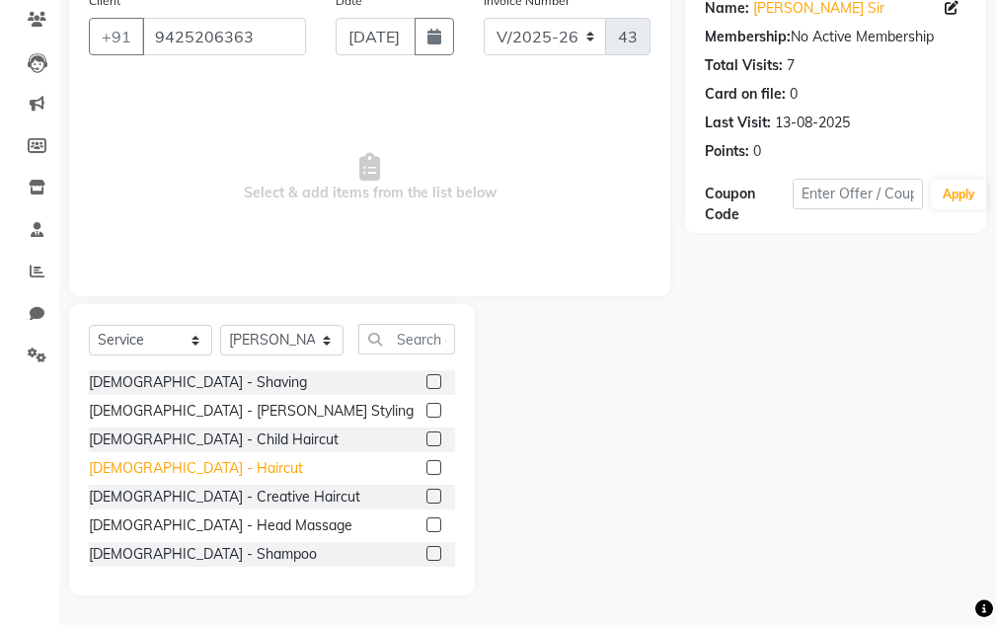
click at [163, 470] on div "[DEMOGRAPHIC_DATA] - Haircut" at bounding box center [196, 468] width 214 height 21
checkbox input "false"
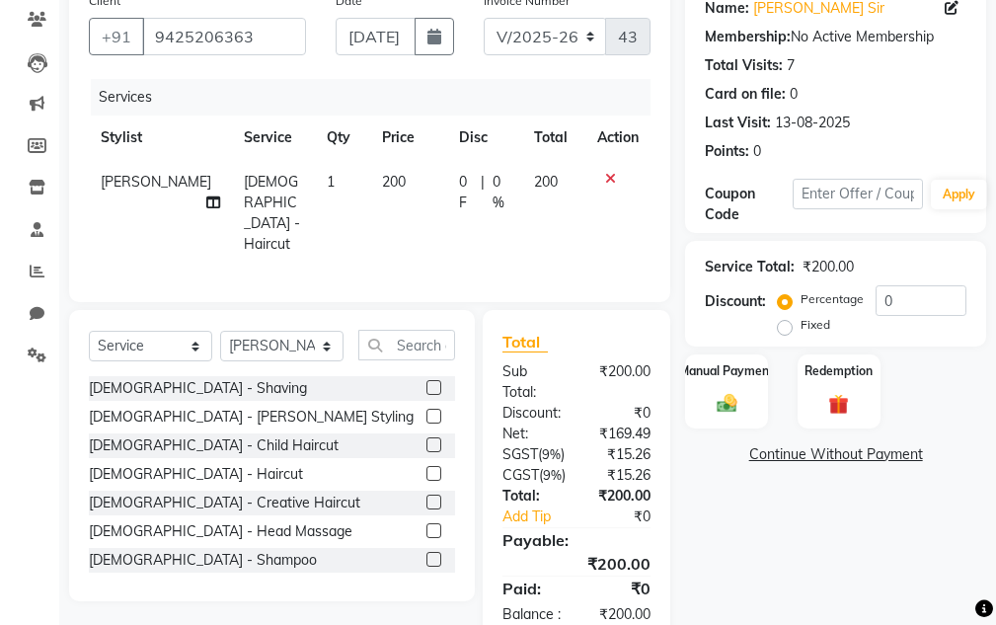
click at [161, 395] on div "[DEMOGRAPHIC_DATA] - Shaving [DEMOGRAPHIC_DATA] - [PERSON_NAME] Styling [DEMOGR…" at bounding box center [272, 474] width 366 height 197
click at [161, 387] on div "[DEMOGRAPHIC_DATA] - Shaving" at bounding box center [198, 388] width 218 height 21
checkbox input "false"
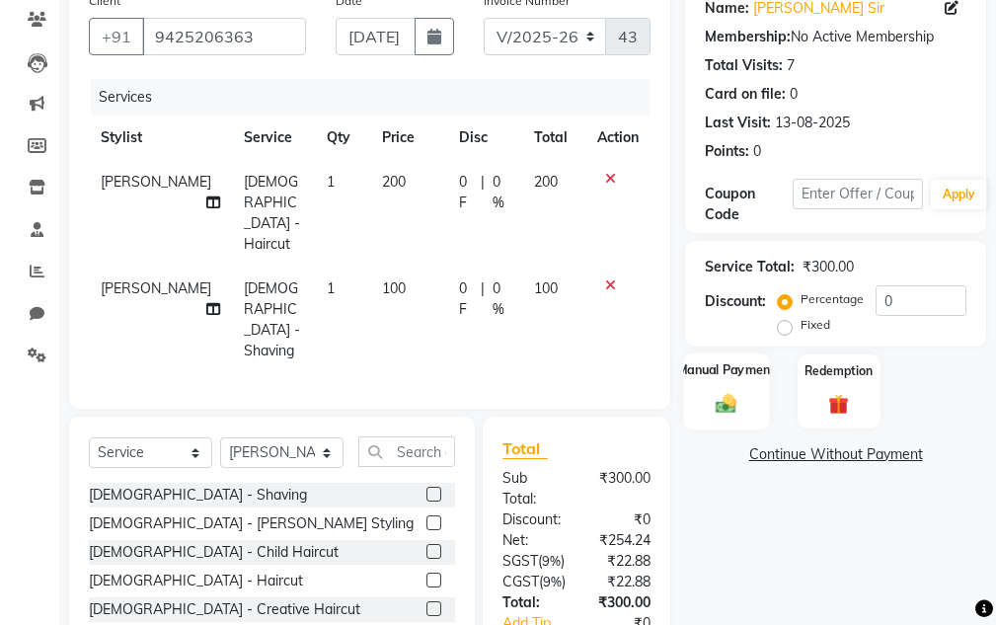
click at [717, 398] on img at bounding box center [727, 404] width 34 height 24
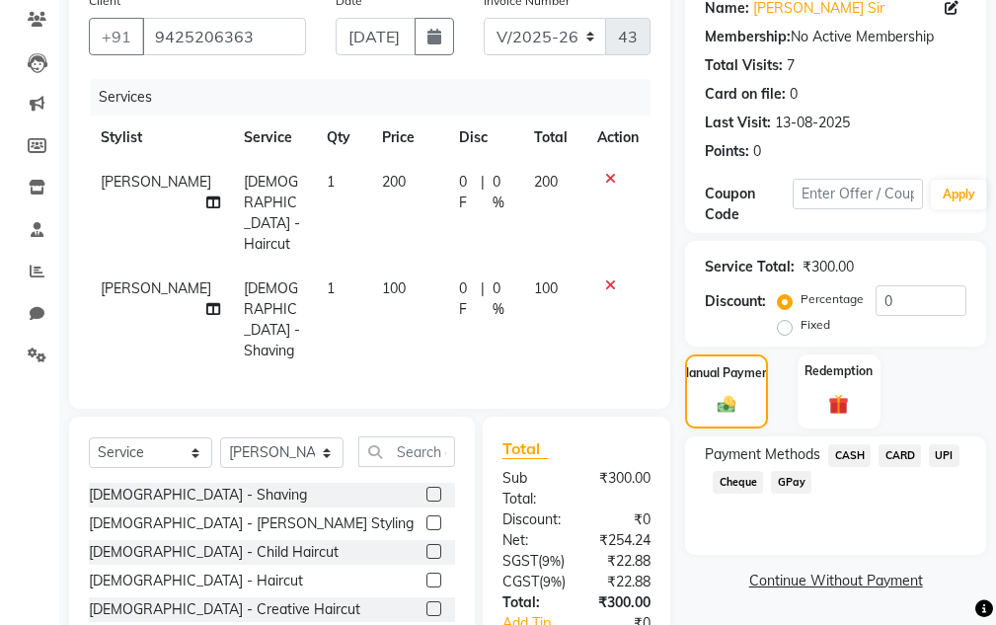
click at [850, 459] on span "CASH" at bounding box center [849, 455] width 42 height 23
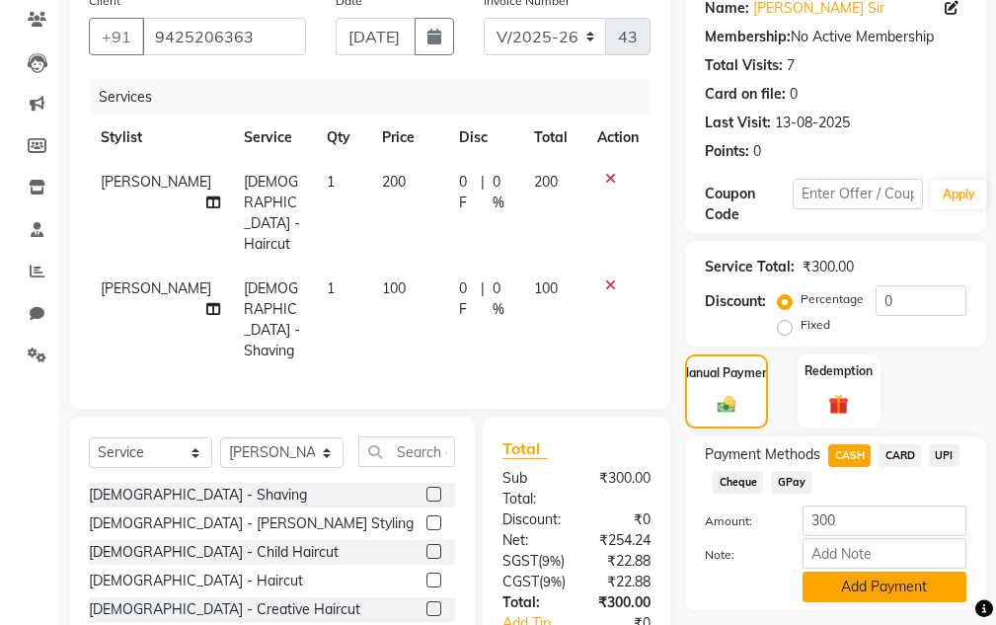
click at [853, 580] on button "Add Payment" at bounding box center [885, 587] width 164 height 31
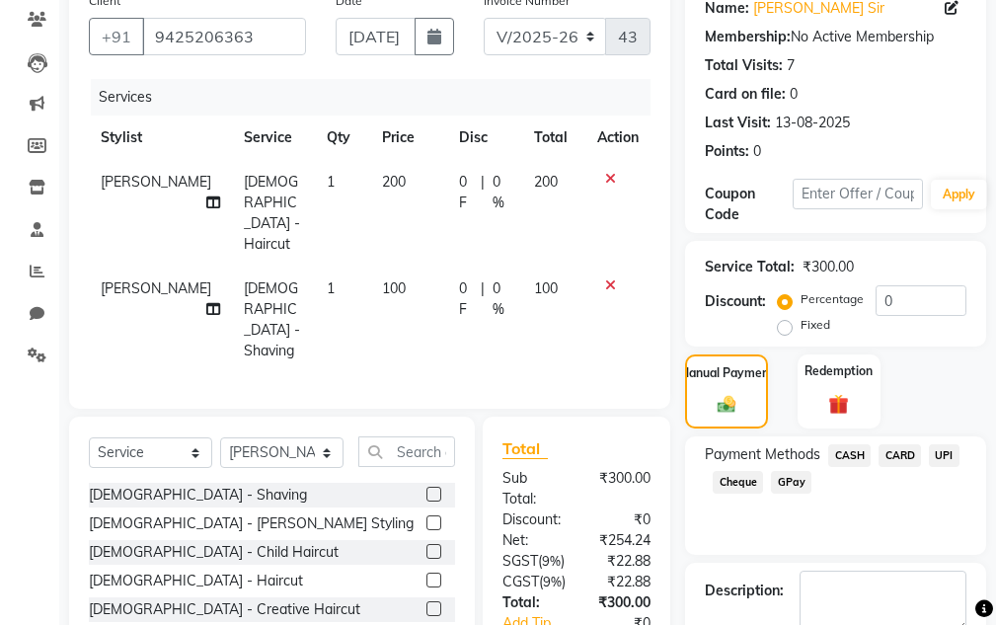
scroll to position [445, 0]
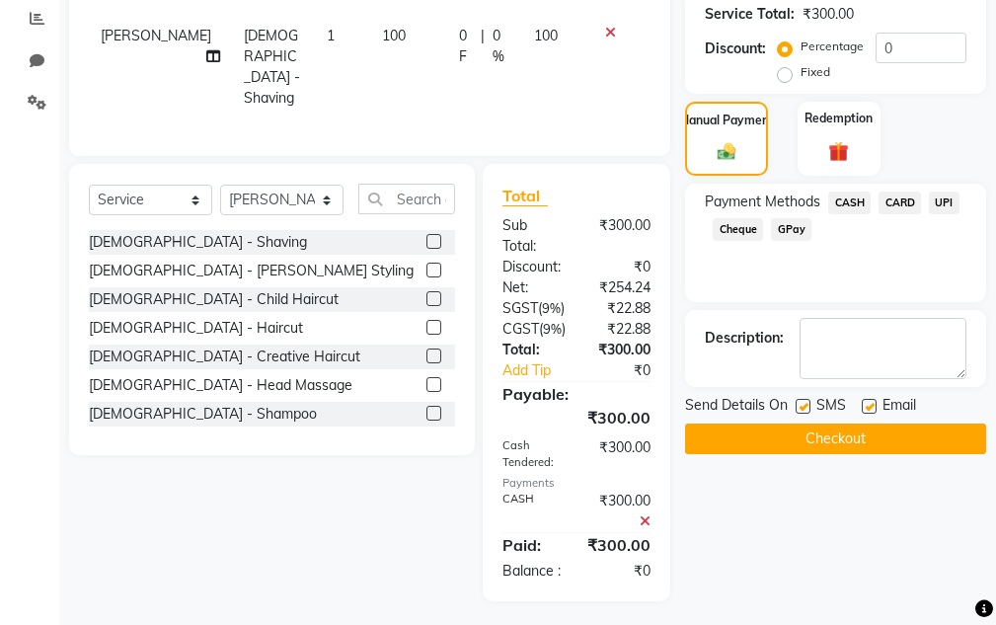
click at [842, 453] on button "Checkout" at bounding box center [835, 439] width 301 height 31
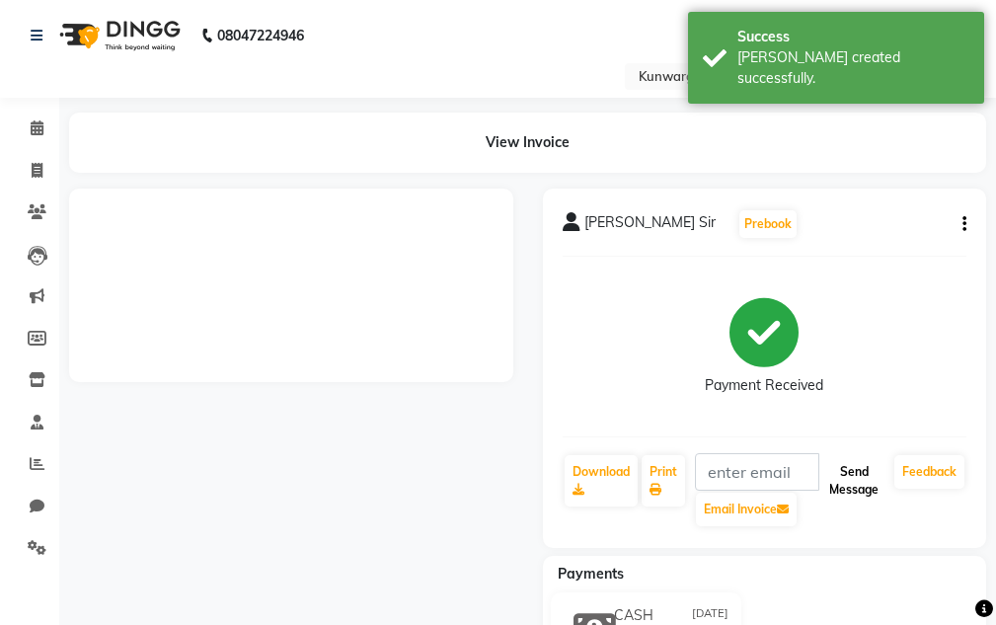
click at [846, 470] on button "Send Message" at bounding box center [853, 480] width 65 height 51
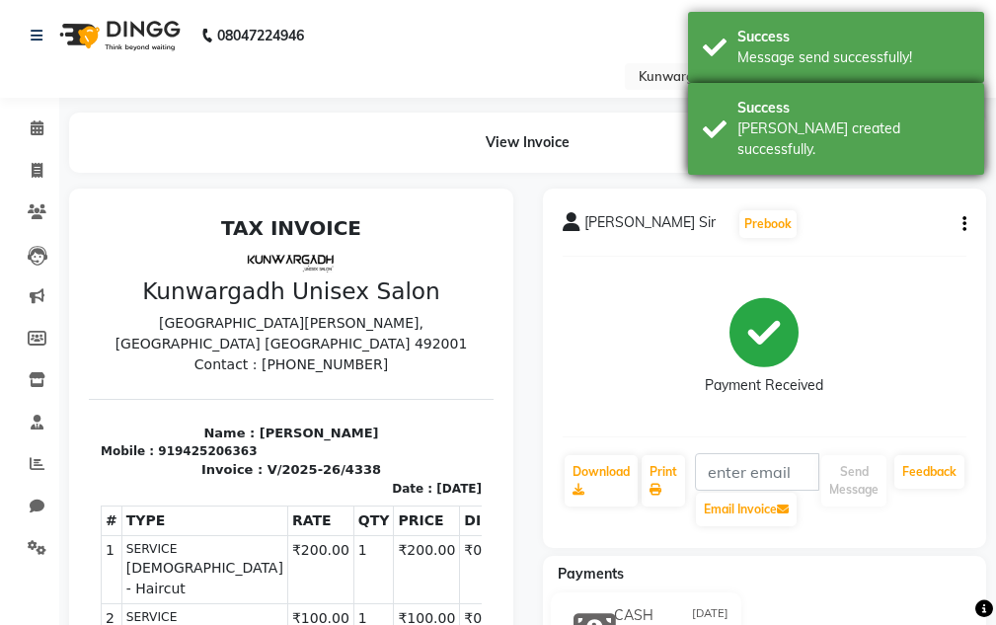
click at [835, 92] on div "Success [PERSON_NAME] created successfully." at bounding box center [836, 129] width 296 height 92
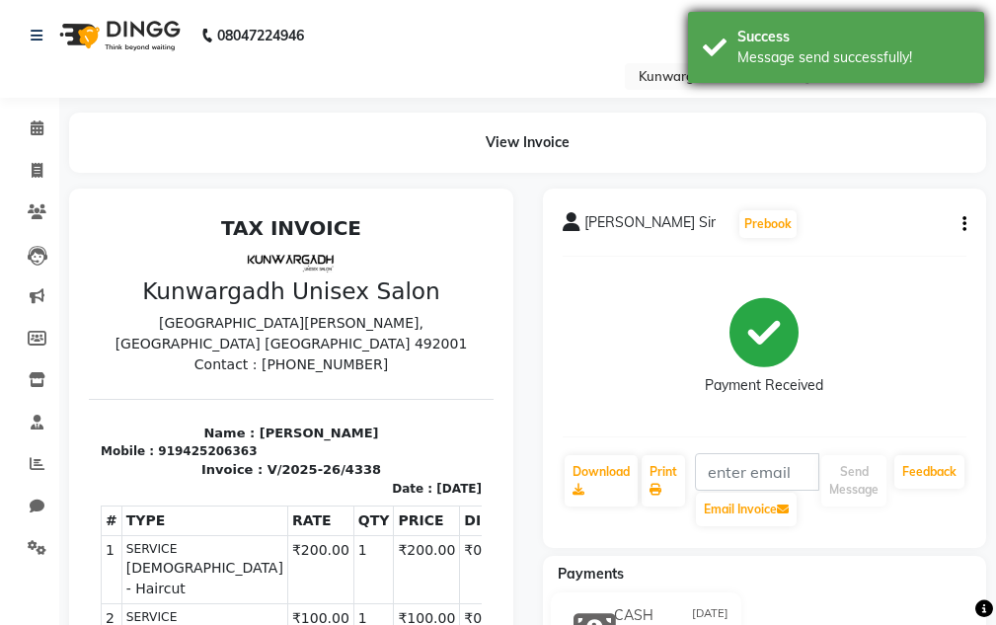
click at [836, 63] on div "Message send successfully!" at bounding box center [854, 57] width 232 height 21
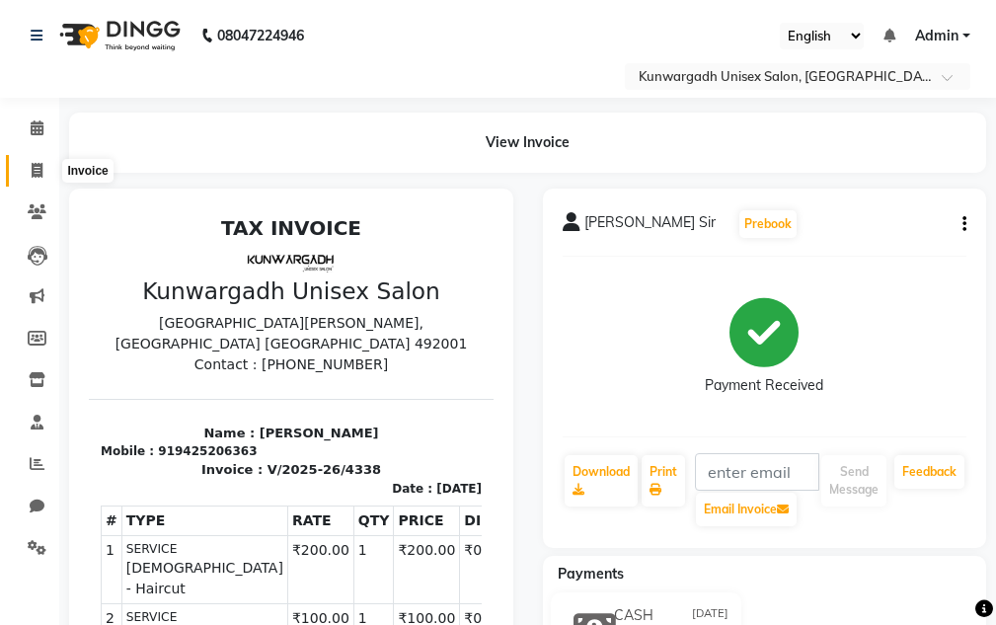
click at [45, 165] on span at bounding box center [37, 171] width 35 height 23
select select "service"
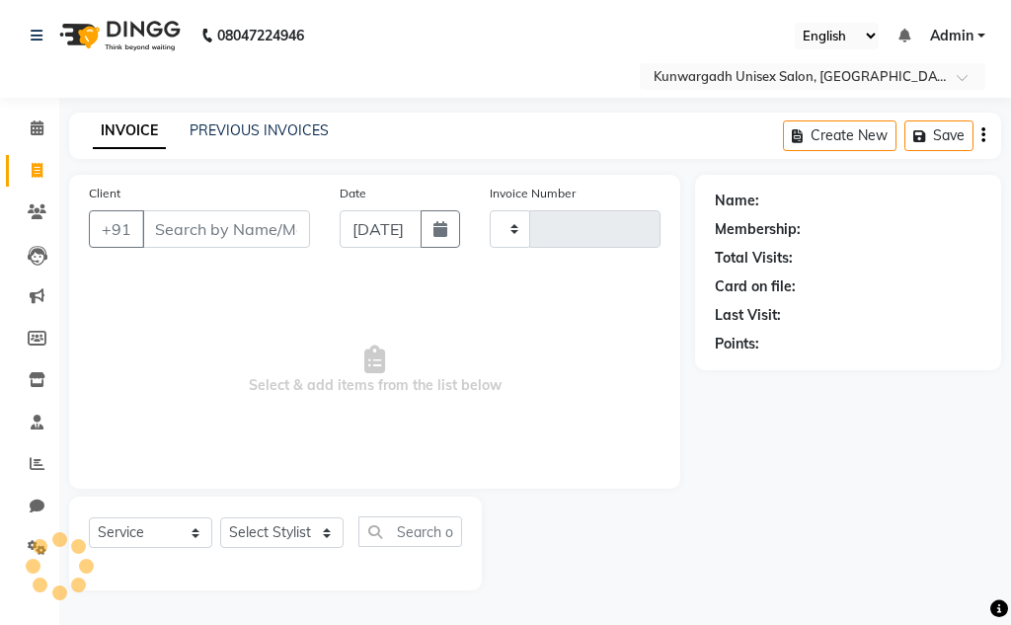
type input "4339"
select select "7931"
click at [44, 207] on icon at bounding box center [37, 211] width 19 height 15
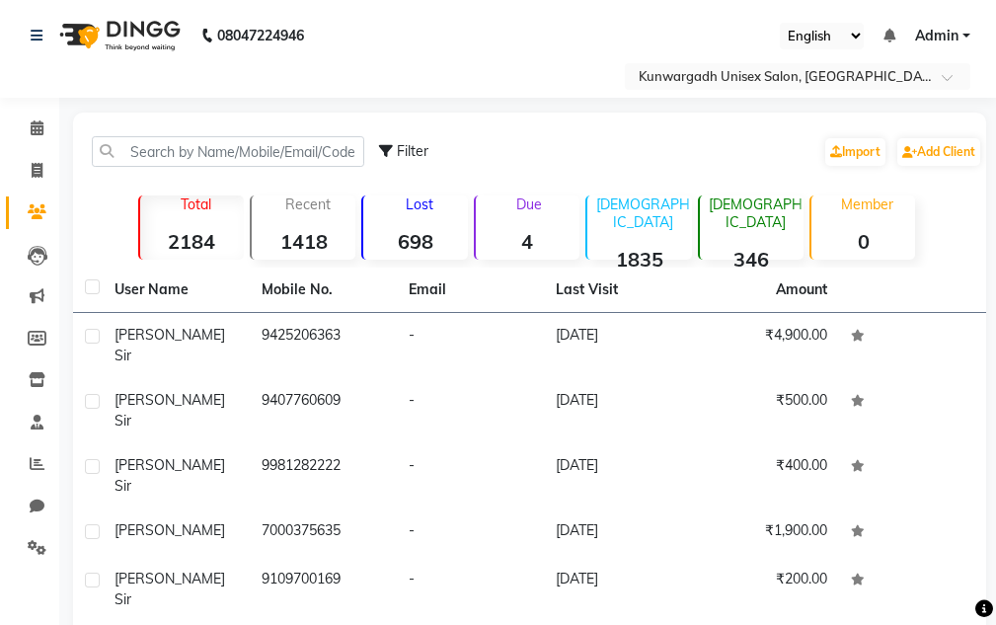
click at [43, 209] on icon at bounding box center [37, 211] width 19 height 15
click at [49, 161] on span at bounding box center [37, 171] width 35 height 23
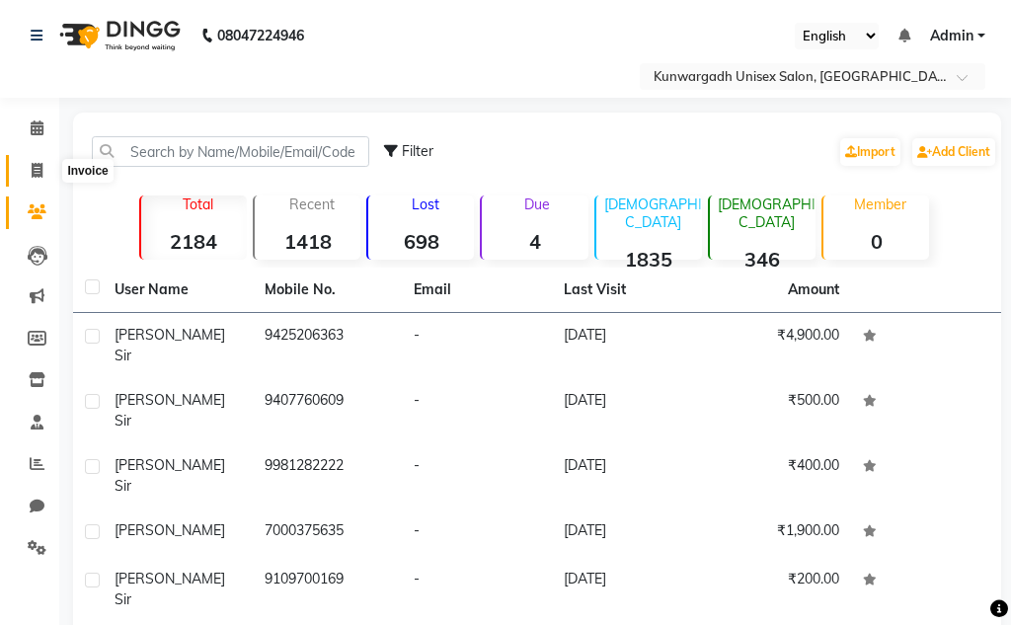
select select "7931"
select select "service"
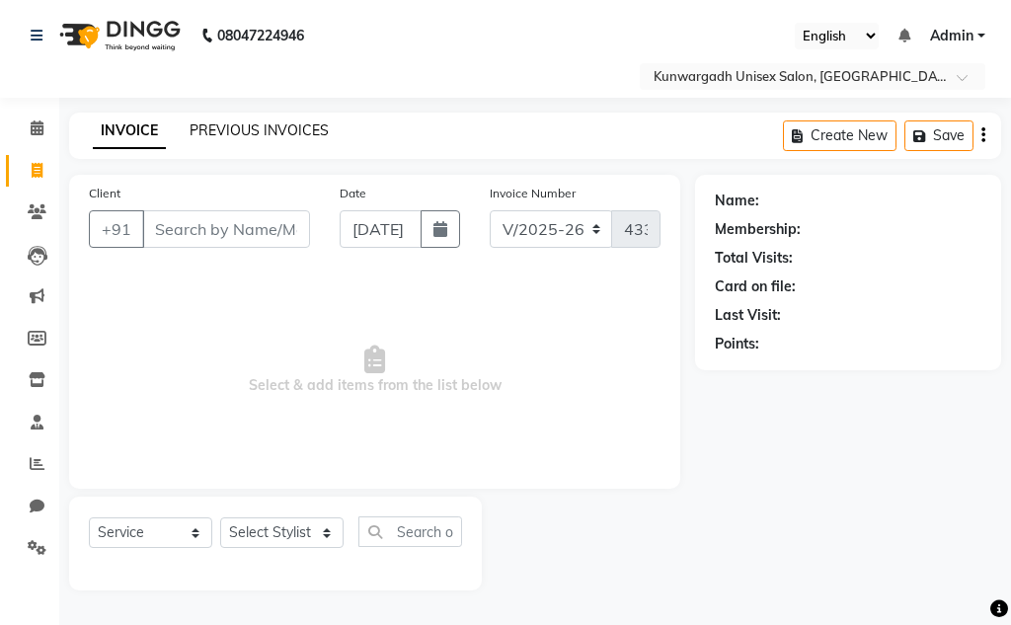
click at [229, 121] on link "PREVIOUS INVOICES" at bounding box center [259, 130] width 139 height 18
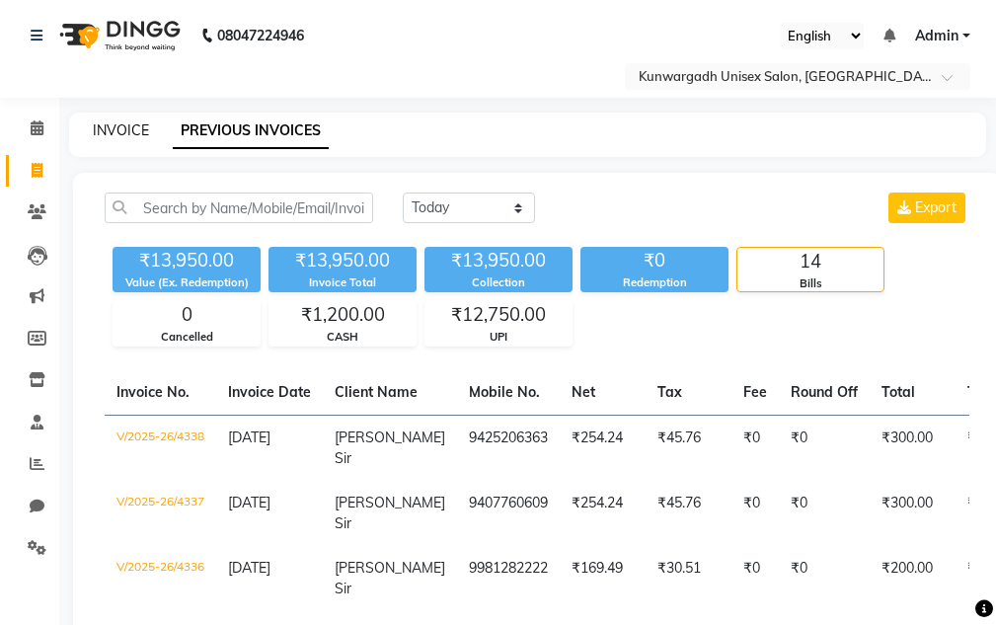
click at [127, 129] on link "INVOICE" at bounding box center [121, 130] width 56 height 18
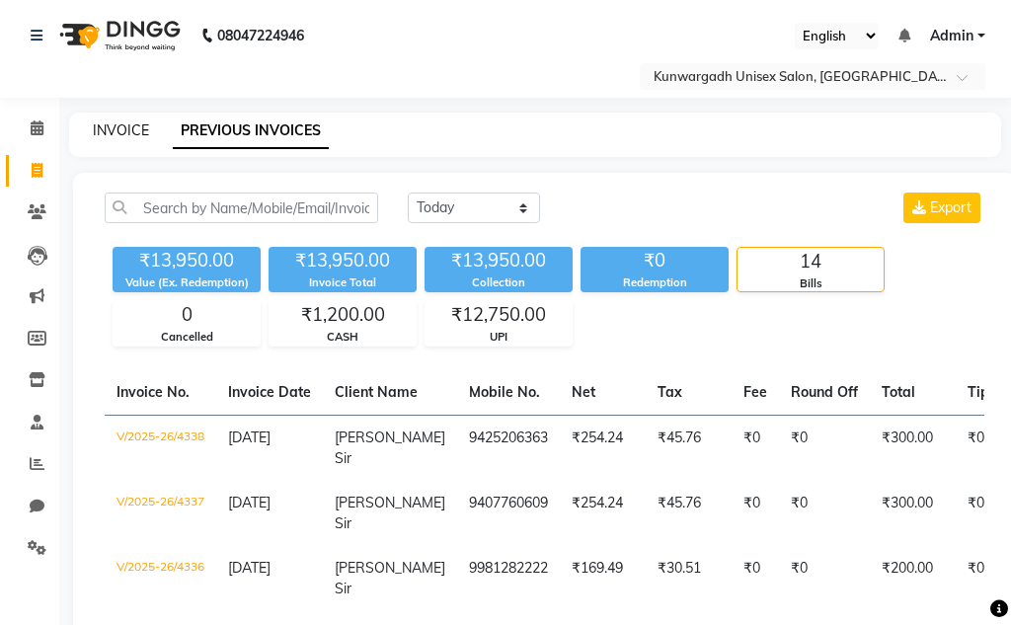
select select "7931"
select select "service"
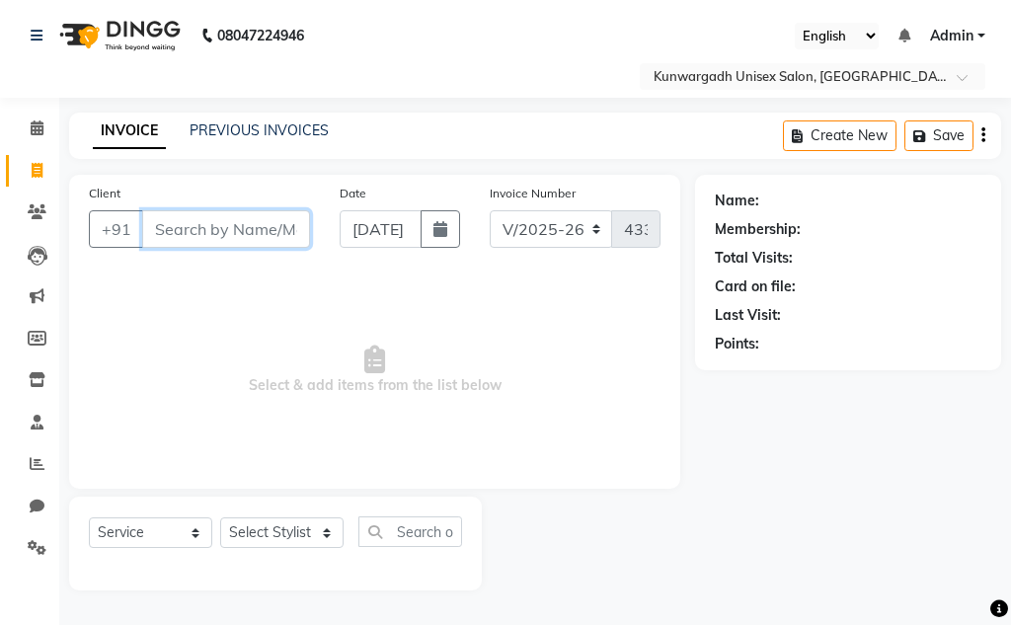
click at [196, 232] on input "Client" at bounding box center [226, 229] width 168 height 38
type input "9691780535"
click at [291, 247] on button "Add Client" at bounding box center [259, 229] width 102 height 38
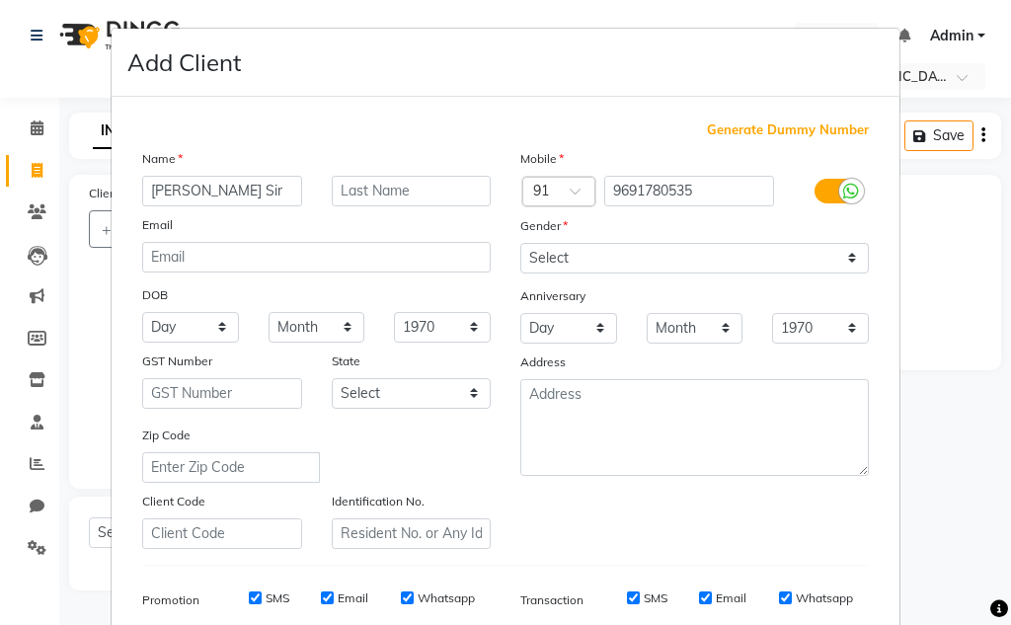
type input "[PERSON_NAME] Sir"
click at [541, 241] on div "Gender" at bounding box center [536, 229] width 63 height 28
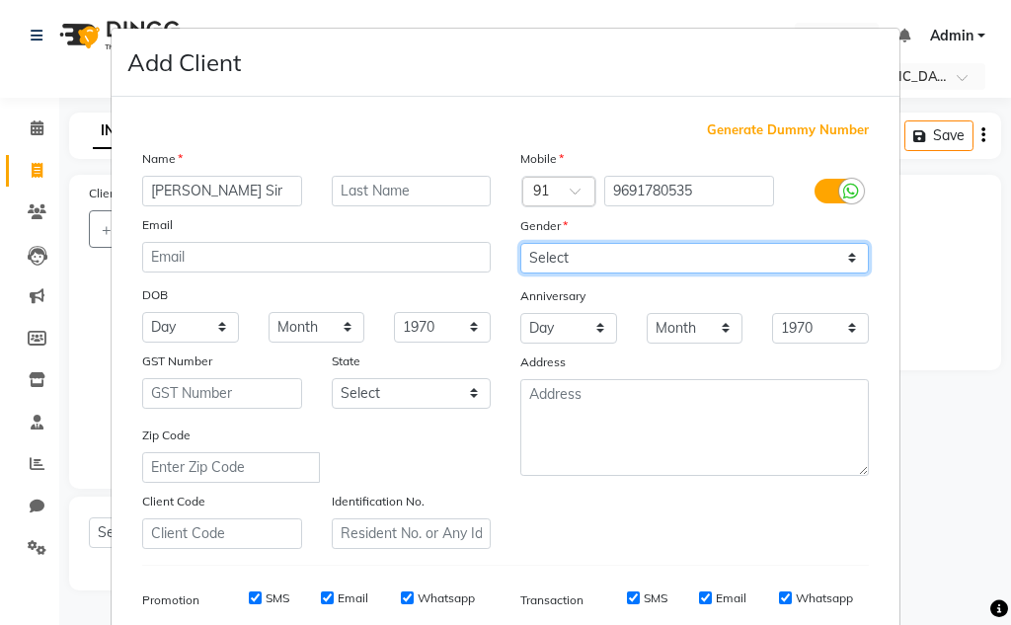
click at [543, 255] on select "Select [DEMOGRAPHIC_DATA] [DEMOGRAPHIC_DATA] Other Prefer Not To Say" at bounding box center [694, 258] width 349 height 31
select select "[DEMOGRAPHIC_DATA]"
click at [520, 243] on select "Select [DEMOGRAPHIC_DATA] [DEMOGRAPHIC_DATA] Other Prefer Not To Say" at bounding box center [694, 258] width 349 height 31
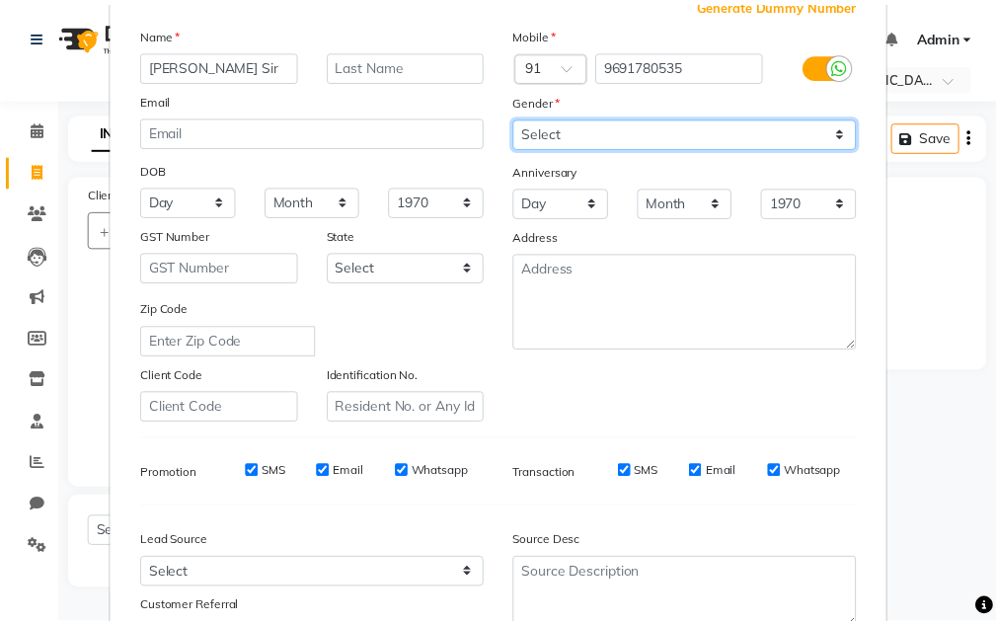
scroll to position [286, 0]
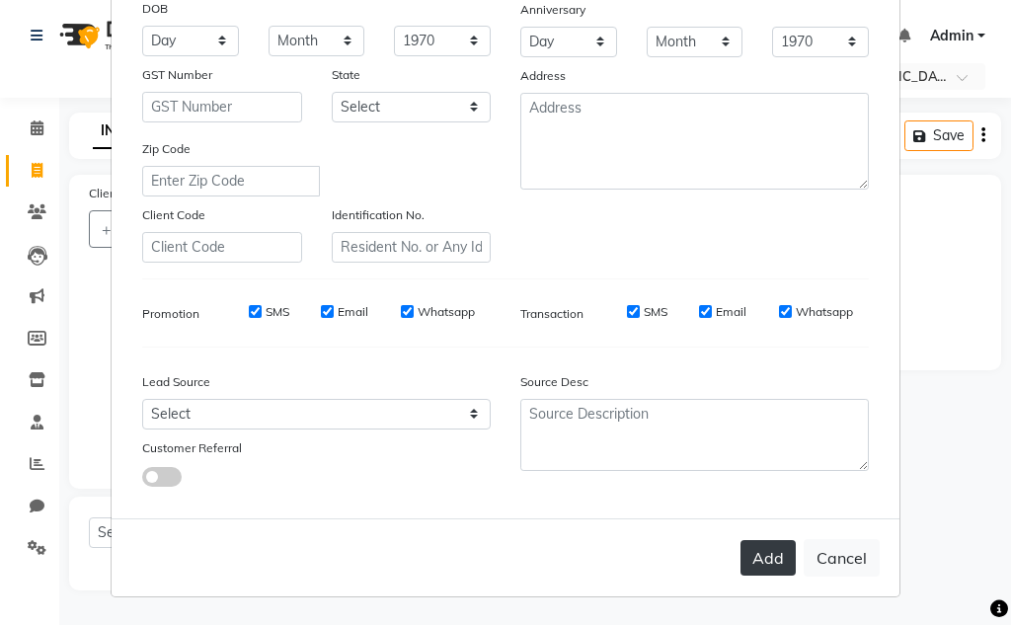
click at [767, 579] on div "Add Cancel" at bounding box center [506, 557] width 788 height 78
click at [766, 575] on button "Add" at bounding box center [767, 558] width 55 height 36
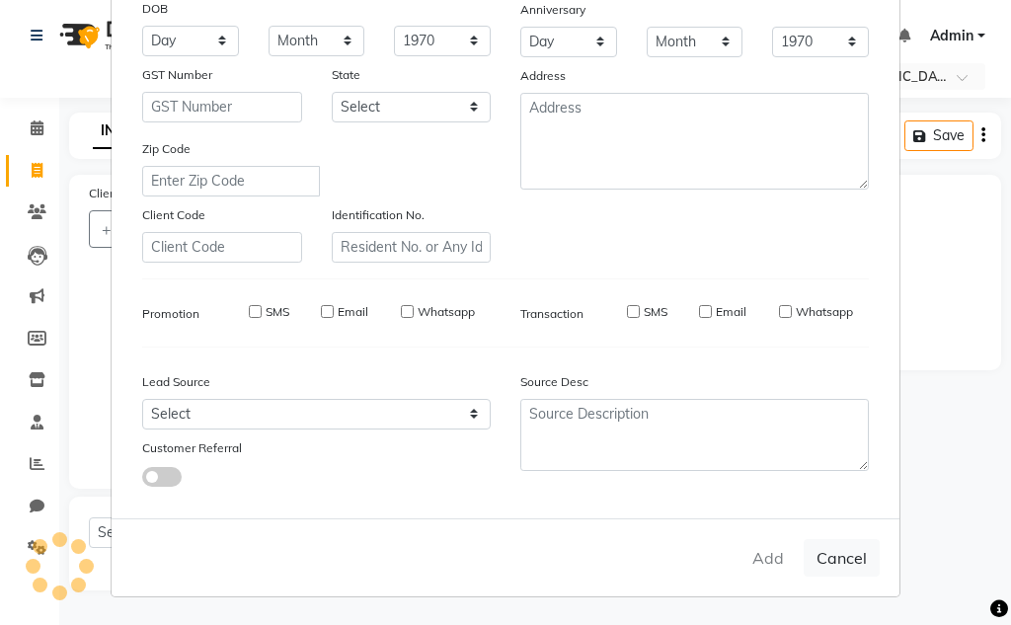
select select
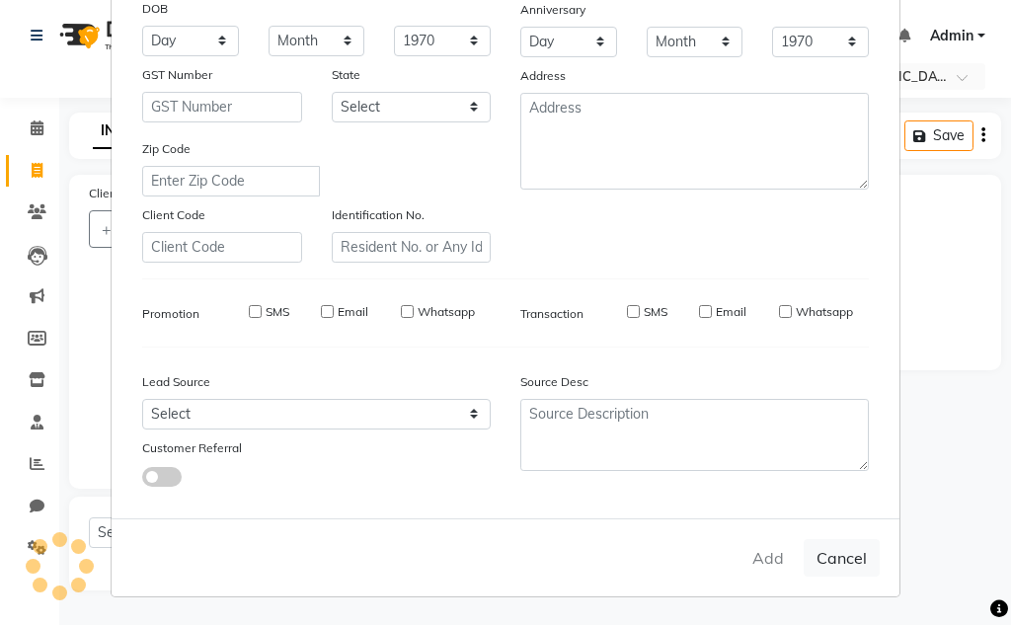
select select
checkbox input "false"
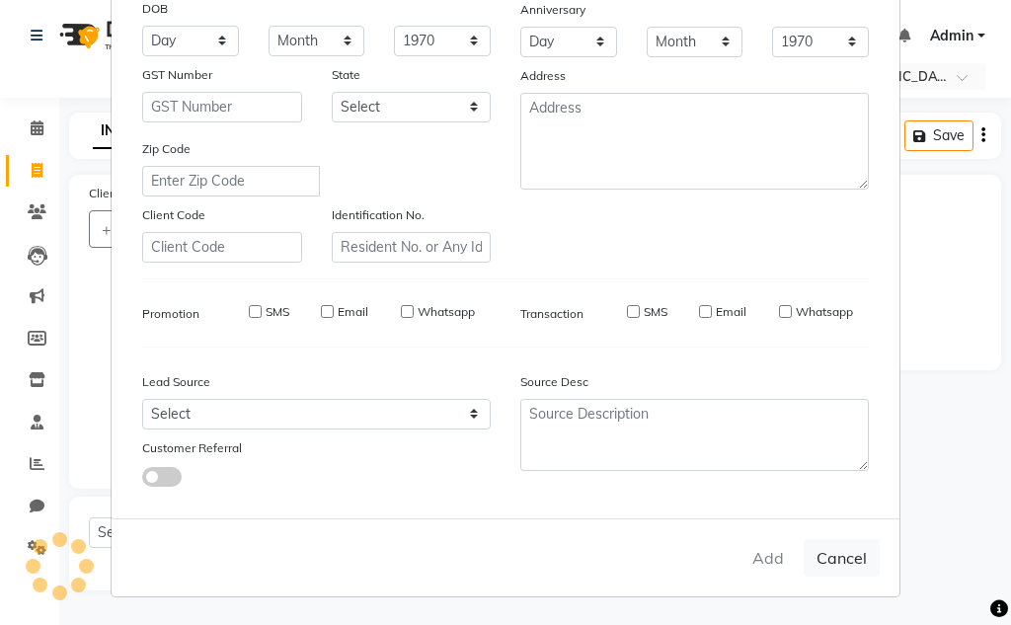
checkbox input "false"
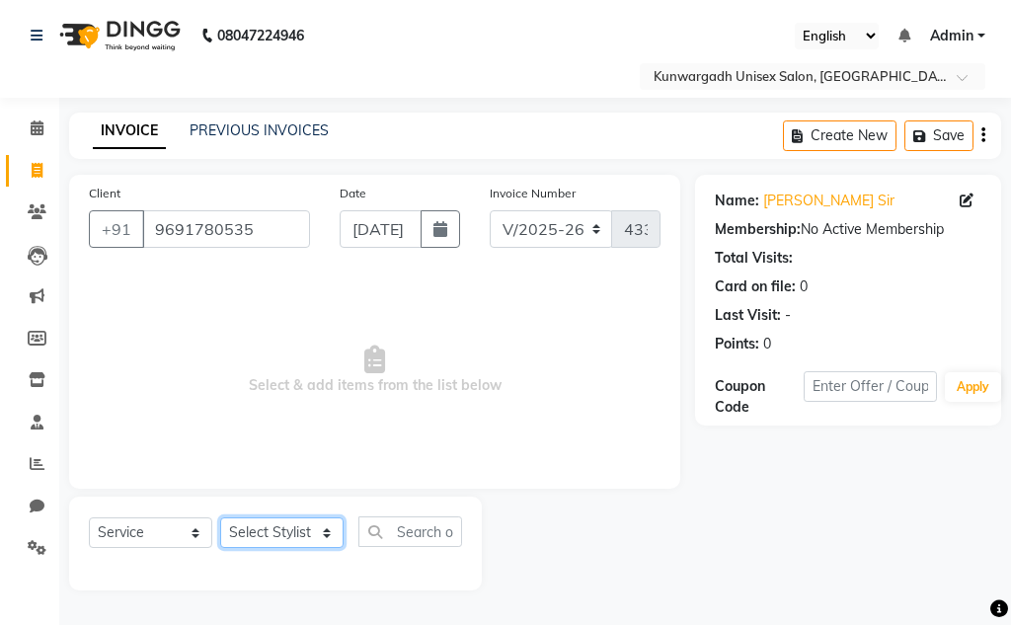
click at [305, 527] on select "Select Stylist Aarti [PERSON_NAME] Sir Chiku [PERSON_NAME] [PERSON_NAME] [PERSO…" at bounding box center [281, 532] width 123 height 31
select select "82467"
click at [220, 517] on select "Select Stylist Aarti [PERSON_NAME] Sir Chiku [PERSON_NAME] [PERSON_NAME] [PERSO…" at bounding box center [281, 532] width 123 height 31
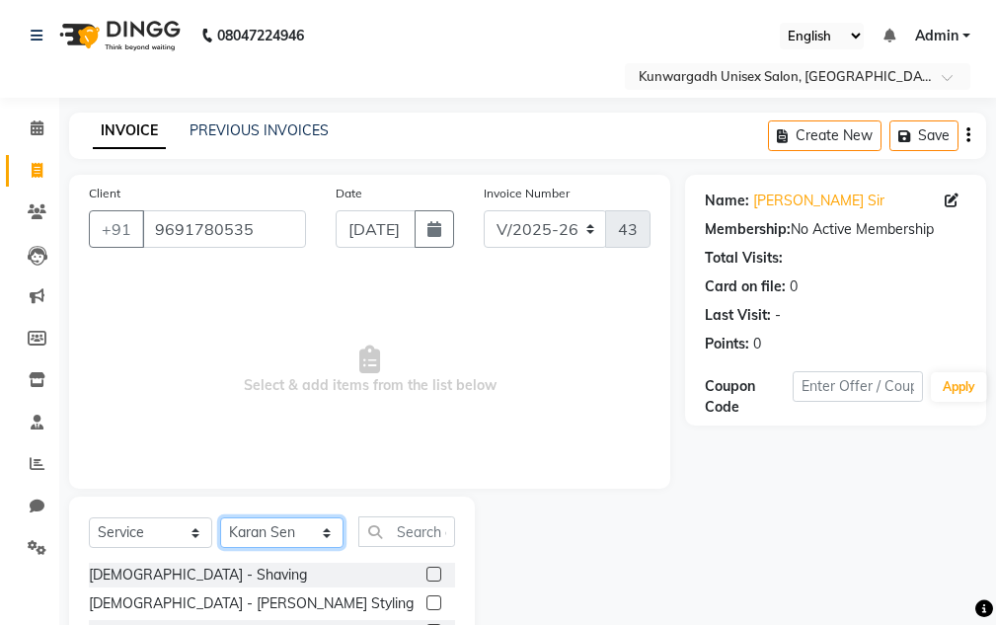
scroll to position [193, 0]
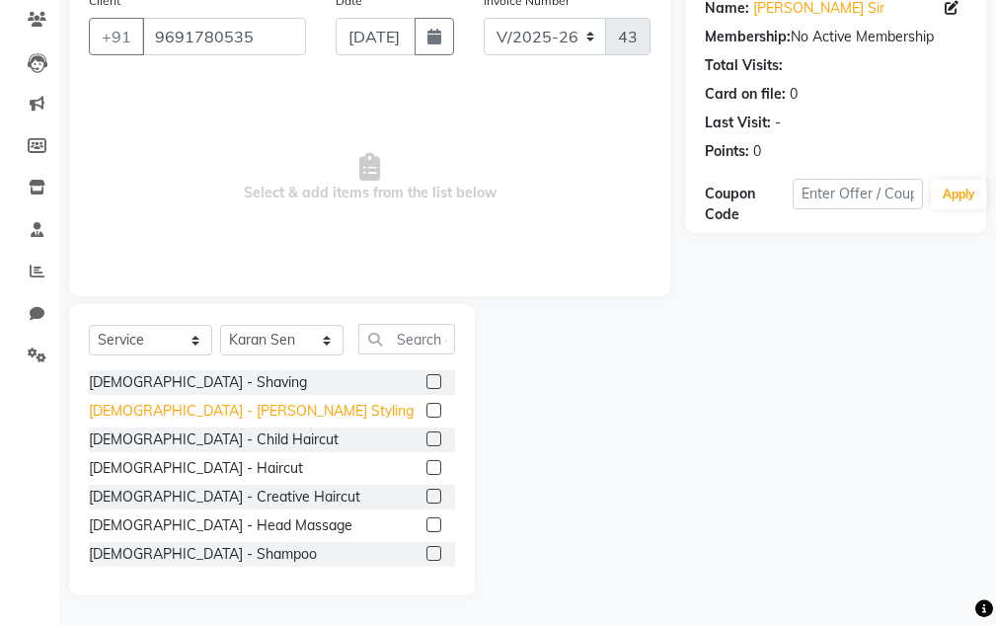
click at [170, 406] on div "[DEMOGRAPHIC_DATA] - [PERSON_NAME] Styling" at bounding box center [251, 411] width 325 height 21
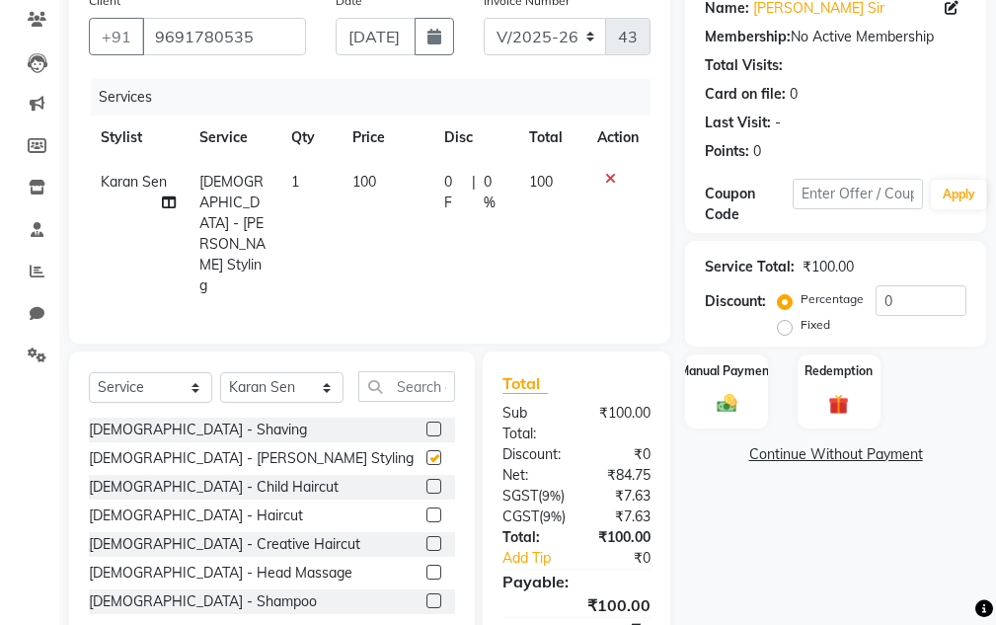
checkbox input "false"
click at [764, 399] on div "Manual Payment" at bounding box center [727, 390] width 86 height 77
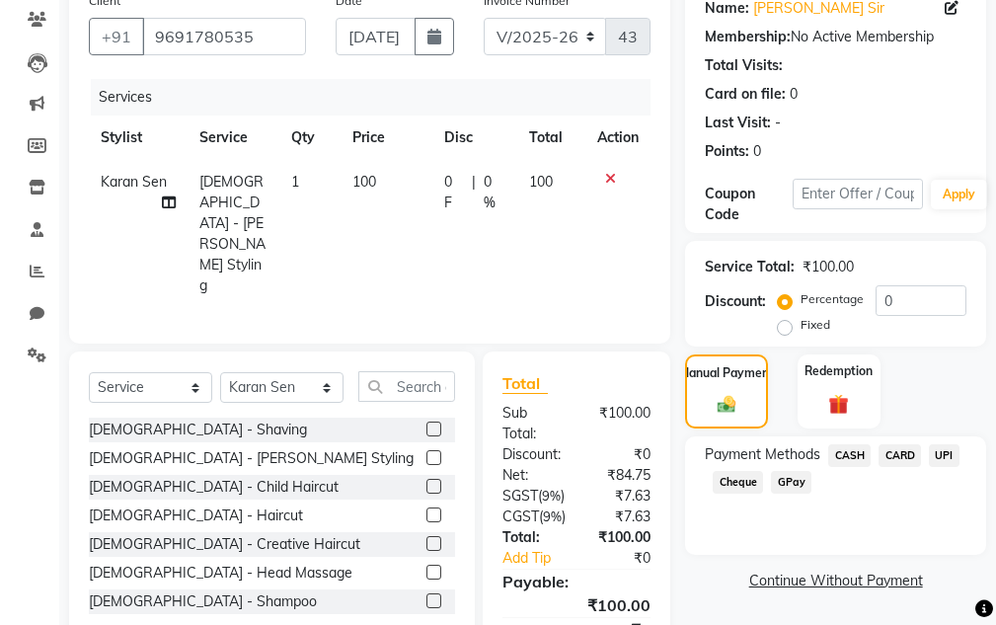
click at [962, 463] on div "Payment Methods CASH CARD UPI Cheque GPay" at bounding box center [836, 470] width 262 height 53
click at [951, 455] on span "UPI" at bounding box center [944, 455] width 31 height 23
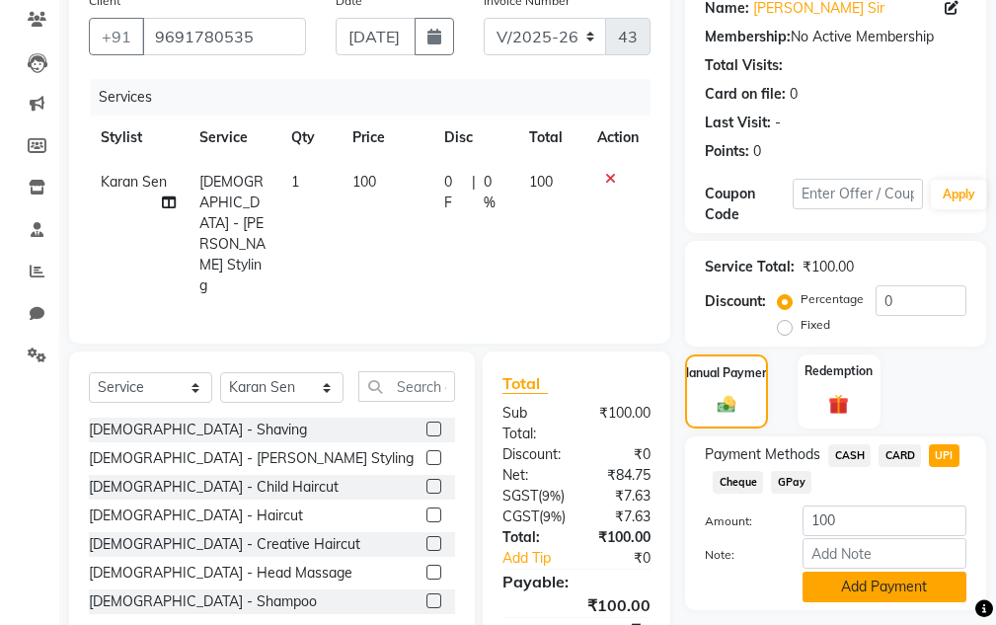
drag, startPoint x: 903, startPoint y: 581, endPoint x: 837, endPoint y: 518, distance: 90.8
click at [896, 572] on button "Add Payment" at bounding box center [885, 587] width 164 height 31
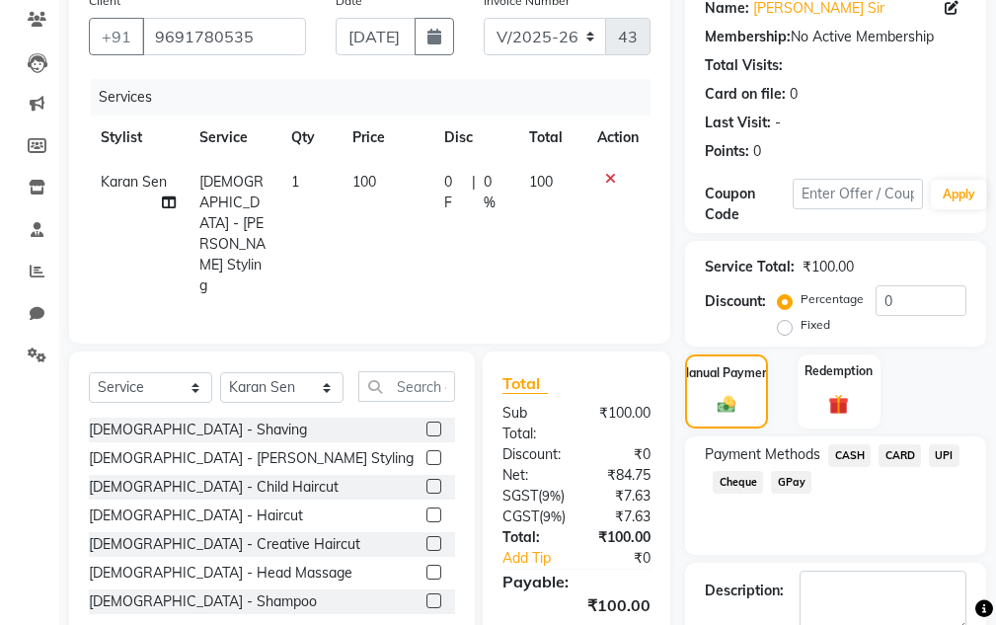
scroll to position [360, 0]
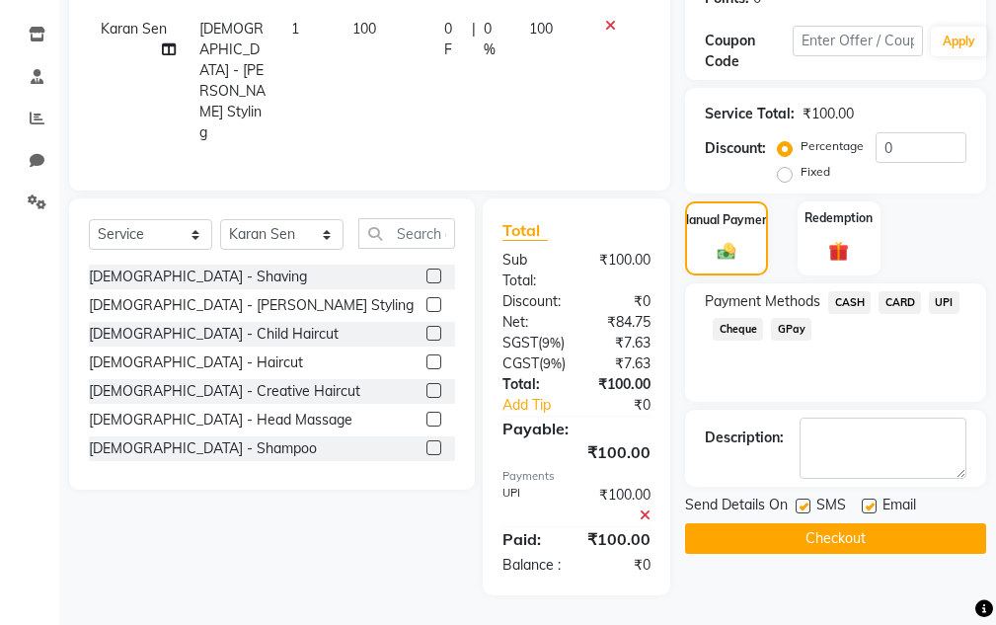
click at [833, 523] on button "Checkout" at bounding box center [835, 538] width 301 height 31
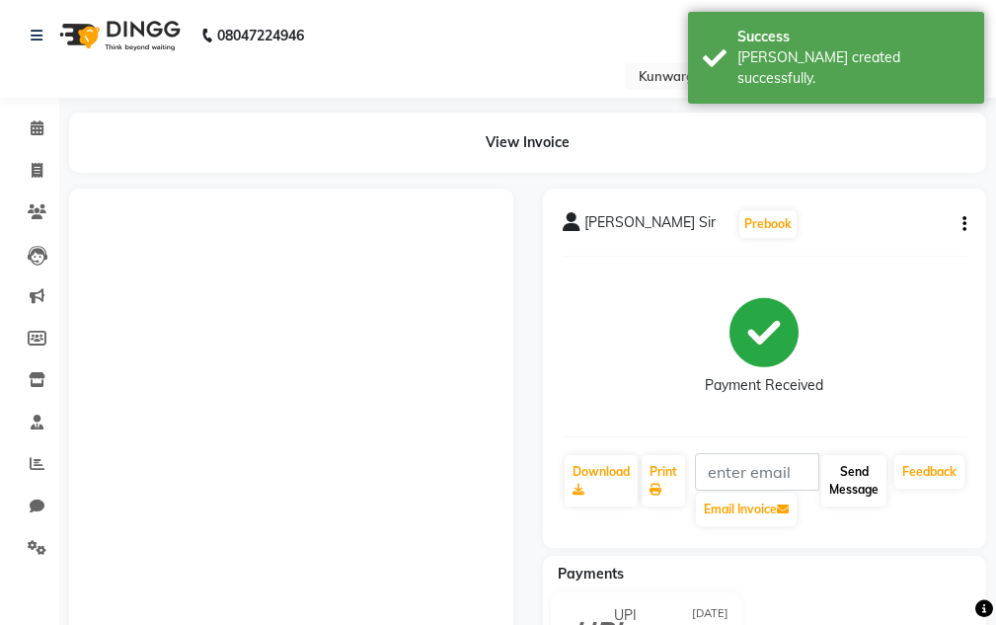
click at [867, 508] on div "Send Message" at bounding box center [853, 490] width 69 height 75
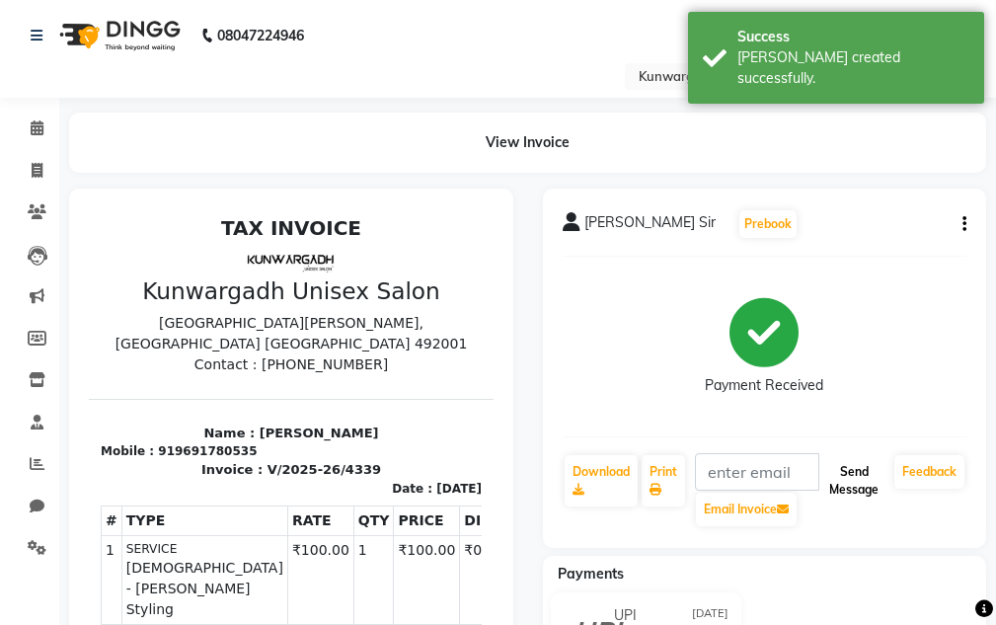
click at [864, 505] on button "Send Message" at bounding box center [853, 480] width 65 height 51
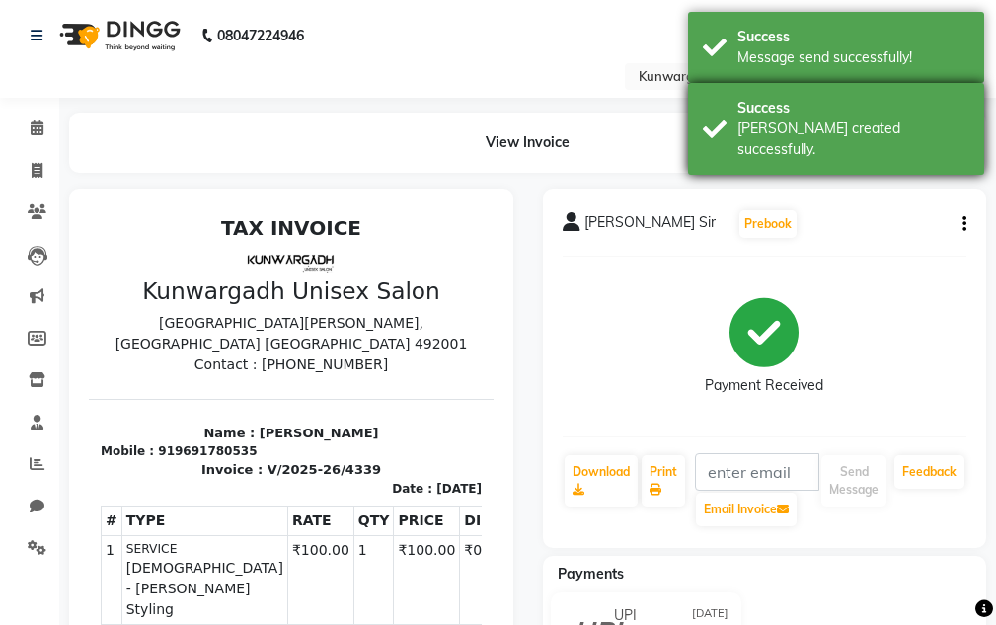
click at [839, 118] on div "[PERSON_NAME] created successfully." at bounding box center [854, 138] width 232 height 41
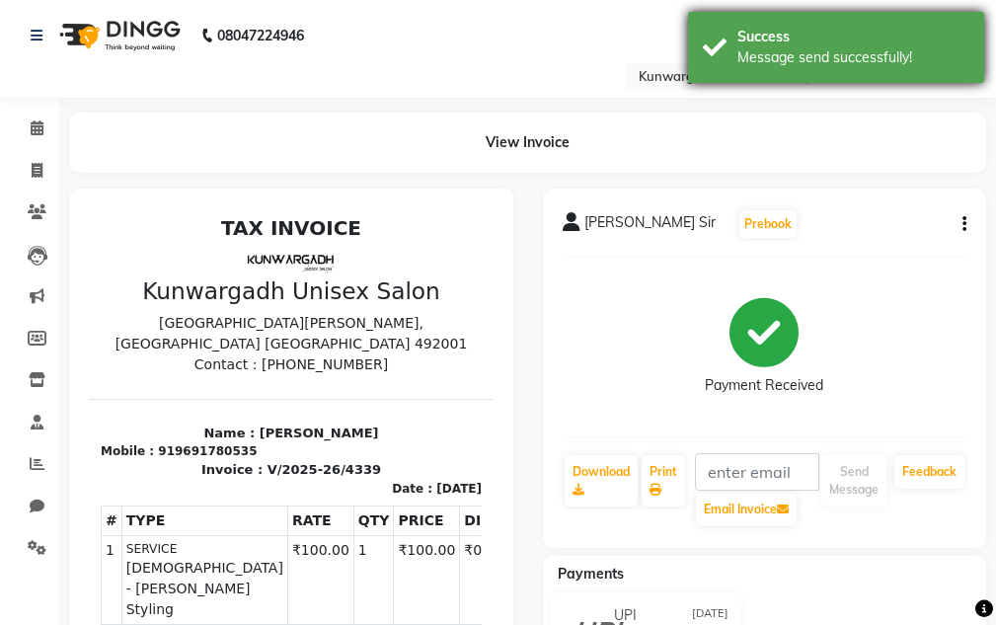
click at [838, 57] on div "Message send successfully!" at bounding box center [854, 57] width 232 height 21
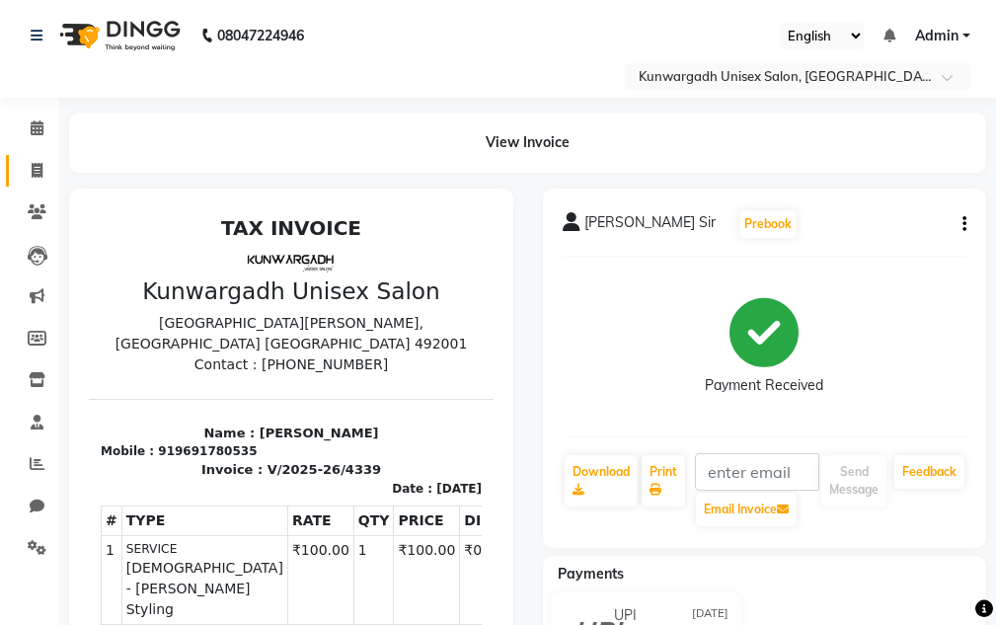
click at [7, 180] on li "Invoice" at bounding box center [29, 171] width 59 height 42
click at [11, 172] on link "Invoice" at bounding box center [29, 171] width 47 height 33
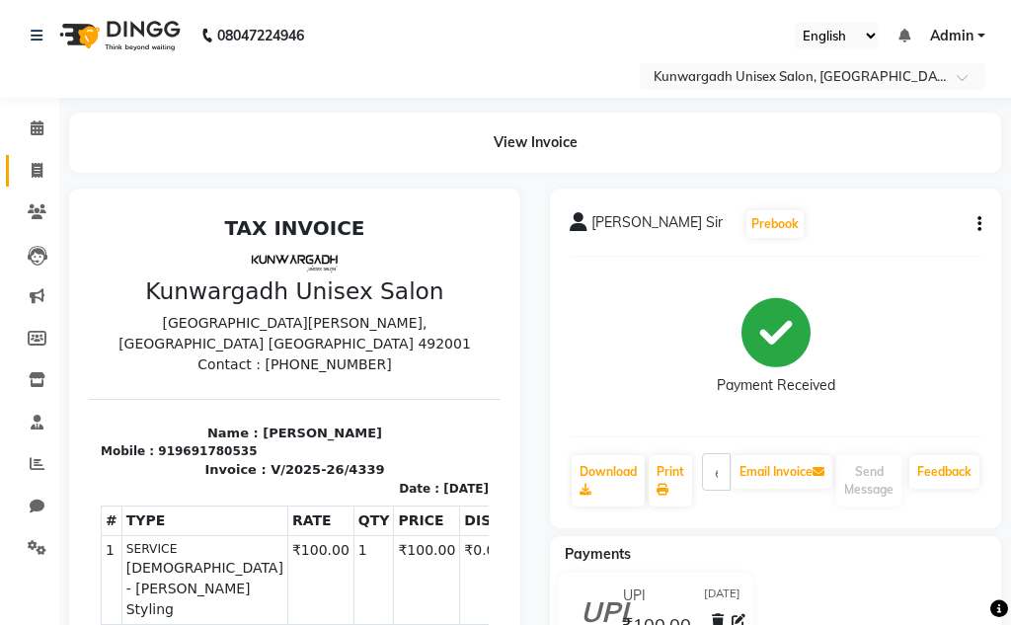
select select "service"
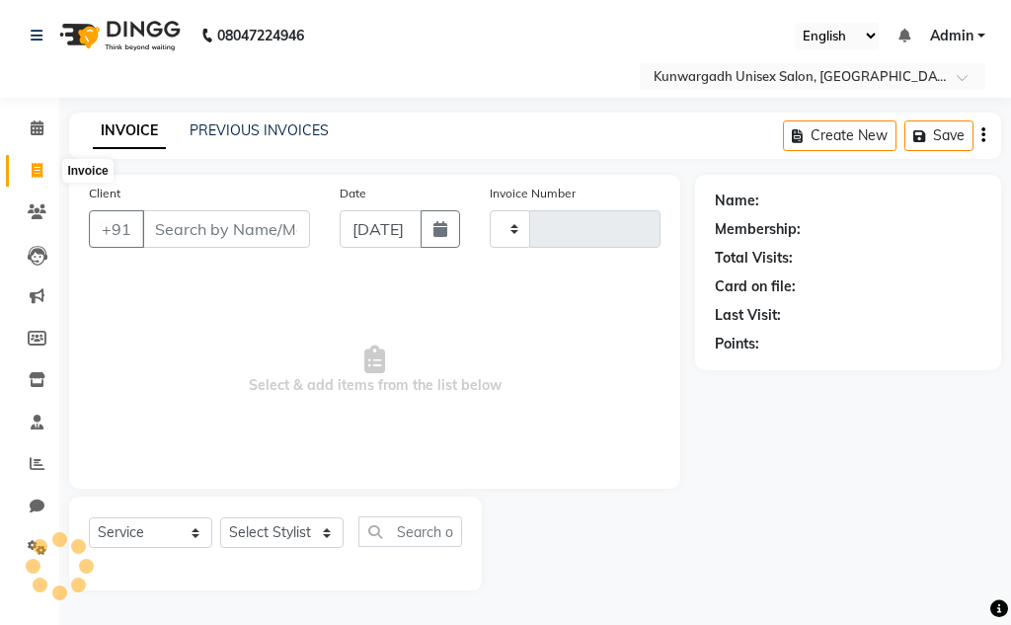
type input "4340"
select select "7931"
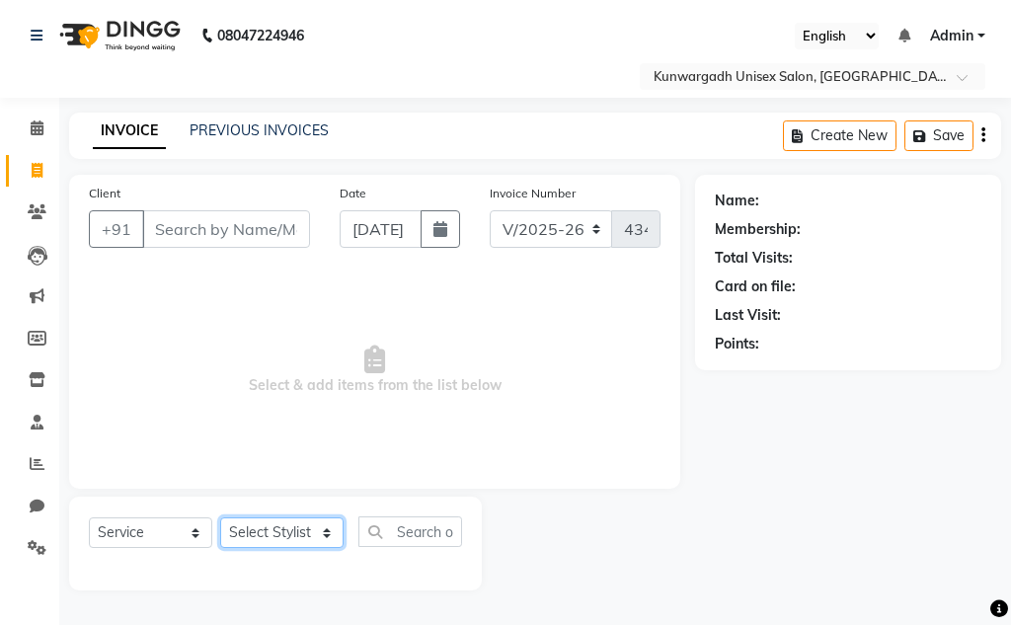
click at [272, 530] on select "Select Stylist Aarti [PERSON_NAME] Sir Chiku [PERSON_NAME] [PERSON_NAME] [PERSO…" at bounding box center [281, 532] width 123 height 31
select select "84120"
click at [220, 517] on select "Select Stylist Aarti [PERSON_NAME] Sir Chiku [PERSON_NAME] [PERSON_NAME] [PERSO…" at bounding box center [281, 532] width 123 height 31
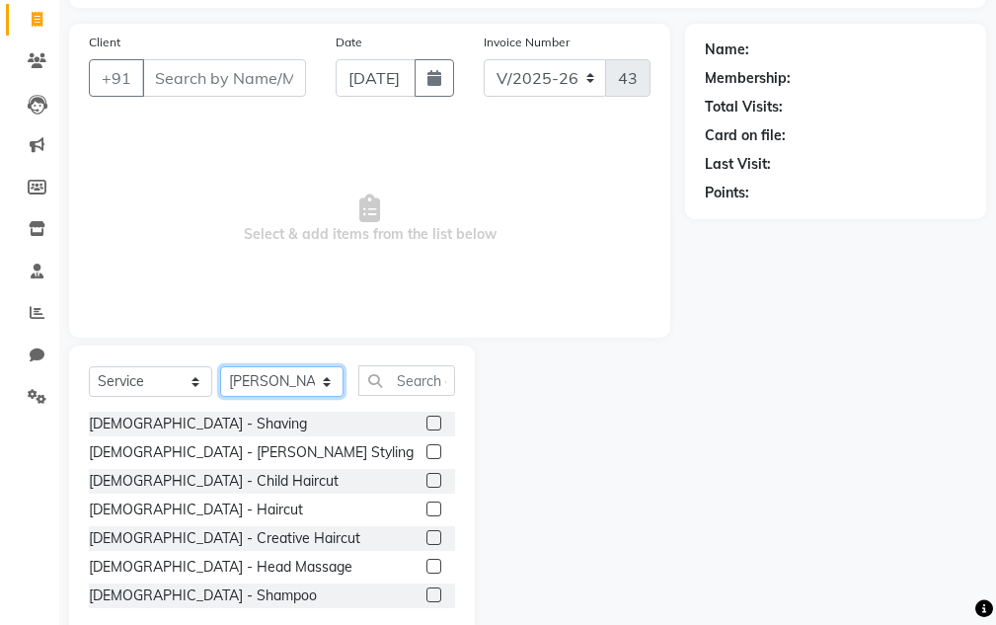
scroll to position [193, 0]
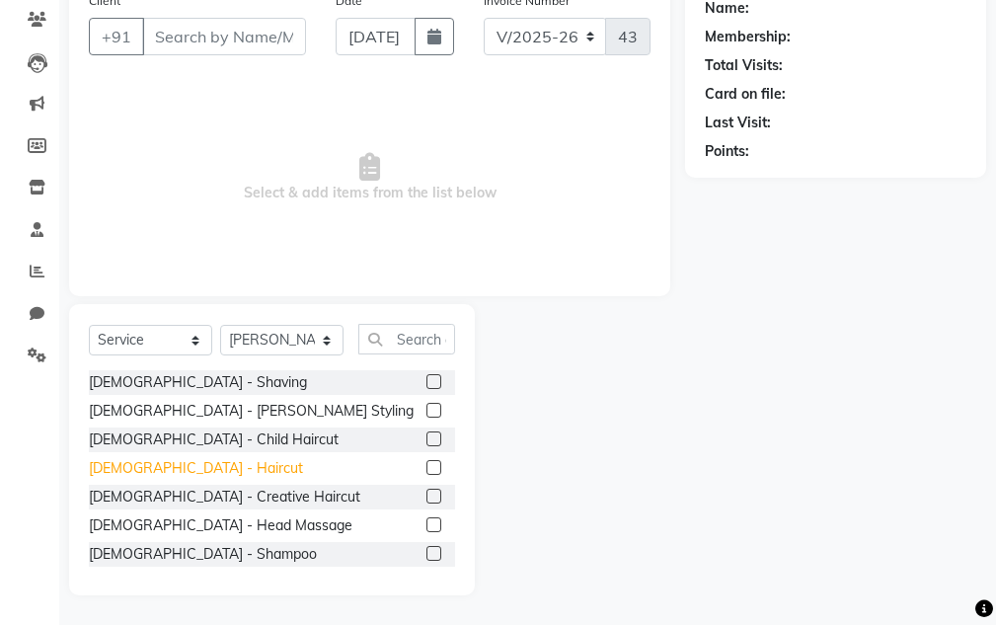
click at [159, 471] on div "[DEMOGRAPHIC_DATA] - Haircut" at bounding box center [196, 468] width 214 height 21
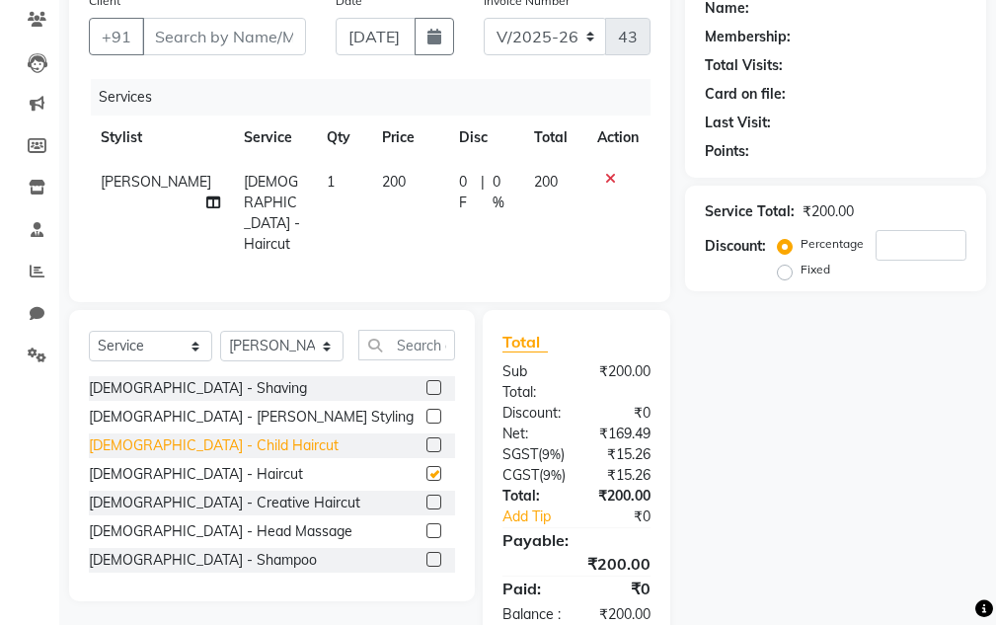
checkbox input "false"
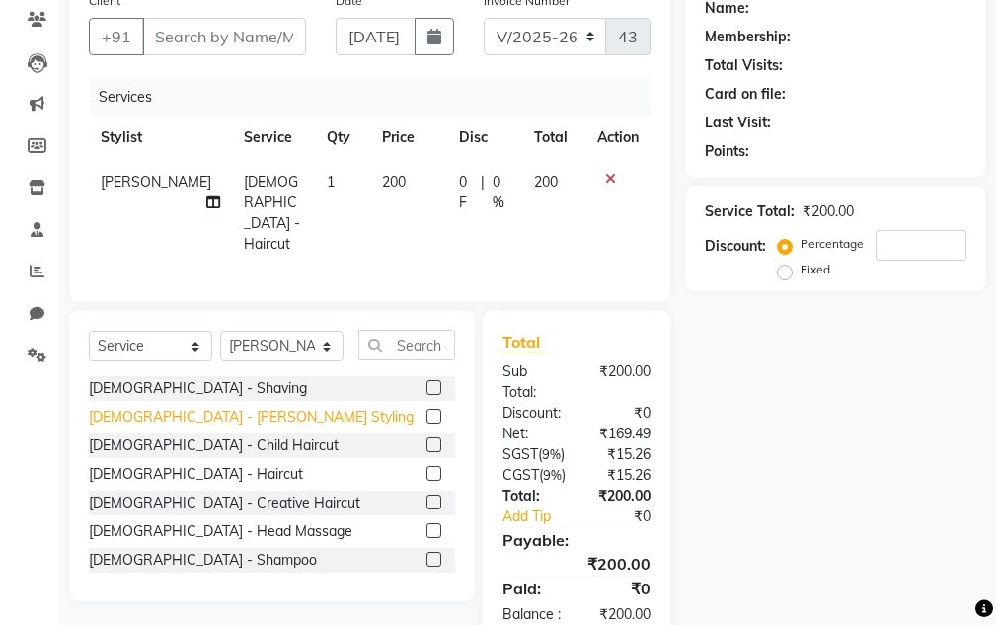
click at [171, 416] on div "[DEMOGRAPHIC_DATA] - [PERSON_NAME] Styling" at bounding box center [251, 417] width 325 height 21
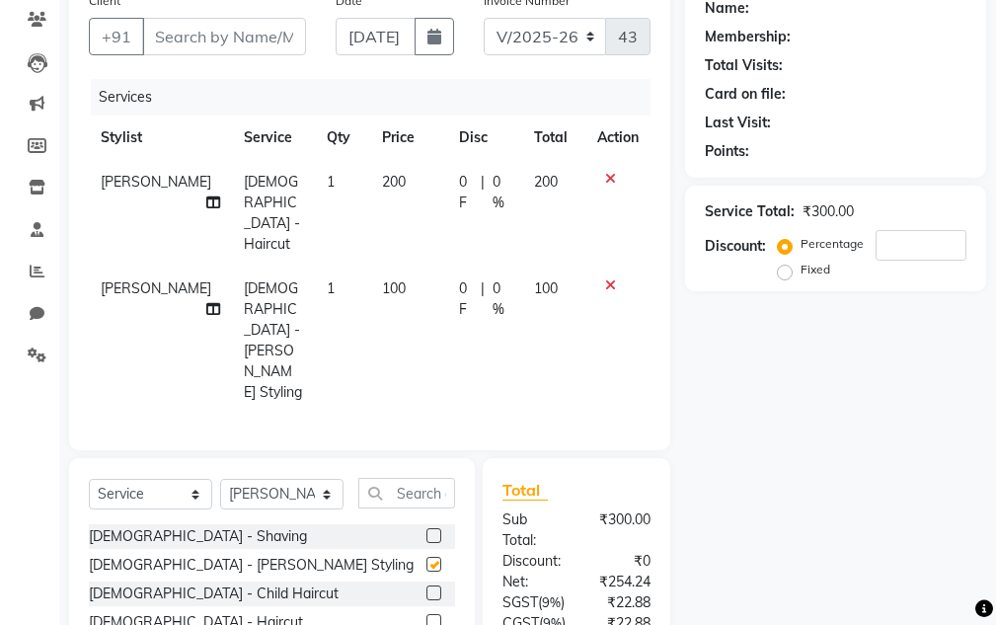
checkbox input "false"
click at [269, 479] on select "Select Stylist Aarti [PERSON_NAME] Sir Chiku [PERSON_NAME] [PERSON_NAME] [PERSO…" at bounding box center [281, 494] width 123 height 31
select select "89556"
click at [220, 479] on select "Select Stylist Aarti [PERSON_NAME] Sir Chiku [PERSON_NAME] [PERSON_NAME] [PERSO…" at bounding box center [281, 494] width 123 height 31
click at [397, 478] on input "text" at bounding box center [406, 493] width 97 height 31
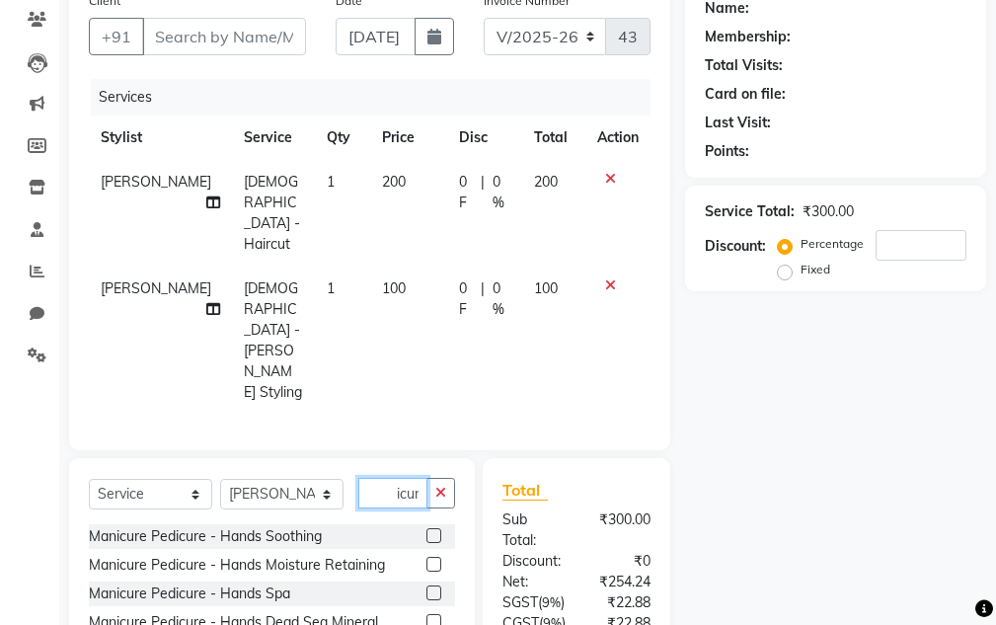
scroll to position [0, 32]
type input "Pedicure"
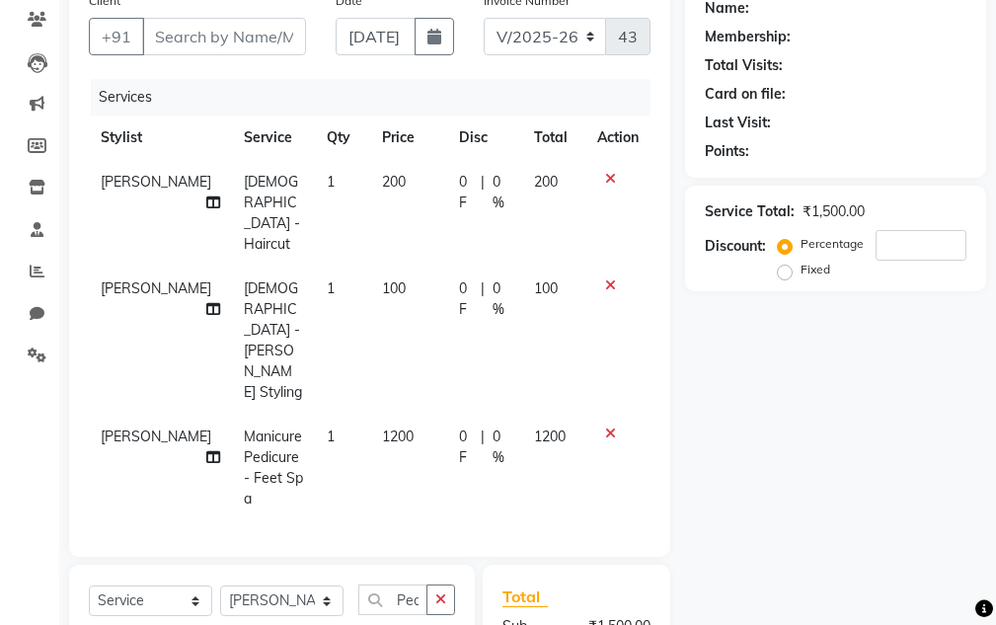
checkbox input "false"
click at [235, 37] on input "Client" at bounding box center [224, 37] width 164 height 38
type input "9"
type input "0"
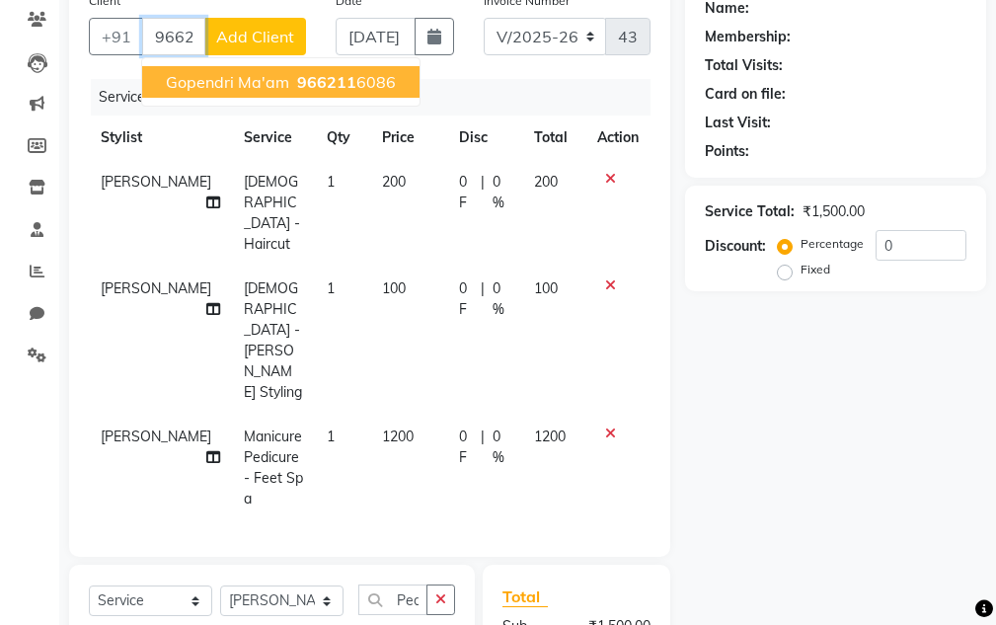
click at [205, 90] on span "Gopendri Ma'am" at bounding box center [227, 82] width 123 height 20
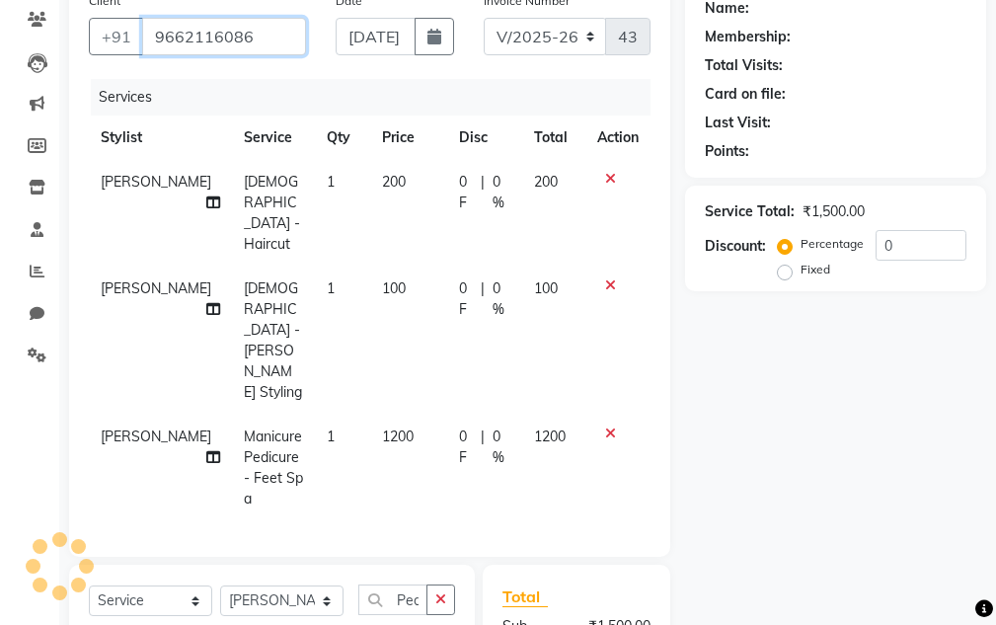
type input "9662116086"
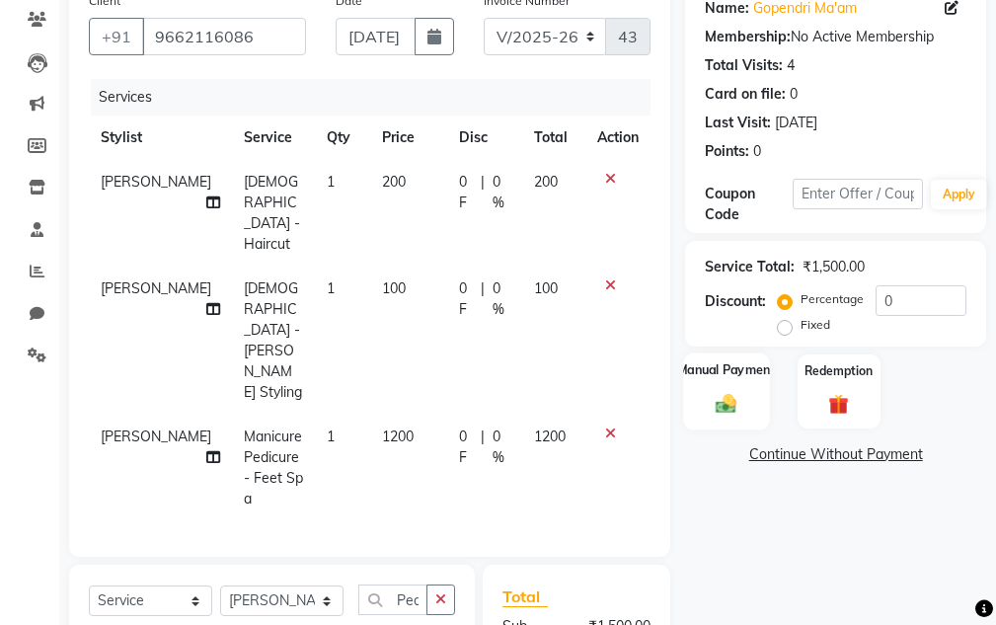
click at [720, 395] on img at bounding box center [727, 404] width 34 height 24
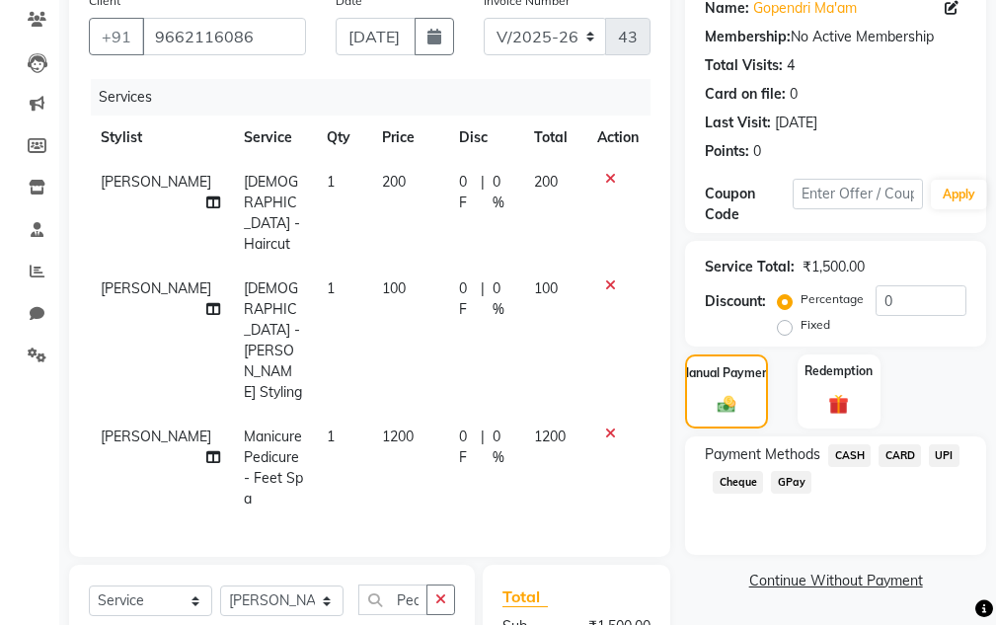
click at [956, 458] on span "UPI" at bounding box center [944, 455] width 31 height 23
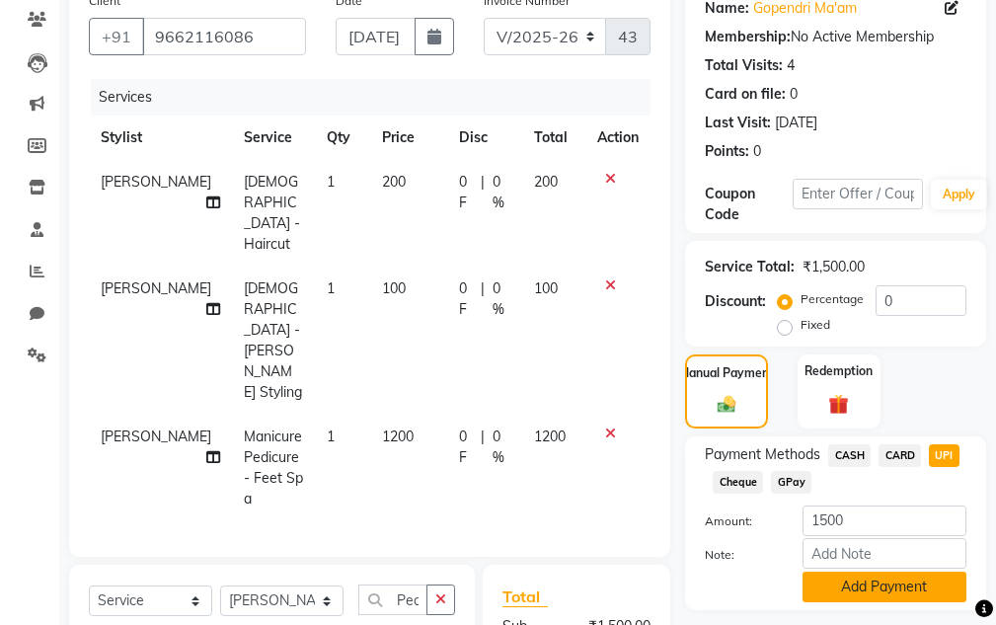
click at [918, 585] on button "Add Payment" at bounding box center [885, 587] width 164 height 31
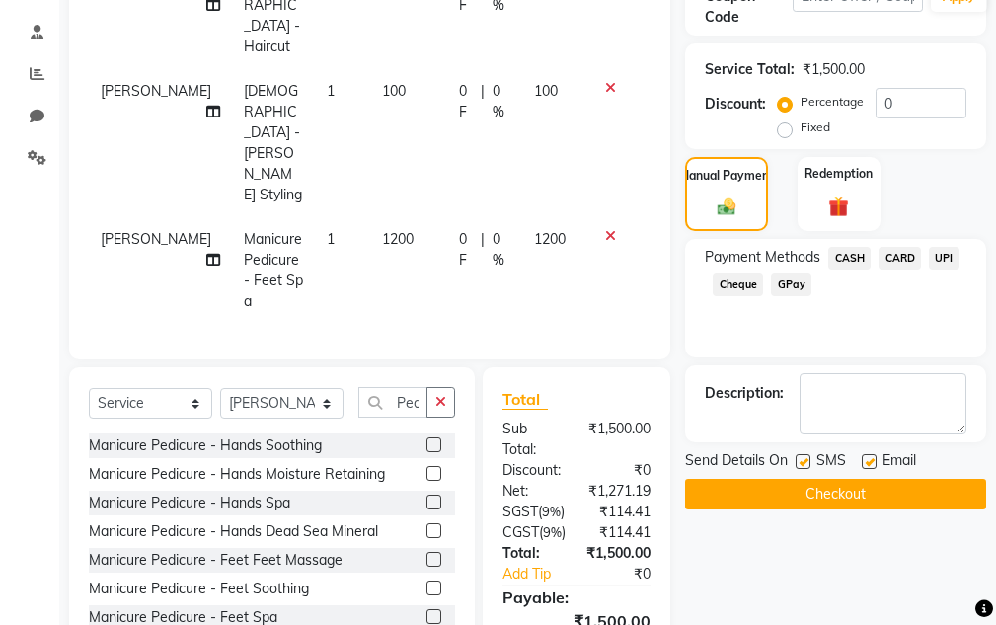
click at [788, 502] on button "Checkout" at bounding box center [835, 494] width 301 height 31
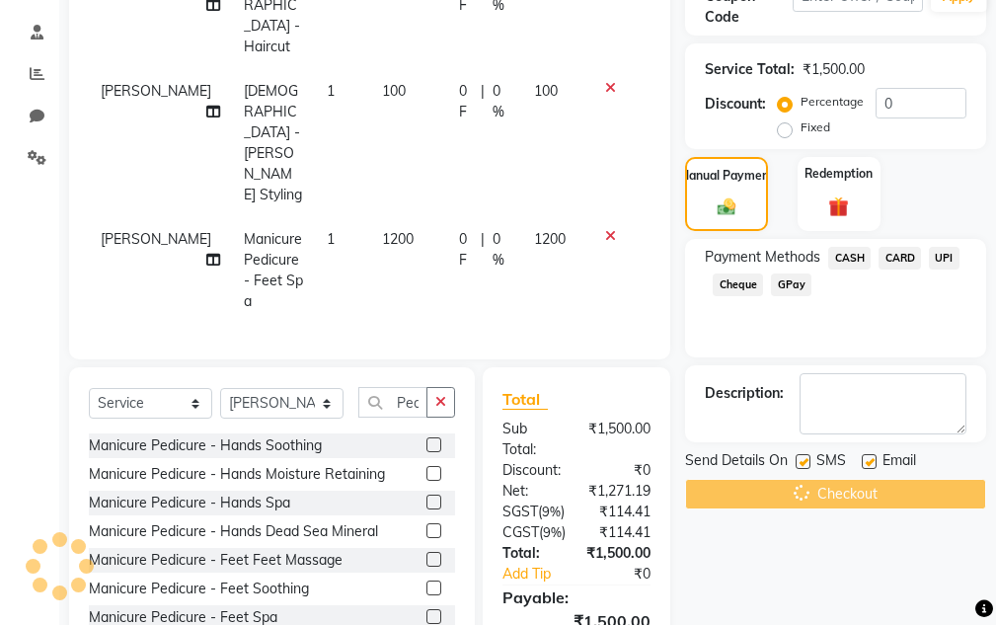
scroll to position [511, 0]
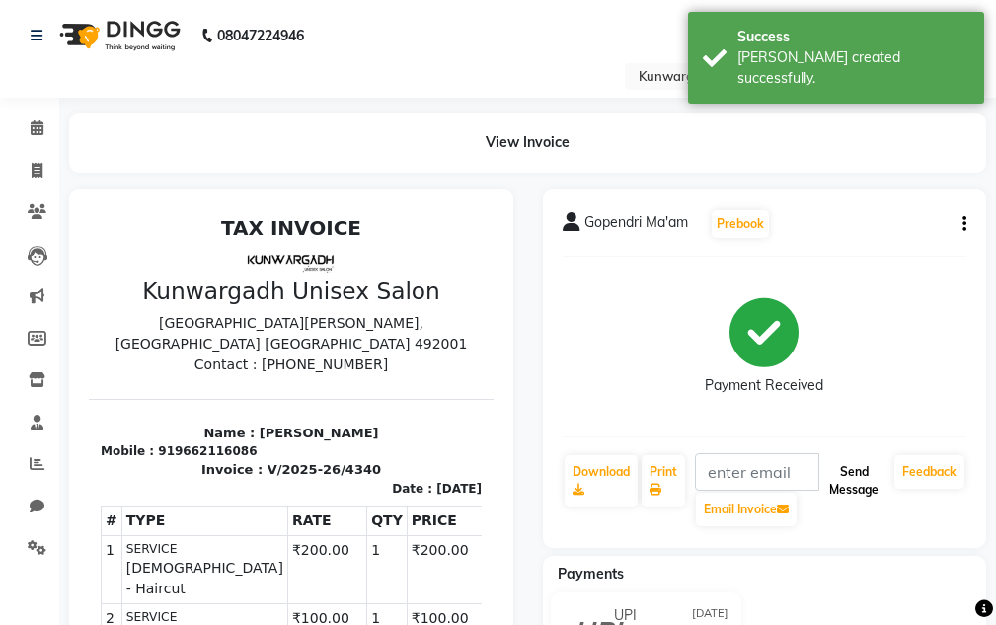
click at [855, 469] on button "Send Message" at bounding box center [853, 480] width 65 height 51
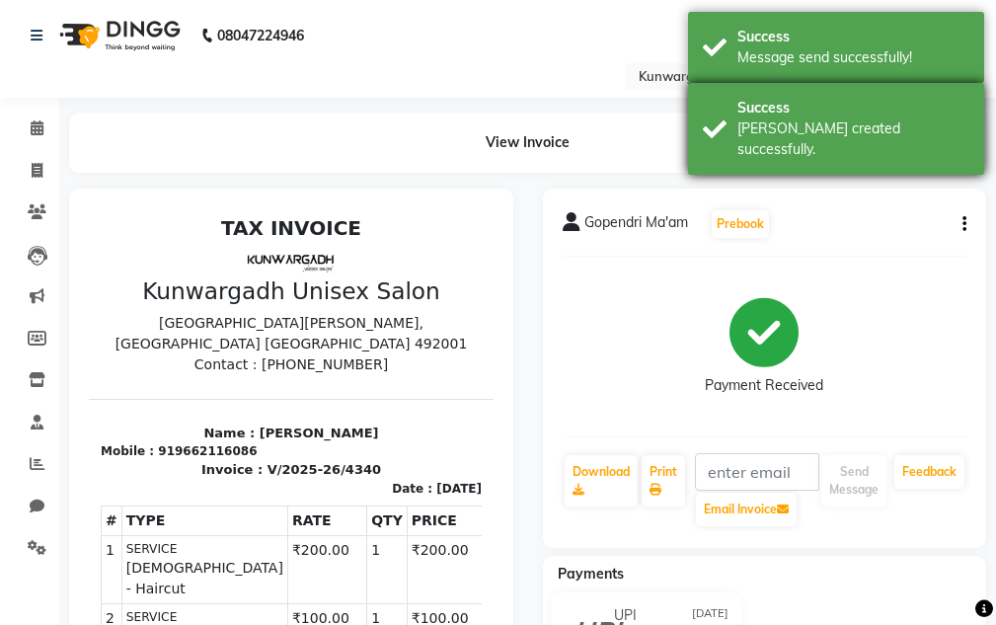
click at [833, 134] on div "Success [PERSON_NAME] created successfully." at bounding box center [836, 129] width 296 height 92
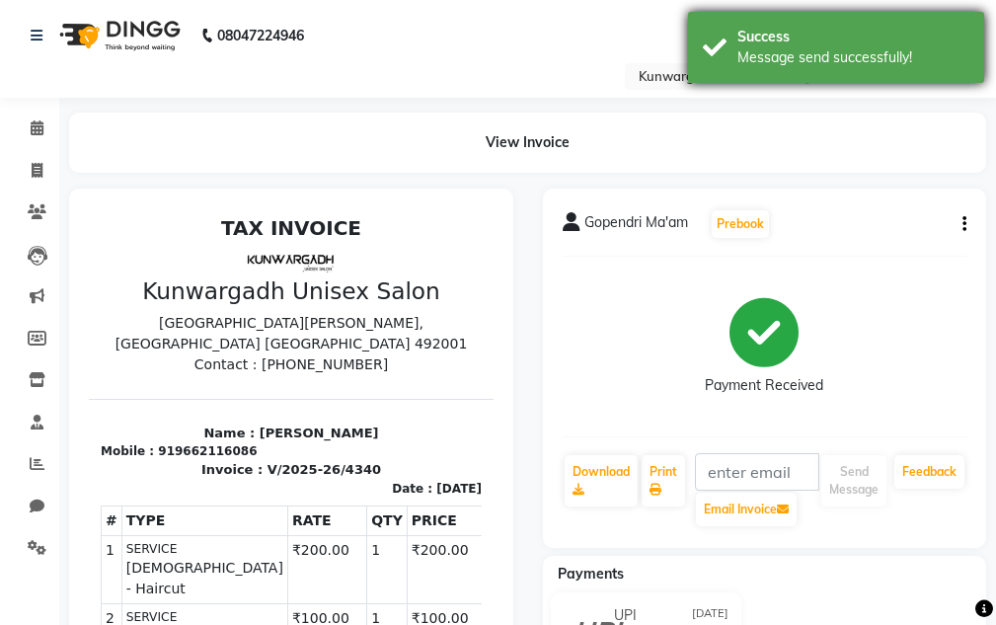
click at [818, 71] on div "Success Message send successfully!" at bounding box center [836, 47] width 296 height 71
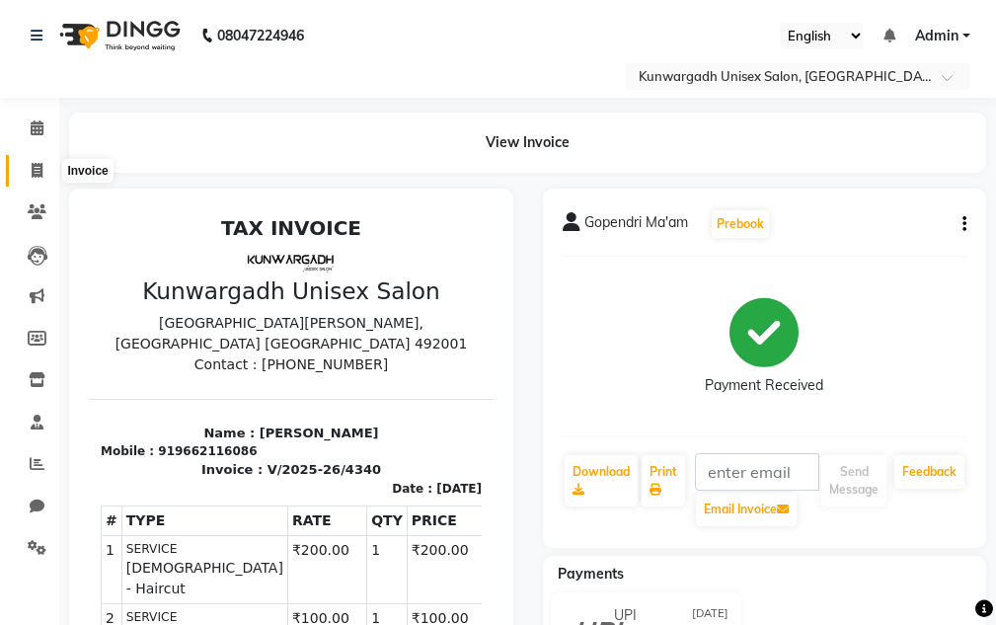
click at [40, 165] on icon at bounding box center [37, 170] width 11 height 15
select select "service"
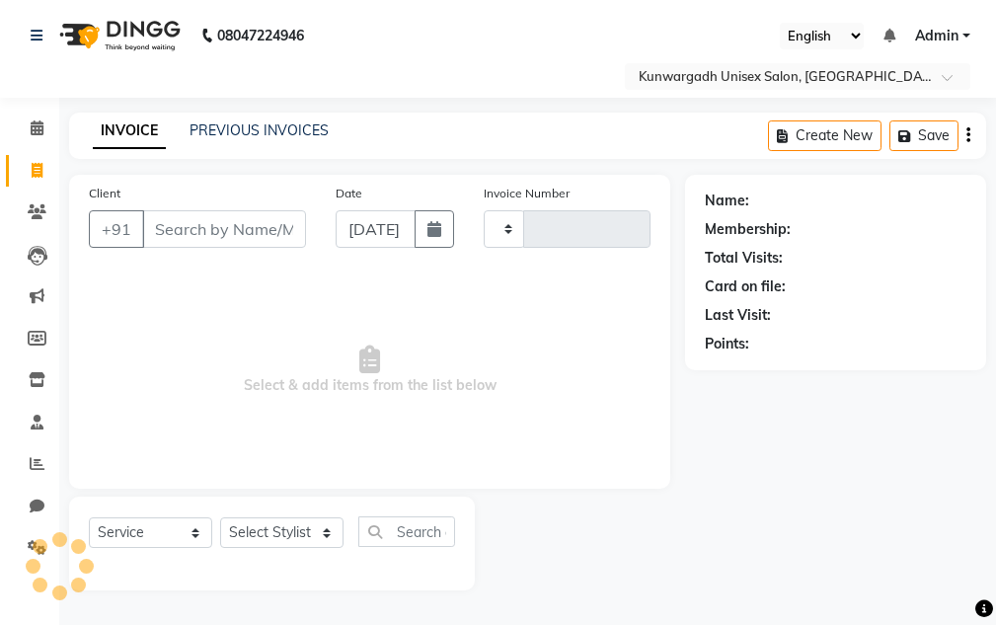
type input "4341"
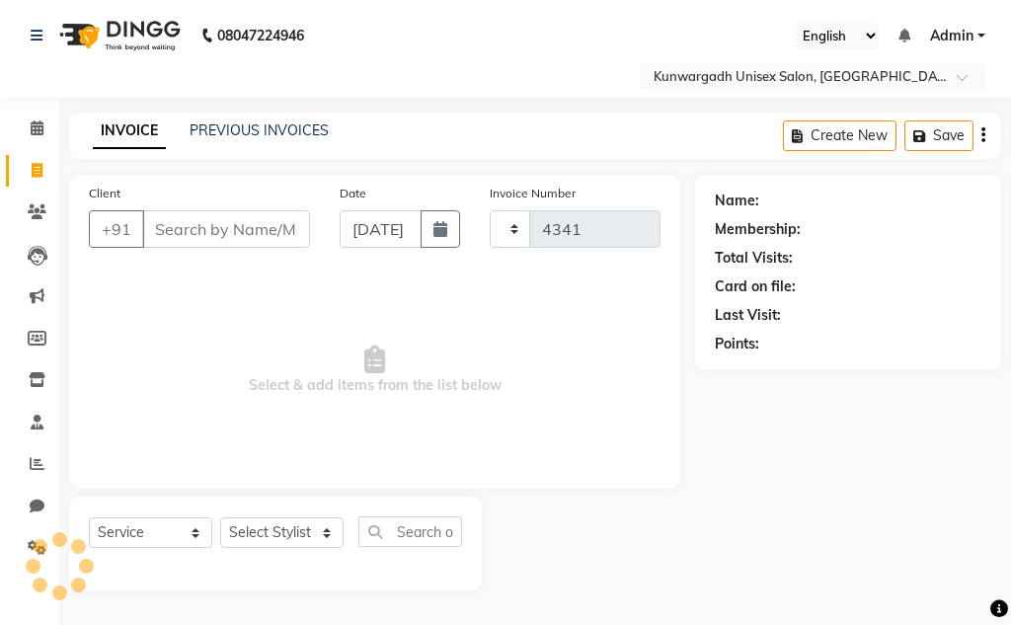
select select "7931"
click at [27, 183] on link "Invoice" at bounding box center [29, 171] width 47 height 33
select select "7931"
select select "service"
click at [38, 174] on icon at bounding box center [37, 170] width 11 height 15
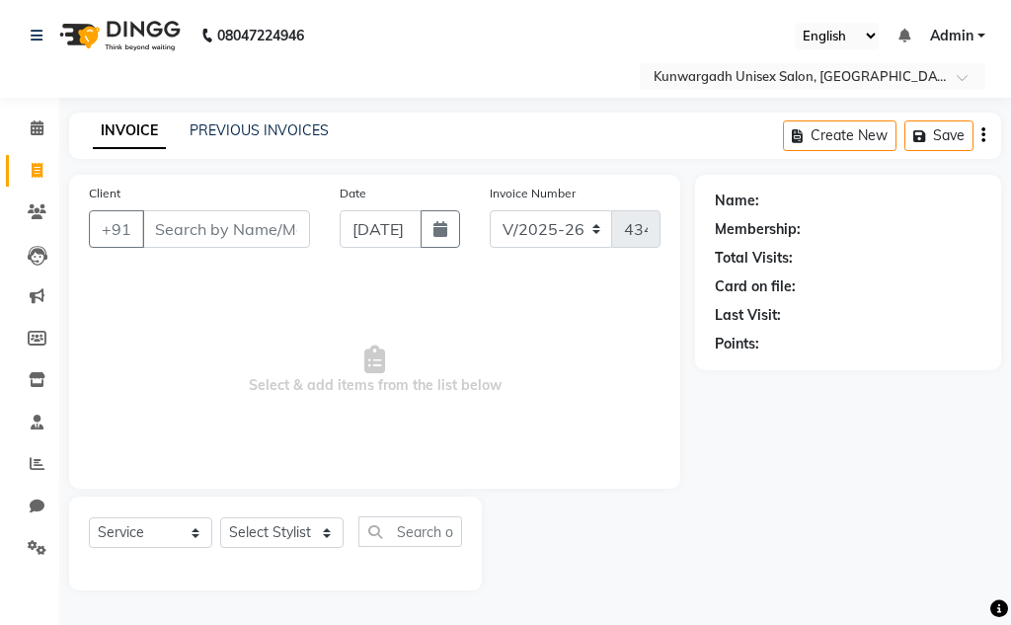
select select "service"
type input "4341"
select select "7931"
click at [38, 174] on icon at bounding box center [37, 170] width 11 height 15
select select "service"
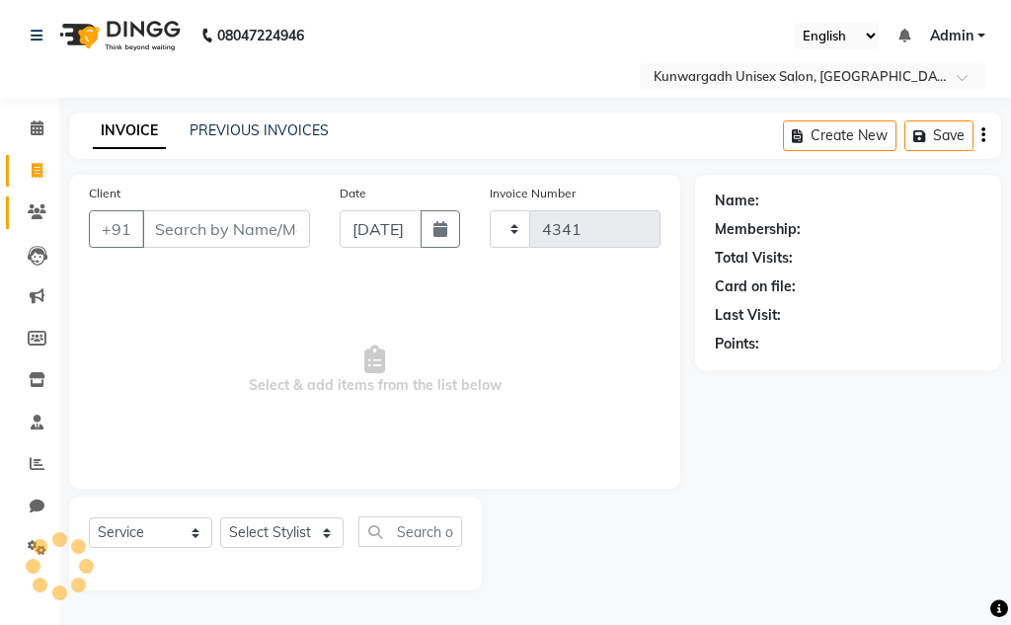
click at [35, 203] on span at bounding box center [37, 212] width 35 height 23
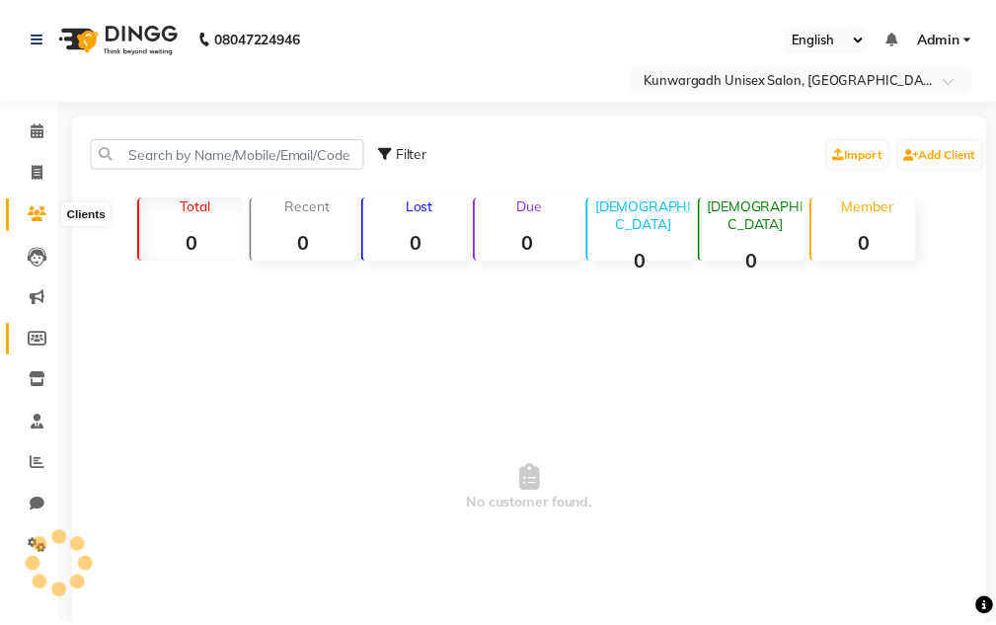
scroll to position [156, 0]
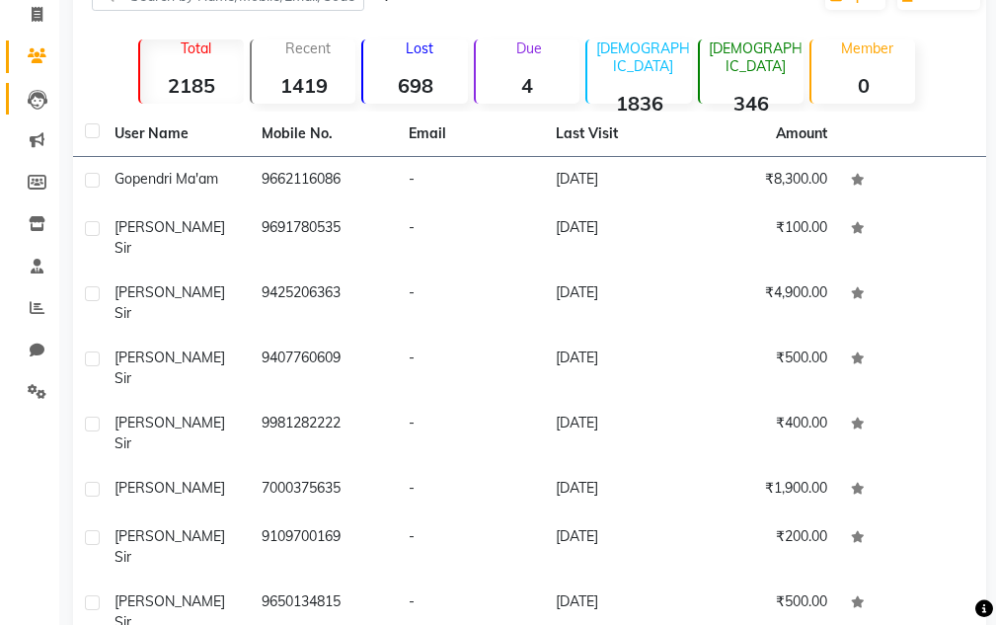
click at [31, 113] on link "Leads" at bounding box center [29, 99] width 47 height 33
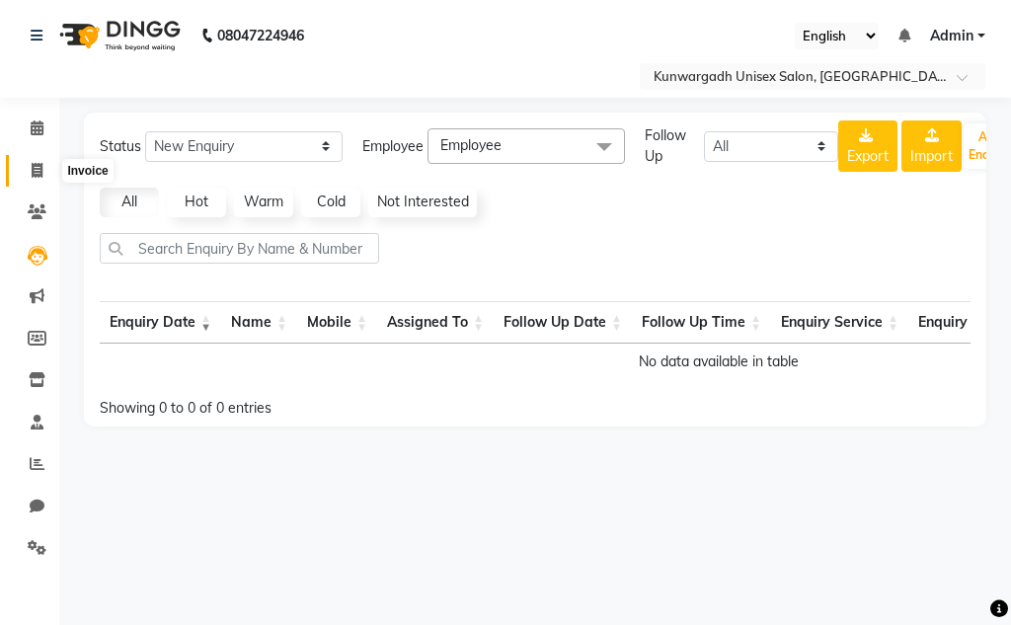
click at [32, 166] on icon at bounding box center [37, 170] width 11 height 15
select select "7931"
select select "service"
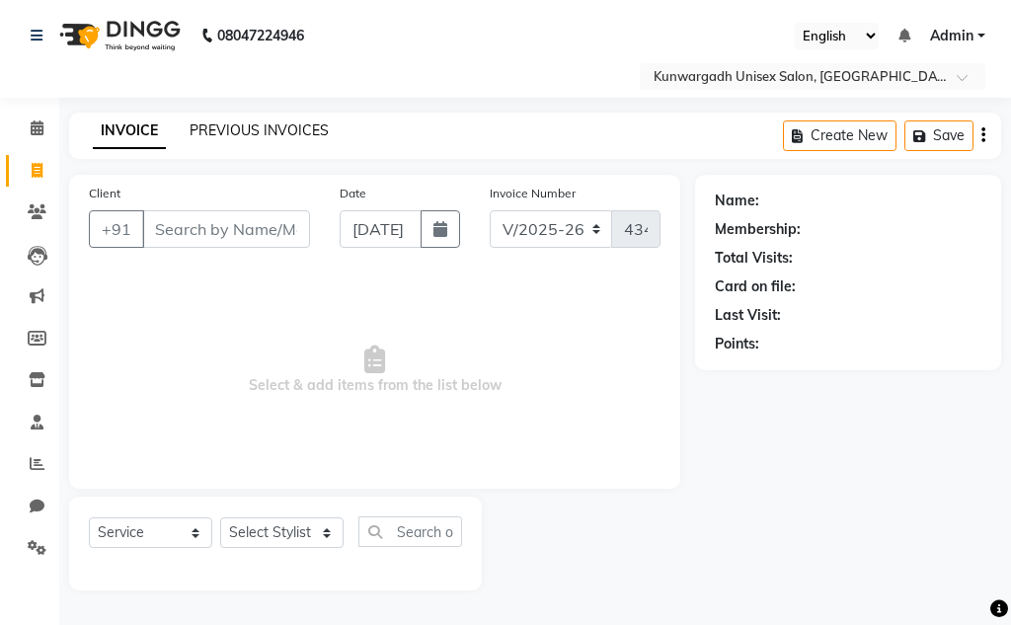
click at [255, 125] on link "PREVIOUS INVOICES" at bounding box center [259, 130] width 139 height 18
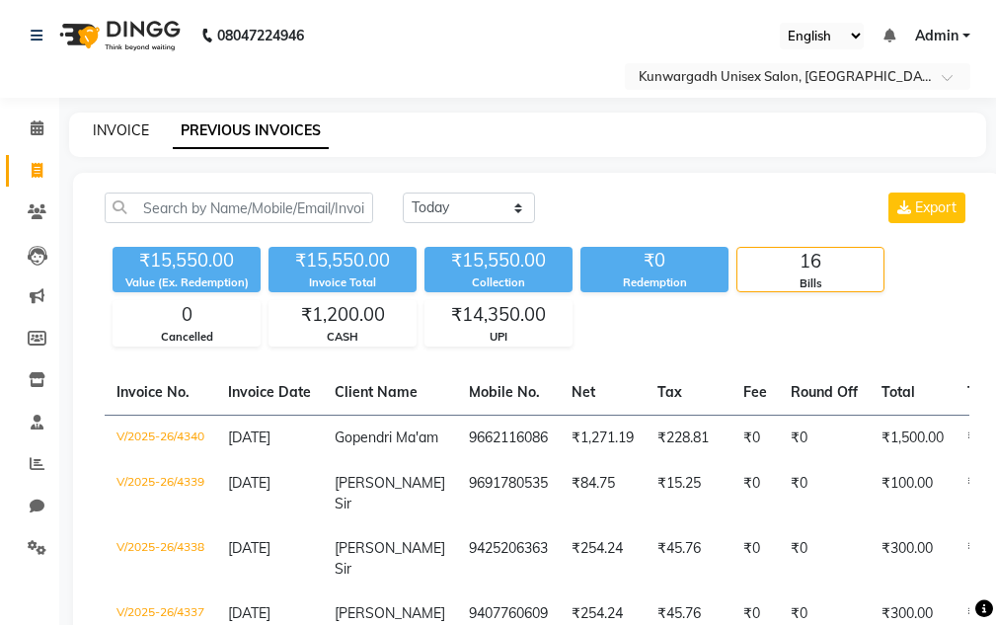
click at [111, 125] on link "INVOICE" at bounding box center [121, 130] width 56 height 18
select select "service"
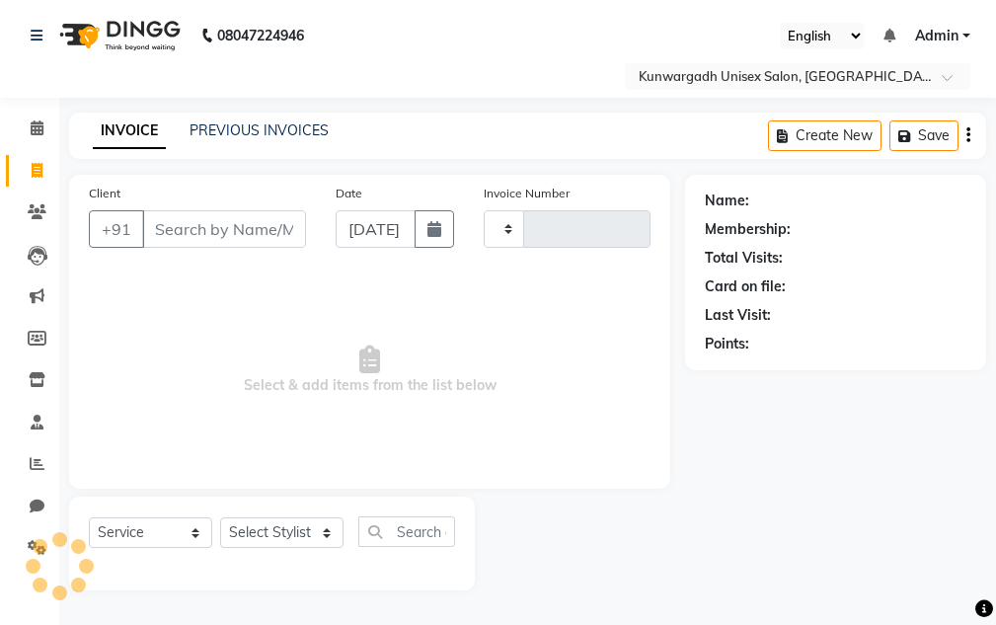
type input "4341"
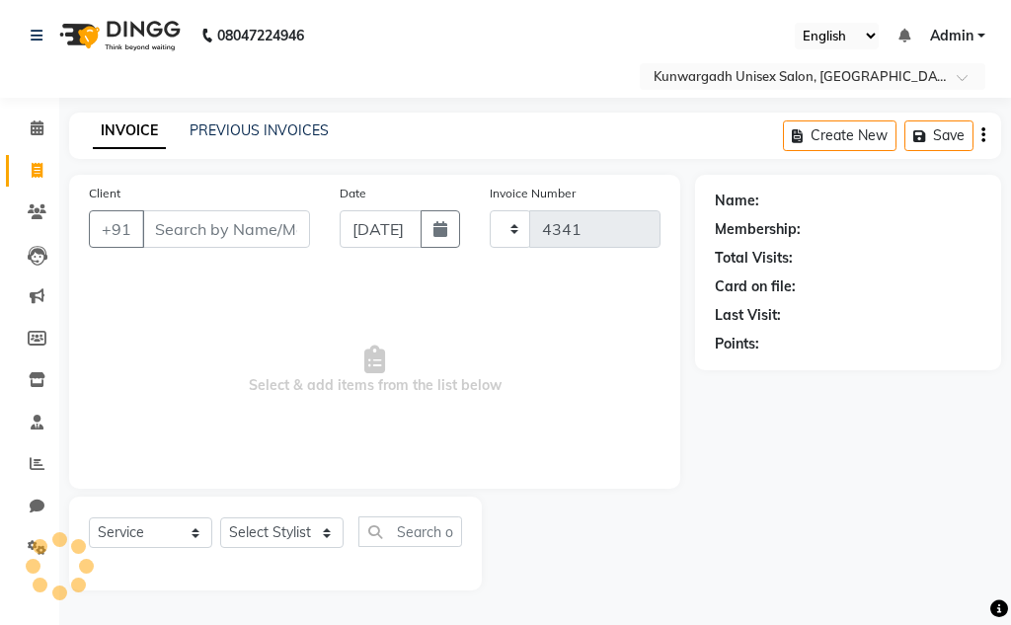
select select "7931"
click at [188, 132] on div "INVOICE PREVIOUS INVOICES" at bounding box center [199, 130] width 260 height 21
click at [245, 132] on link "PREVIOUS INVOICES" at bounding box center [259, 130] width 139 height 18
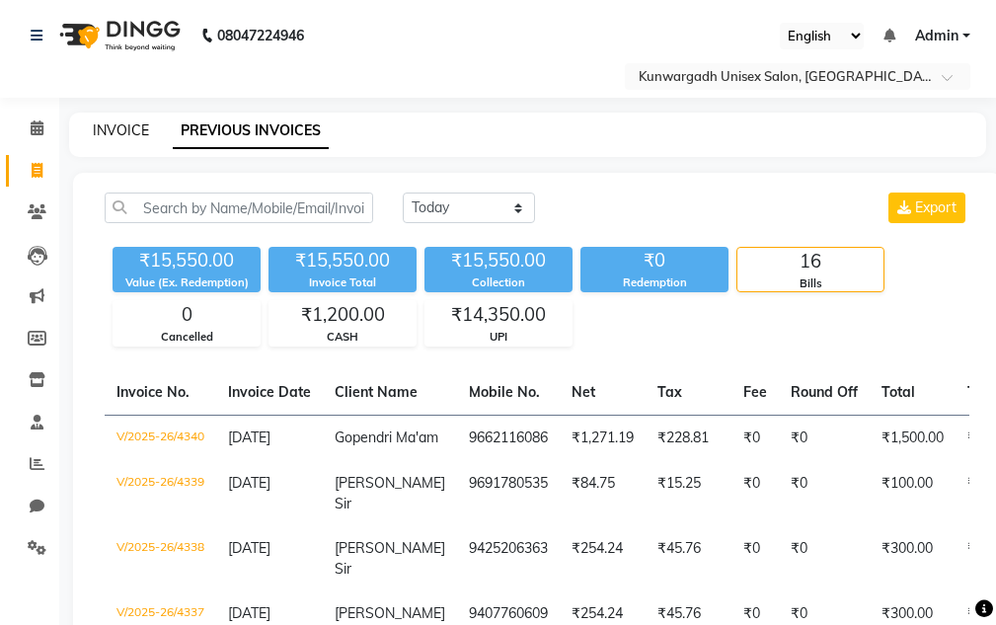
click at [114, 130] on link "INVOICE" at bounding box center [121, 130] width 56 height 18
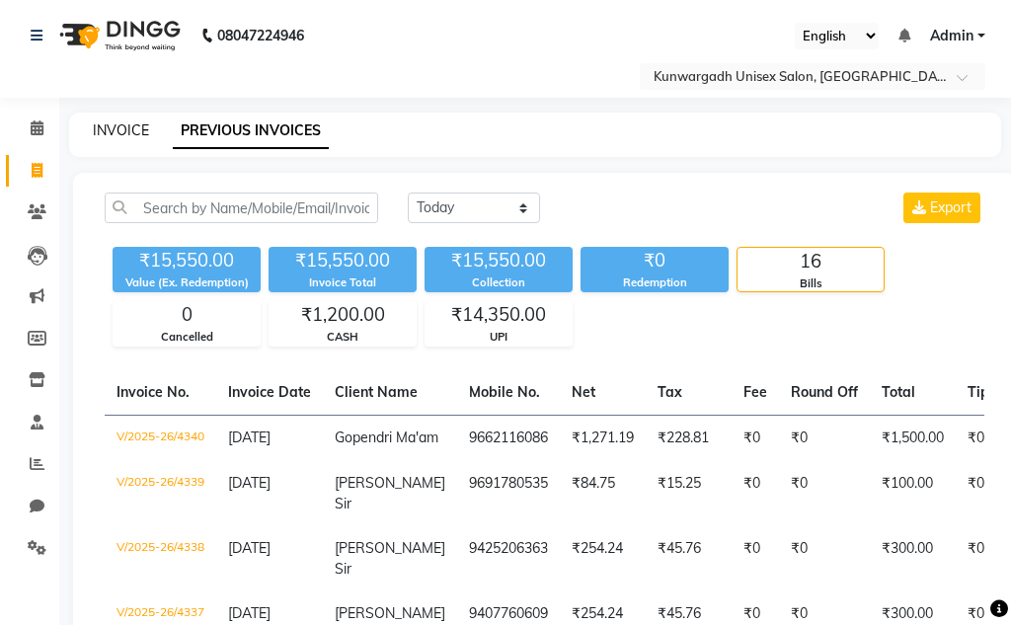
select select "7931"
select select "service"
